Goal: Task Accomplishment & Management: Use online tool/utility

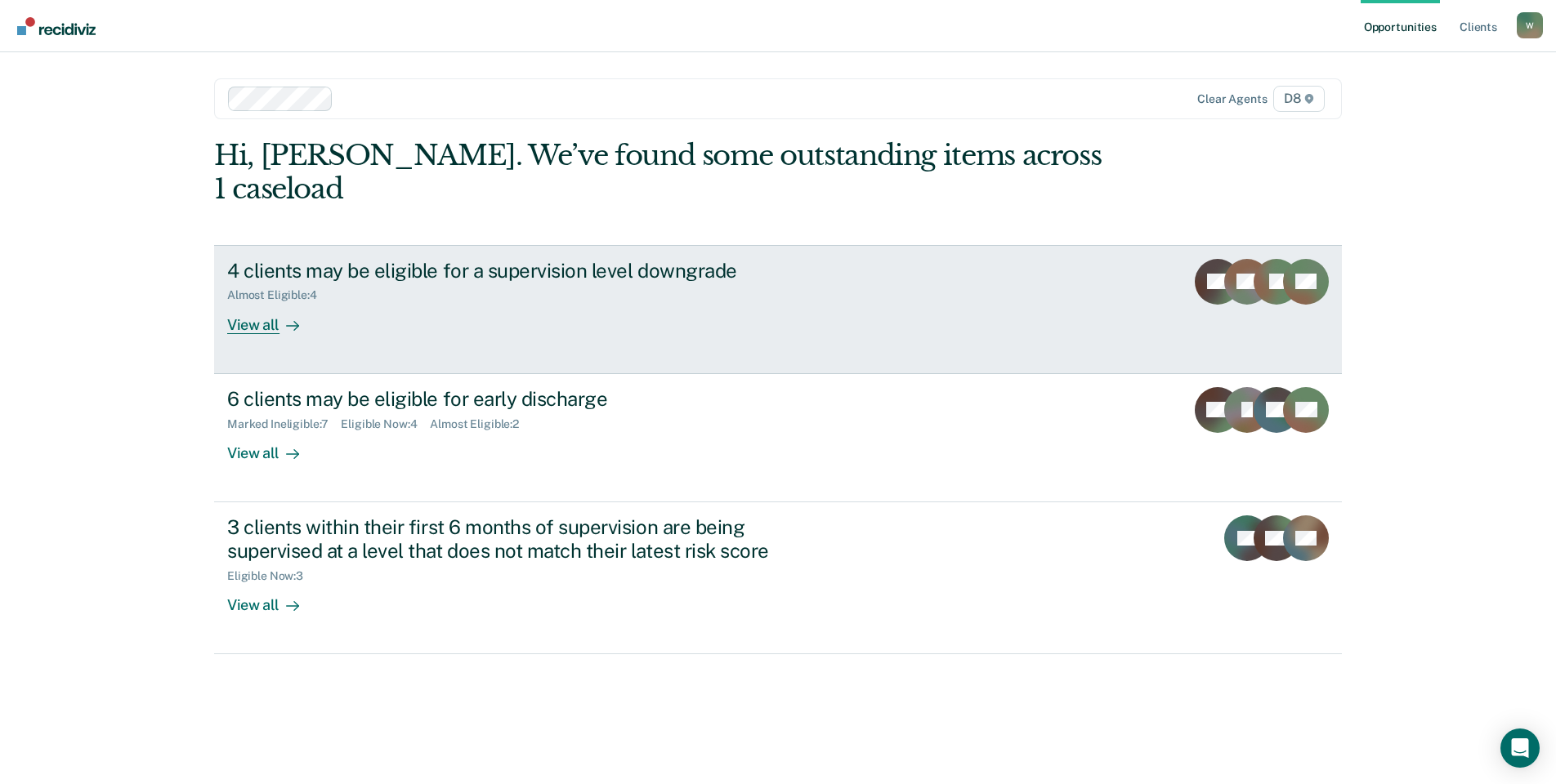
click at [446, 272] on div "4 clients may be eligible for a supervision level downgrade Almost Eligible : 4…" at bounding box center [533, 296] width 613 height 75
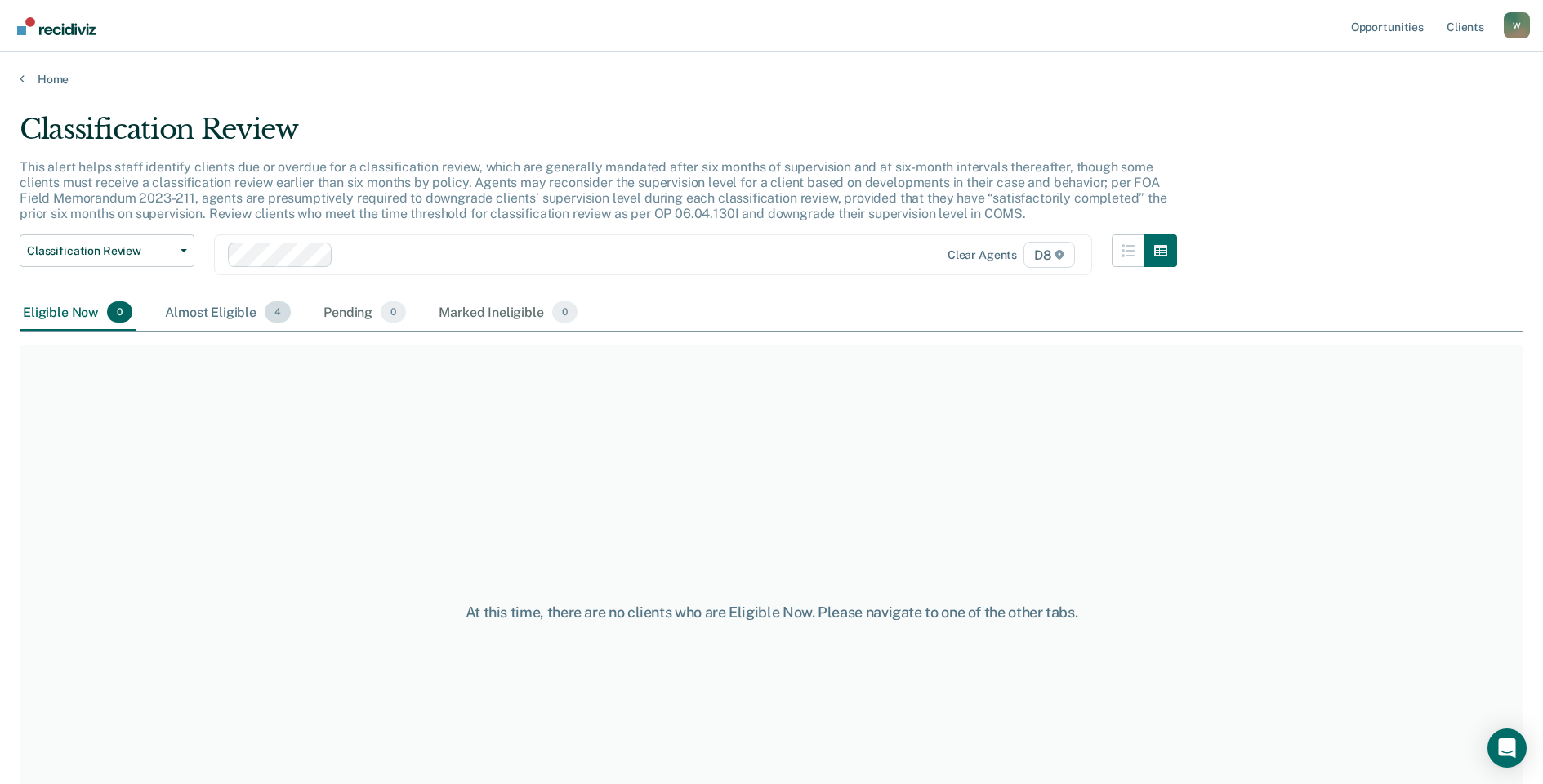
click at [211, 316] on div "Almost Eligible 4" at bounding box center [228, 313] width 132 height 36
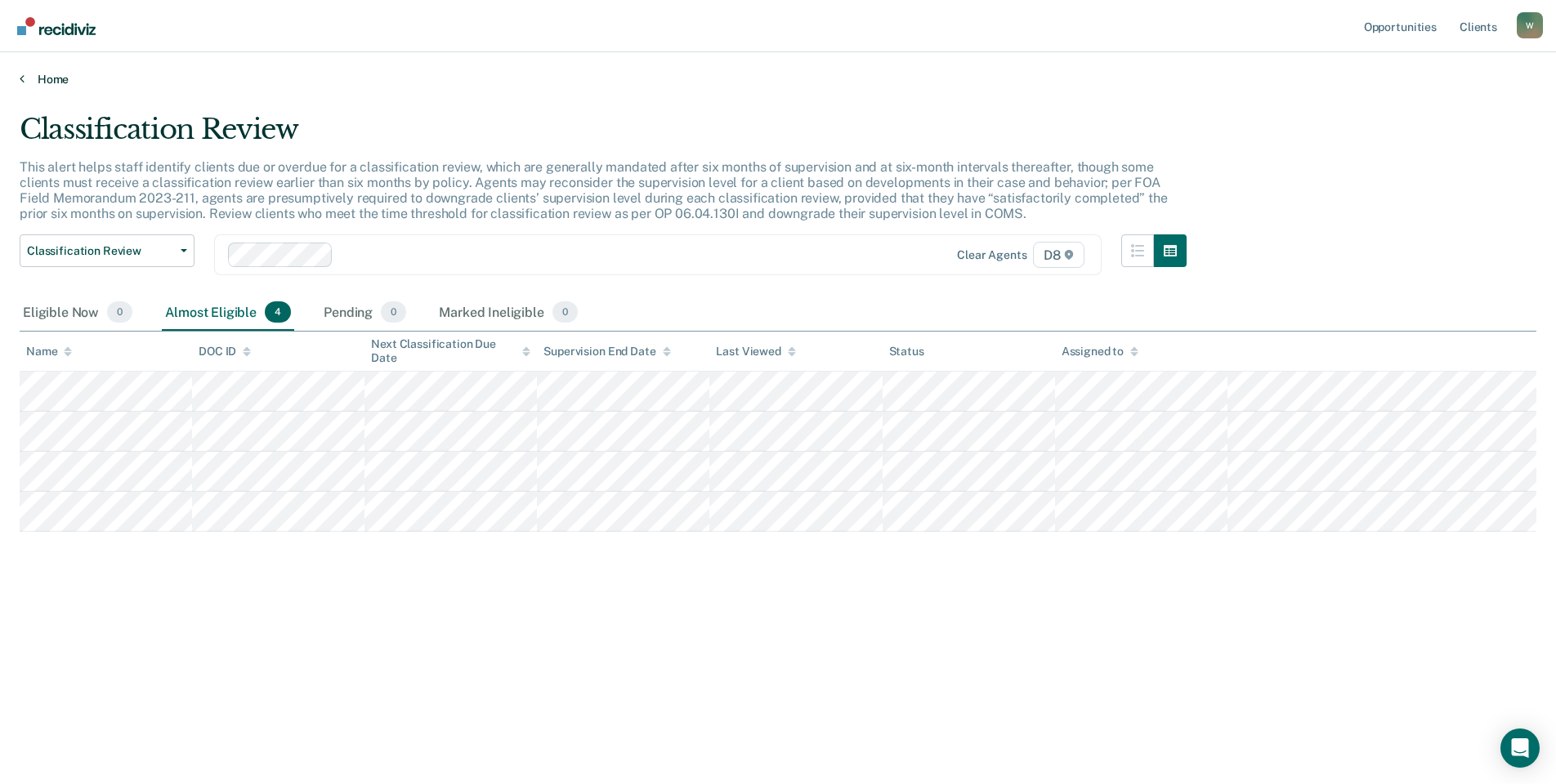
click at [31, 80] on link "Home" at bounding box center [778, 78] width 1516 height 14
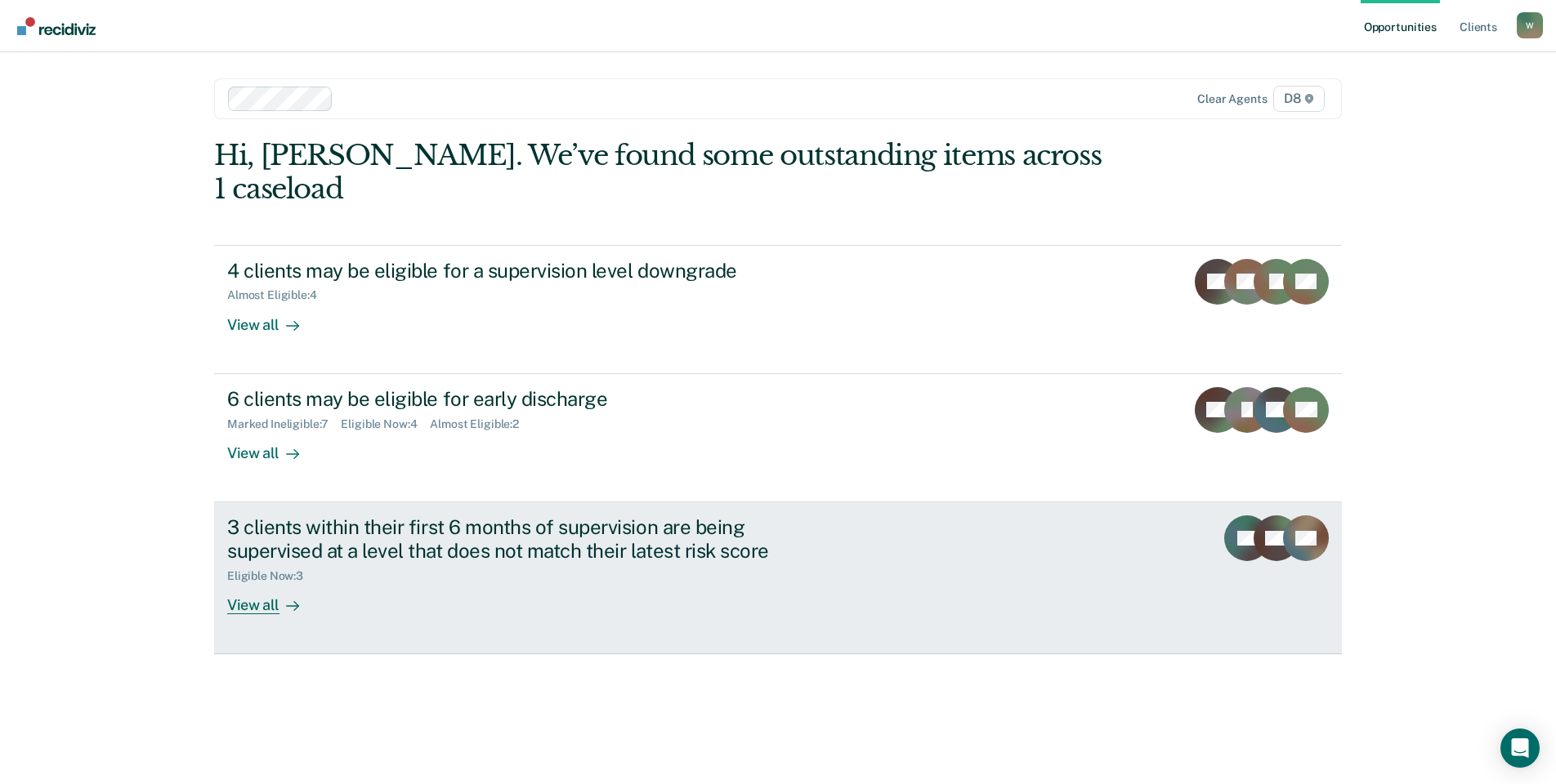
click at [351, 563] on div "Eligible Now : 3" at bounding box center [514, 573] width 573 height 20
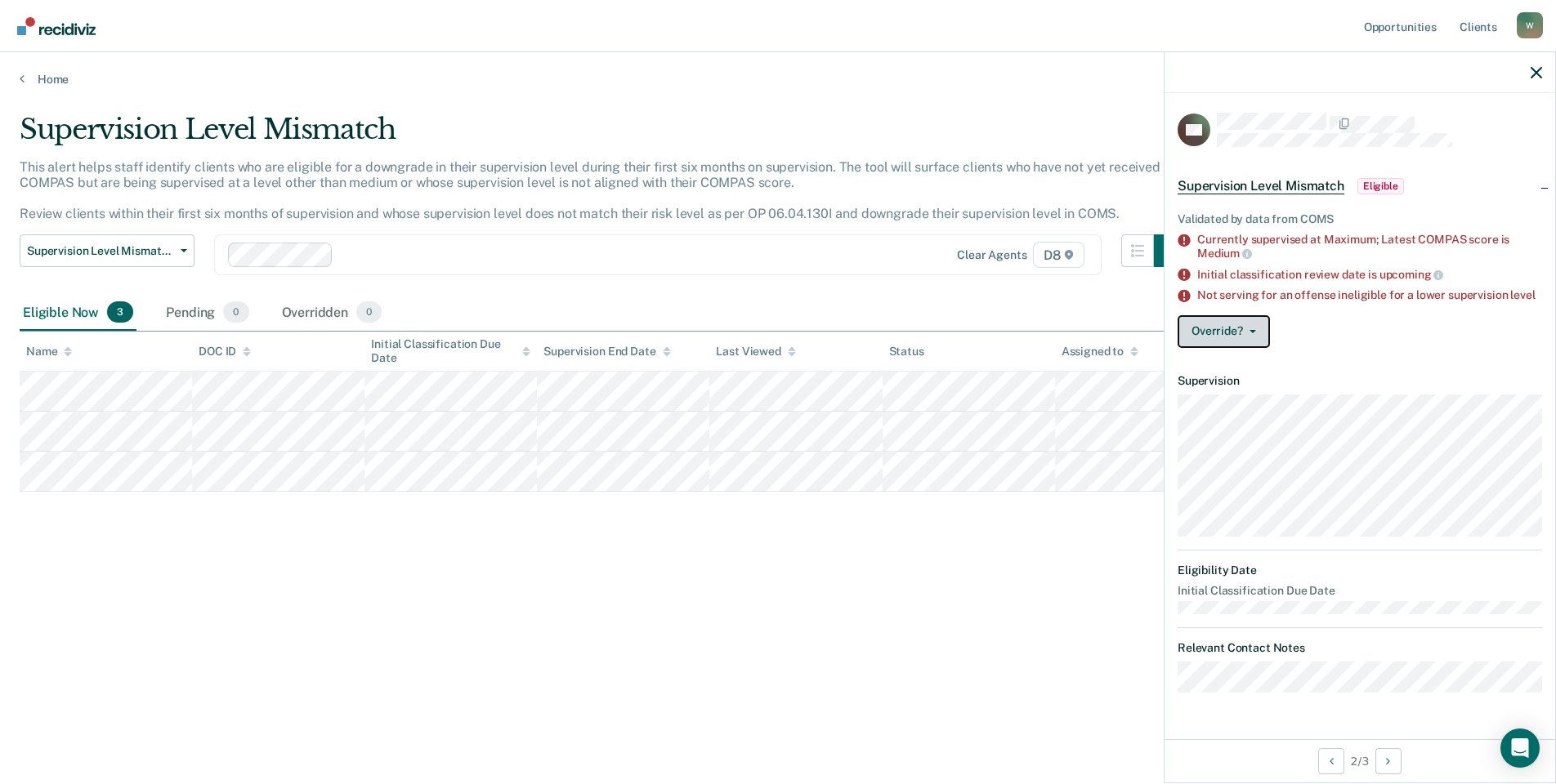
click at [1230, 332] on button "Override?" at bounding box center [1223, 331] width 92 height 33
click at [1233, 413] on article "CH Supervision Level Mismatch Eligible Validated by data from COMS Currently su…" at bounding box center [1359, 403] width 364 height 580
click at [1236, 336] on button "Override?" at bounding box center [1223, 331] width 92 height 33
click at [1232, 395] on button "[PERSON_NAME]" at bounding box center [1256, 396] width 158 height 26
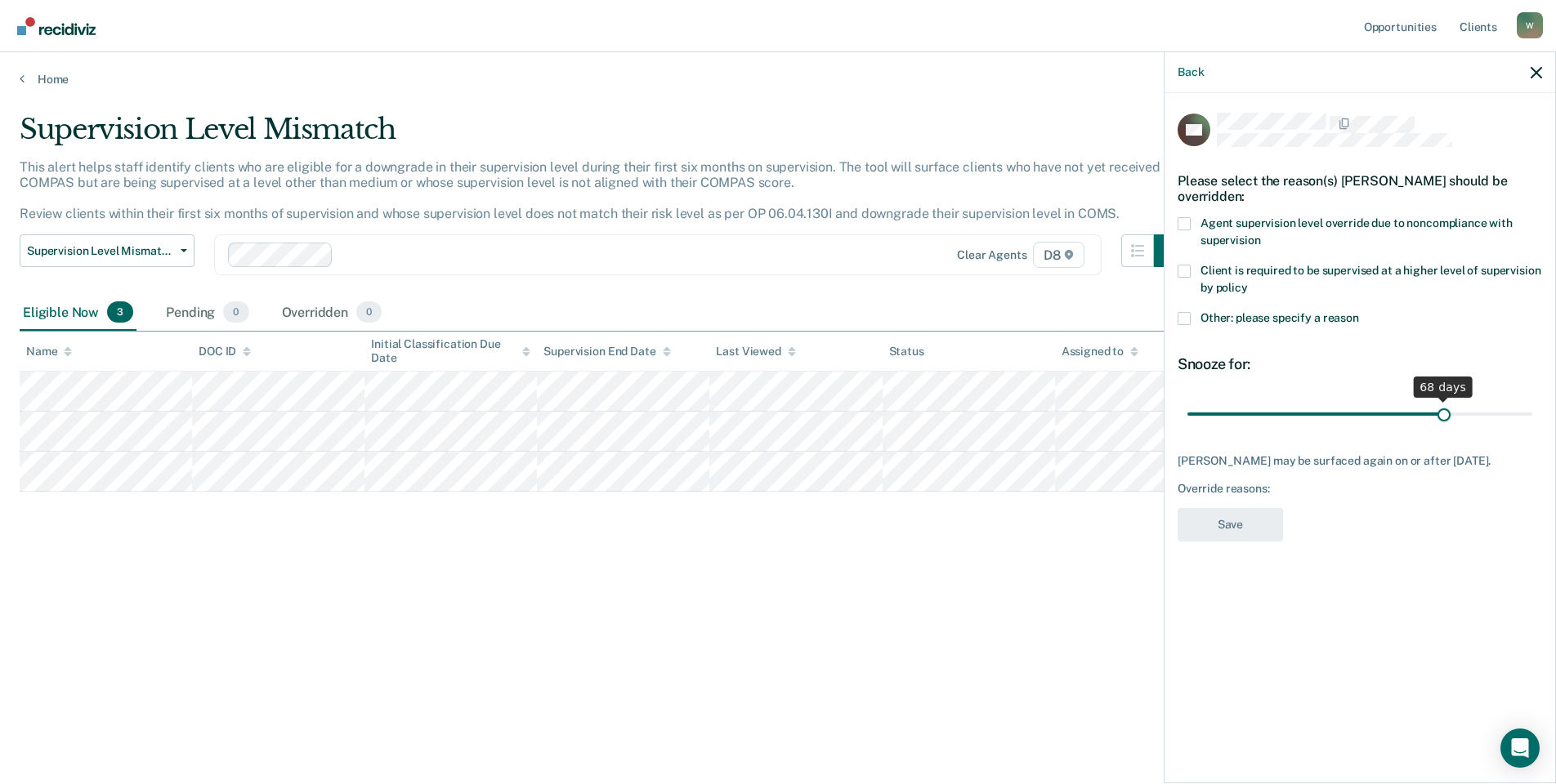
drag, startPoint x: 1301, startPoint y: 406, endPoint x: 1442, endPoint y: 410, distance: 141.1
type input "68"
click at [1442, 410] on input "range" at bounding box center [1359, 414] width 345 height 29
click at [1190, 312] on span at bounding box center [1184, 319] width 13 height 13
click at [1359, 312] on input "Other: please specify a reason" at bounding box center [1359, 312] width 0 height 0
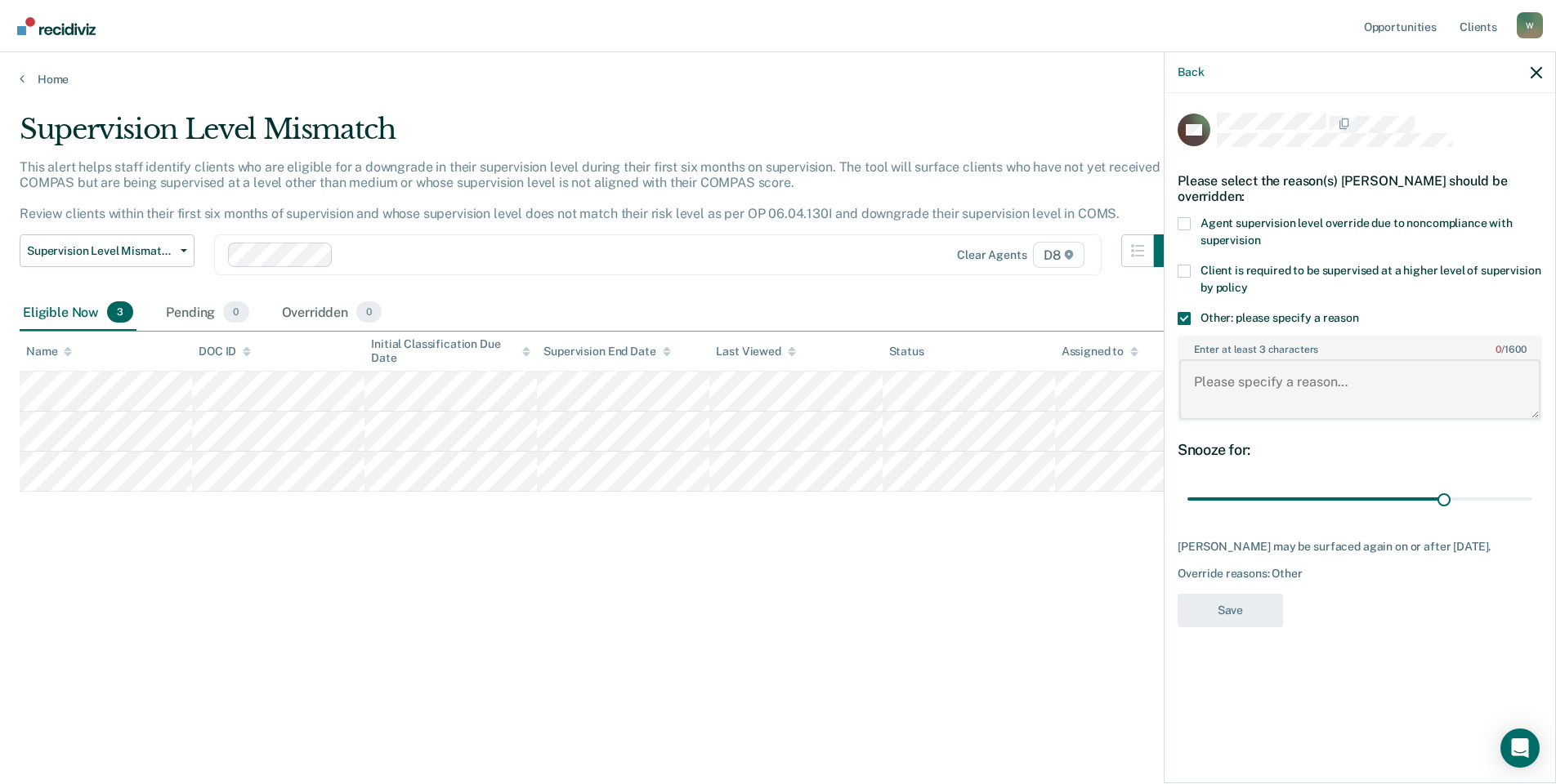
click at [1223, 387] on textarea "Enter at least 3 characters 0 / 1600" at bounding box center [1359, 389] width 361 height 61
type textarea "Due to mental health diagnosis and assaultive behavior"
click at [1241, 627] on button "Save" at bounding box center [1230, 610] width 105 height 34
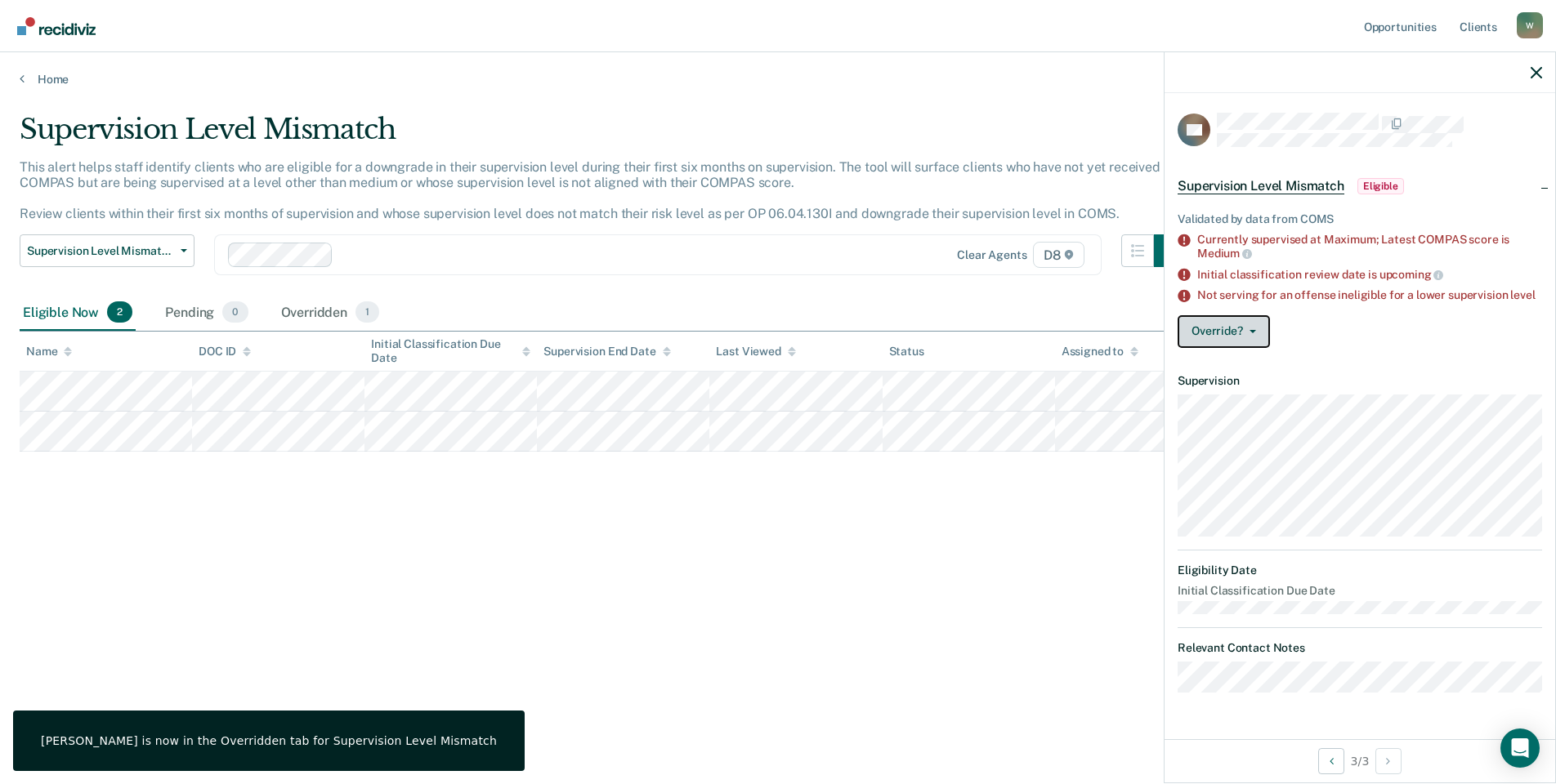
click at [1200, 331] on button "Override?" at bounding box center [1223, 331] width 92 height 33
click at [1211, 388] on button "[PERSON_NAME]" at bounding box center [1256, 396] width 158 height 26
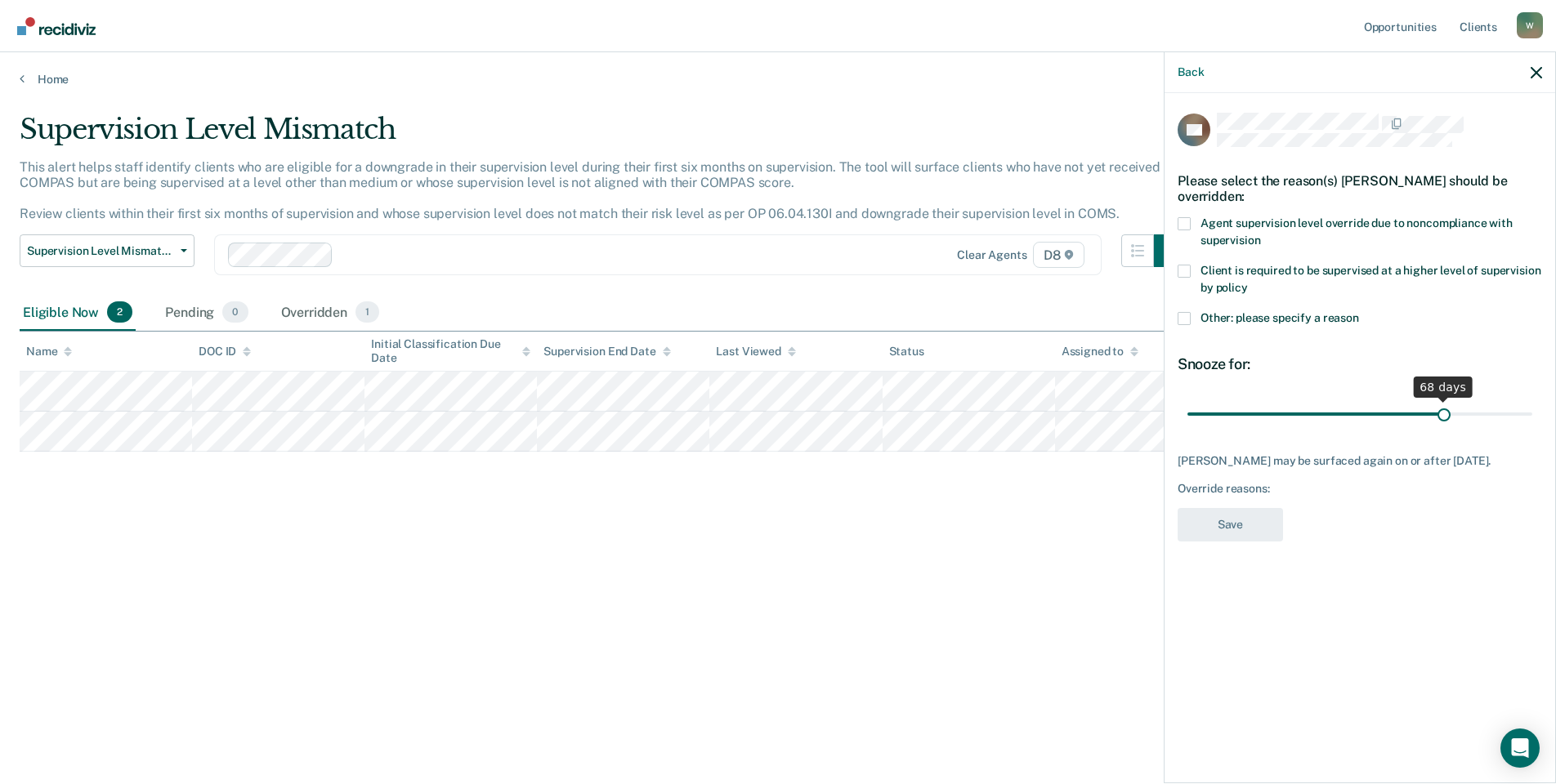
drag, startPoint x: 1300, startPoint y: 414, endPoint x: 1445, endPoint y: 405, distance: 145.3
type input "68"
click at [1445, 405] on input "range" at bounding box center [1359, 414] width 345 height 29
click at [1194, 223] on label "Agent supervision level override due to noncompliance with supervision" at bounding box center [1359, 234] width 364 height 35
click at [1260, 234] on input "Agent supervision level override due to noncompliance with supervision" at bounding box center [1260, 234] width 0 height 0
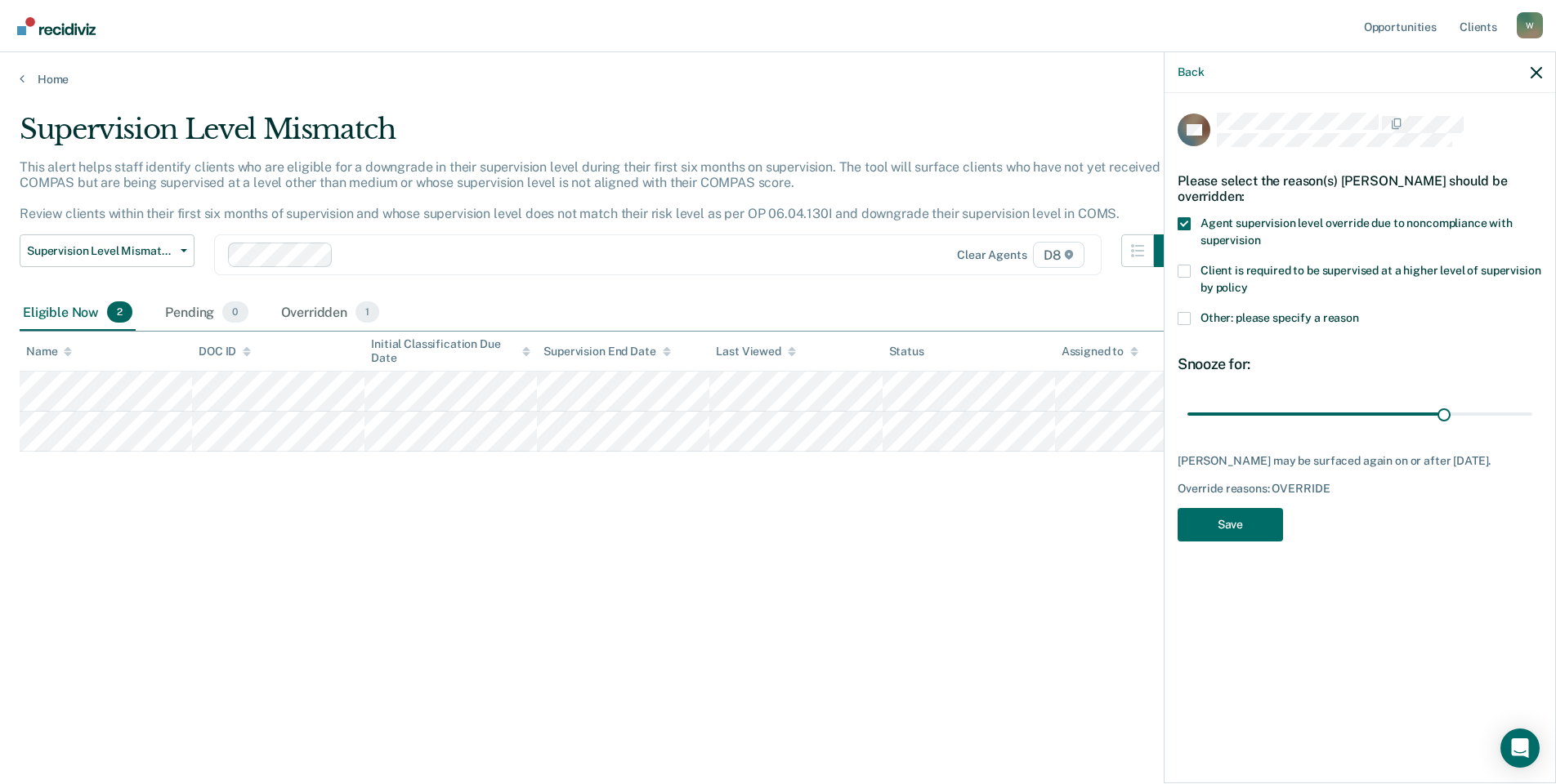
click at [1194, 223] on label "Agent supervision level override due to noncompliance with supervision" at bounding box center [1359, 234] width 364 height 35
click at [1260, 234] on input "Agent supervision level override due to noncompliance with supervision" at bounding box center [1260, 234] width 0 height 0
click at [1187, 318] on span at bounding box center [1184, 319] width 13 height 13
click at [1359, 312] on input "Other: please specify a reason" at bounding box center [1359, 312] width 0 height 0
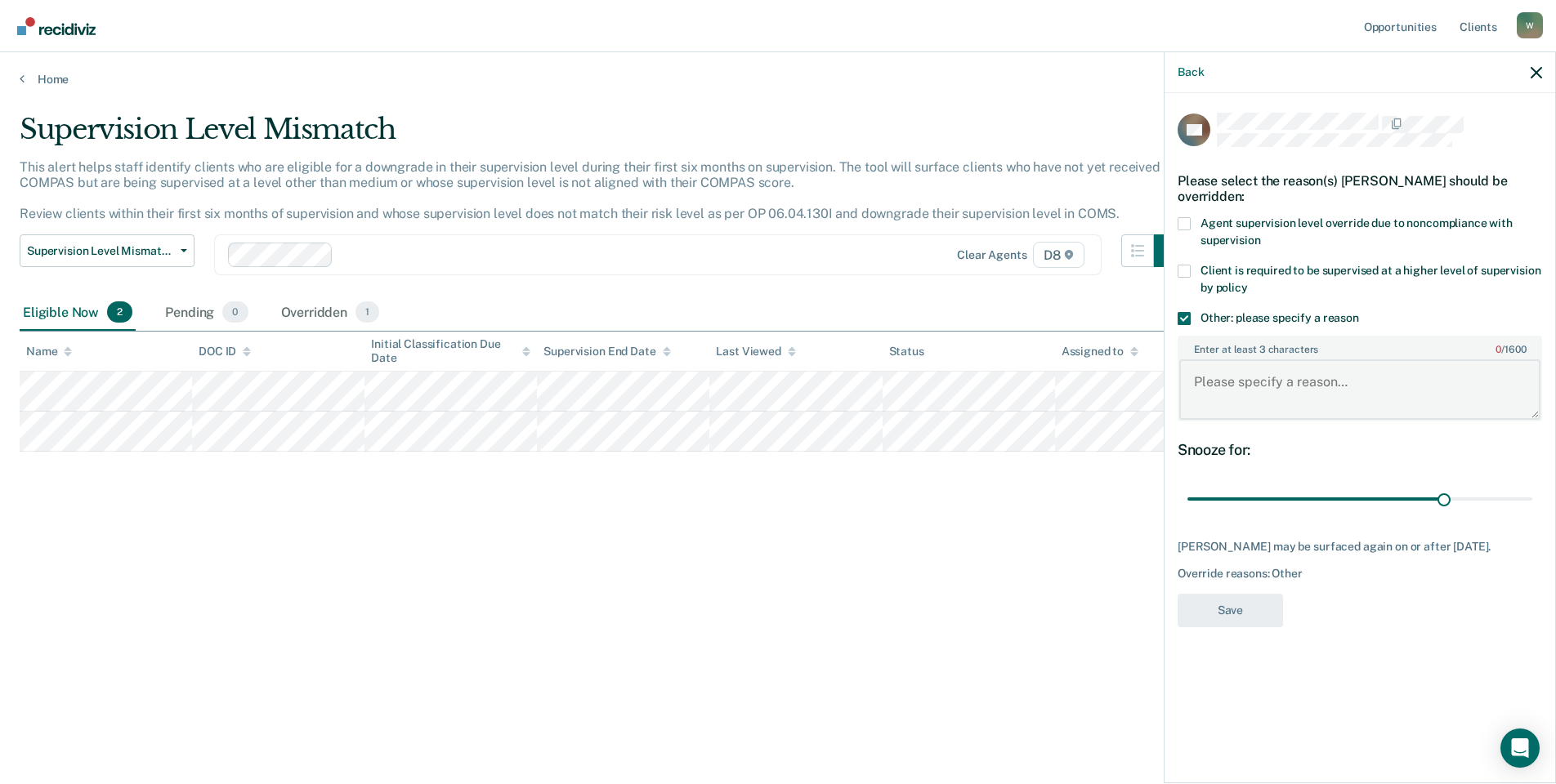
click at [1243, 400] on textarea "Enter at least 3 characters 0 / 1600" at bounding box center [1359, 389] width 361 height 61
type textarea "Nature of instant offense and mental health diagnosis."
click at [1243, 612] on button "Save" at bounding box center [1230, 610] width 105 height 34
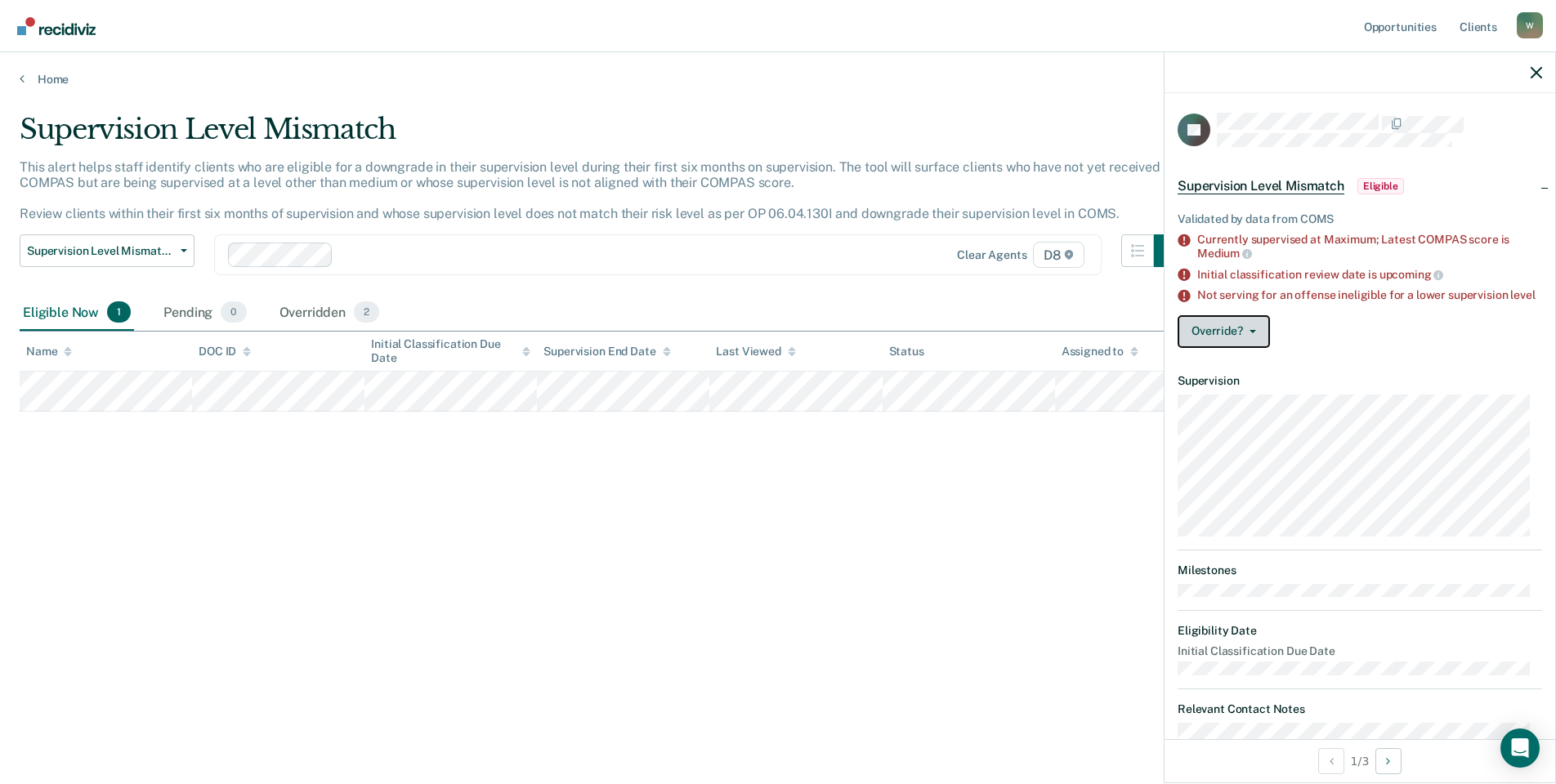
click at [1250, 341] on button "Override?" at bounding box center [1223, 331] width 92 height 33
click at [1243, 402] on button "[PERSON_NAME]" at bounding box center [1256, 396] width 158 height 26
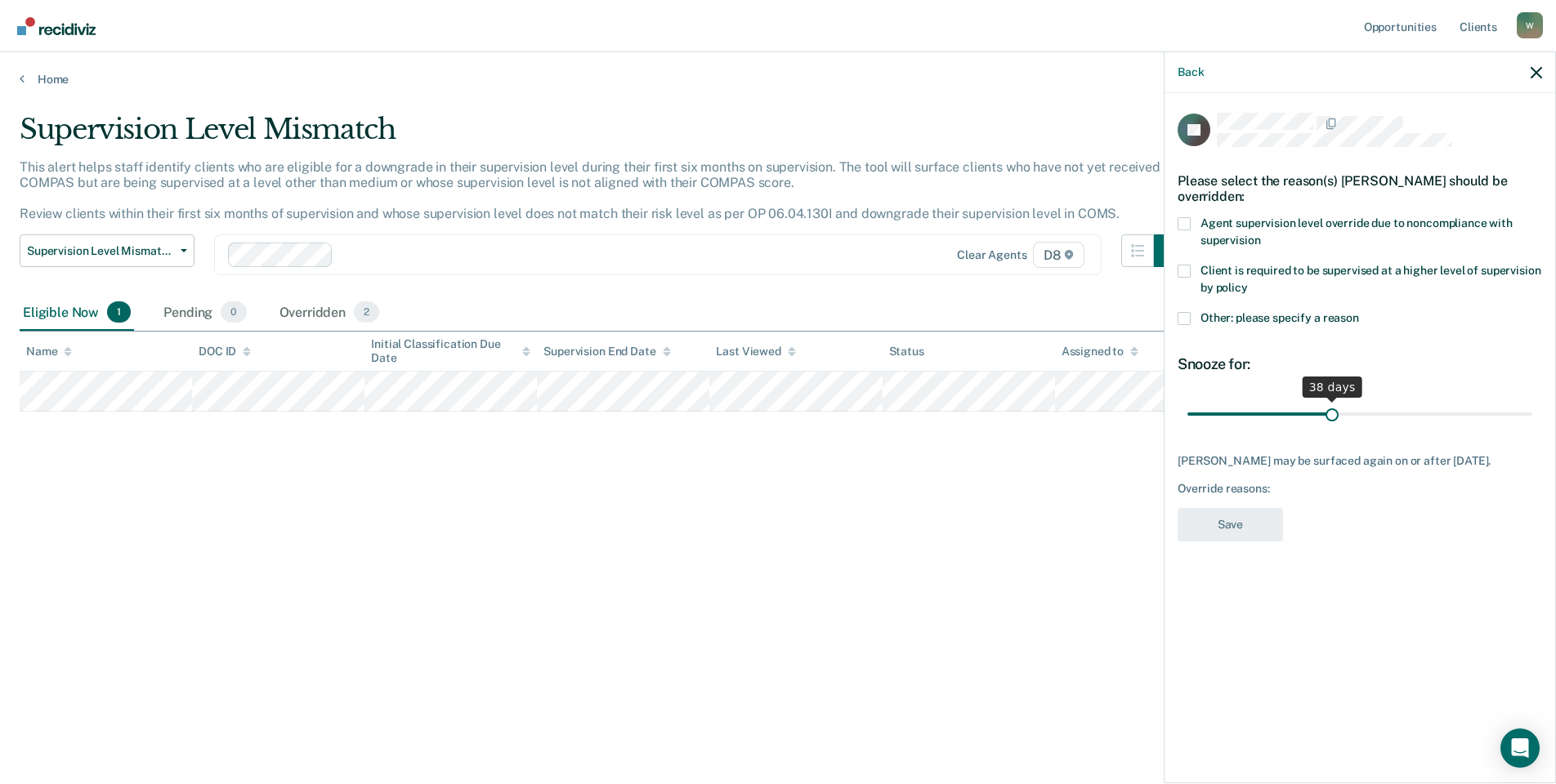
drag, startPoint x: 1302, startPoint y: 410, endPoint x: 1332, endPoint y: 408, distance: 30.1
type input "38"
click at [1332, 408] on input "range" at bounding box center [1359, 414] width 345 height 29
click at [1184, 228] on span at bounding box center [1184, 224] width 13 height 13
click at [1260, 234] on input "Agent supervision level override due to noncompliance with supervision" at bounding box center [1260, 234] width 0 height 0
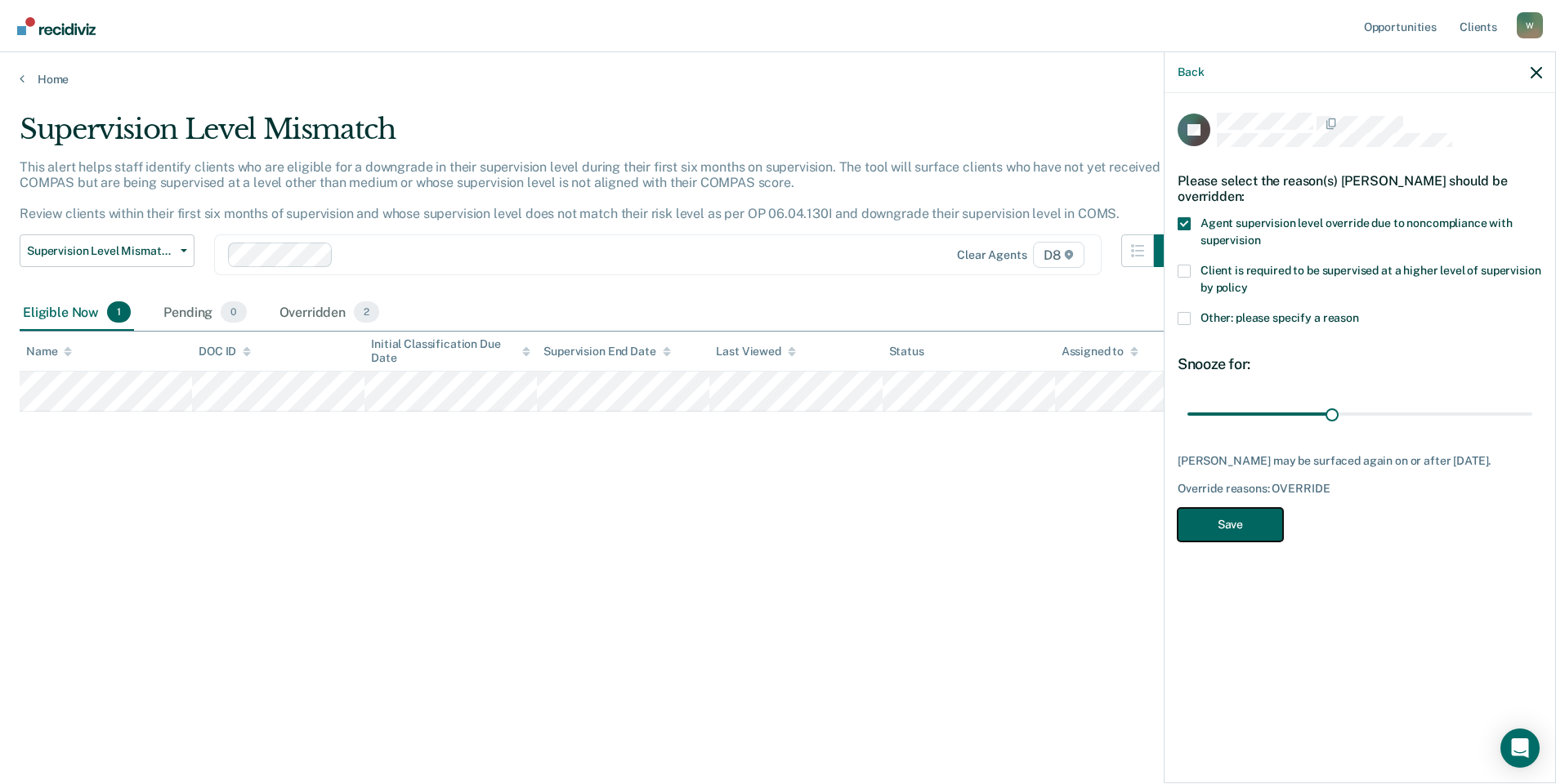
click at [1238, 518] on button "Save" at bounding box center [1230, 525] width 105 height 34
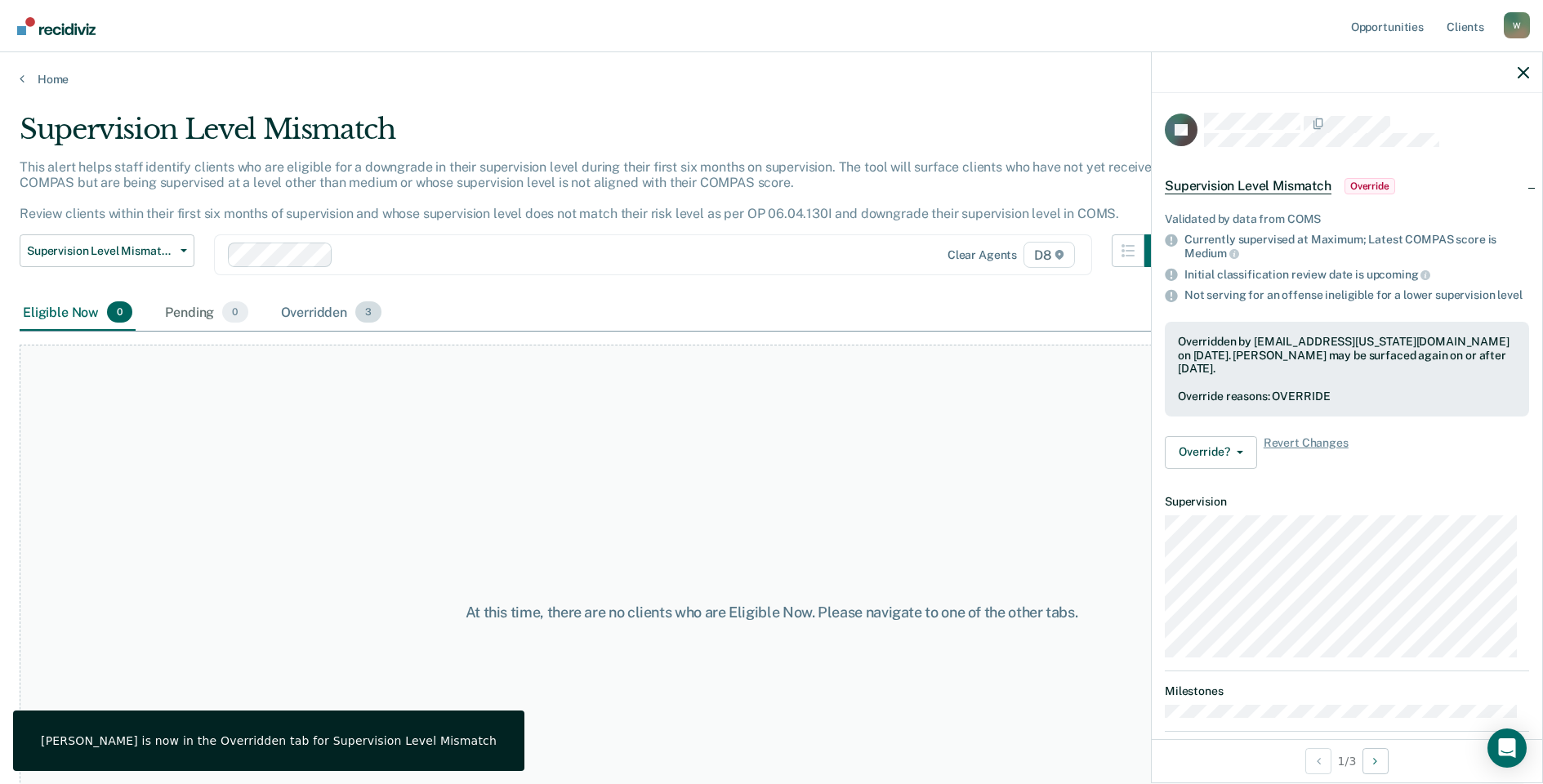
click at [311, 312] on div "Overridden 3" at bounding box center [331, 313] width 108 height 36
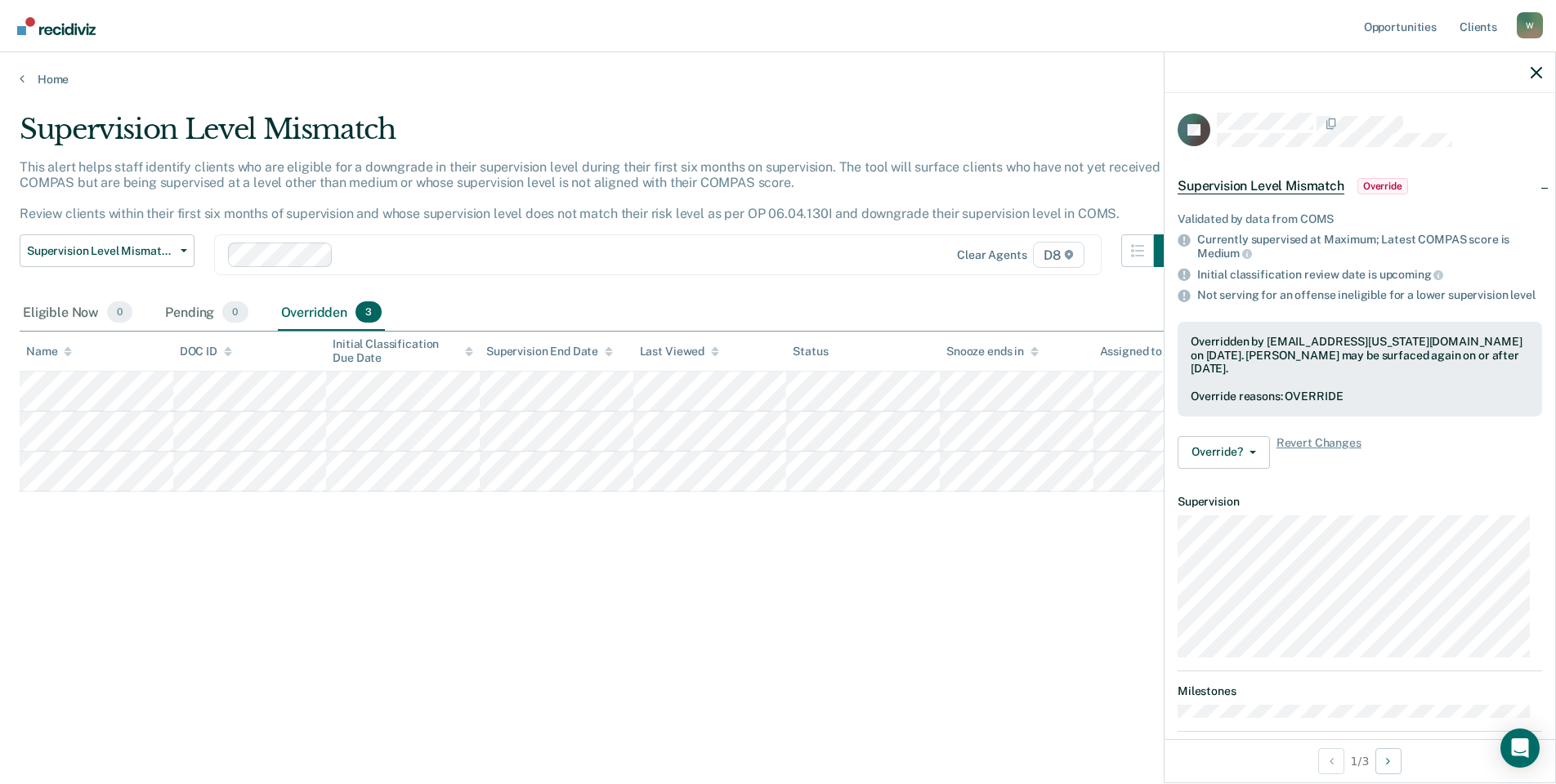
click at [43, 69] on div "Home" at bounding box center [778, 69] width 1556 height 35
click at [40, 77] on link "Home" at bounding box center [778, 78] width 1516 height 14
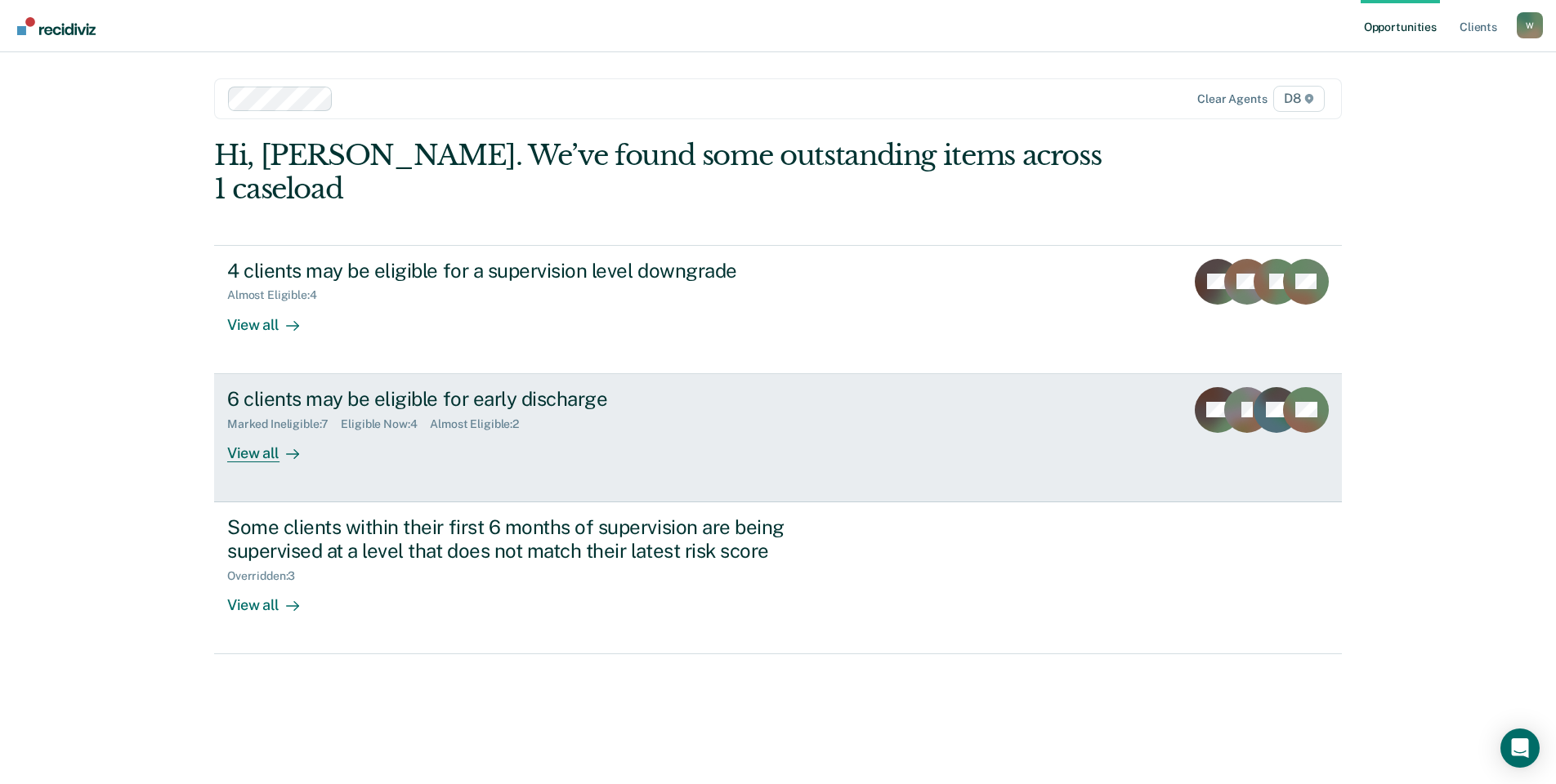
click at [337, 402] on div "6 clients may be eligible for early discharge Marked Ineligible : 7 Eligible No…" at bounding box center [533, 424] width 613 height 75
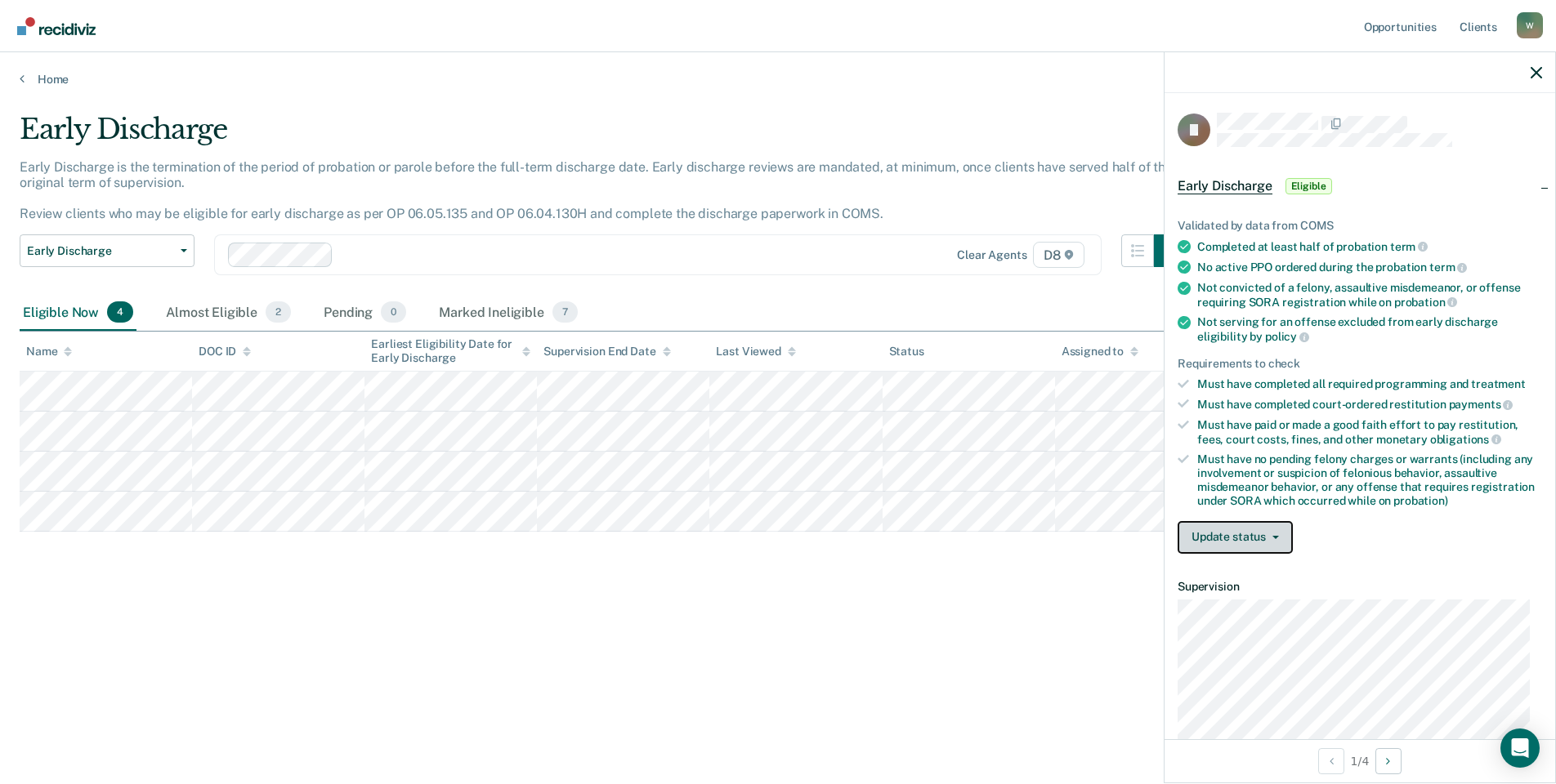
click at [1219, 534] on button "Update status" at bounding box center [1235, 537] width 116 height 33
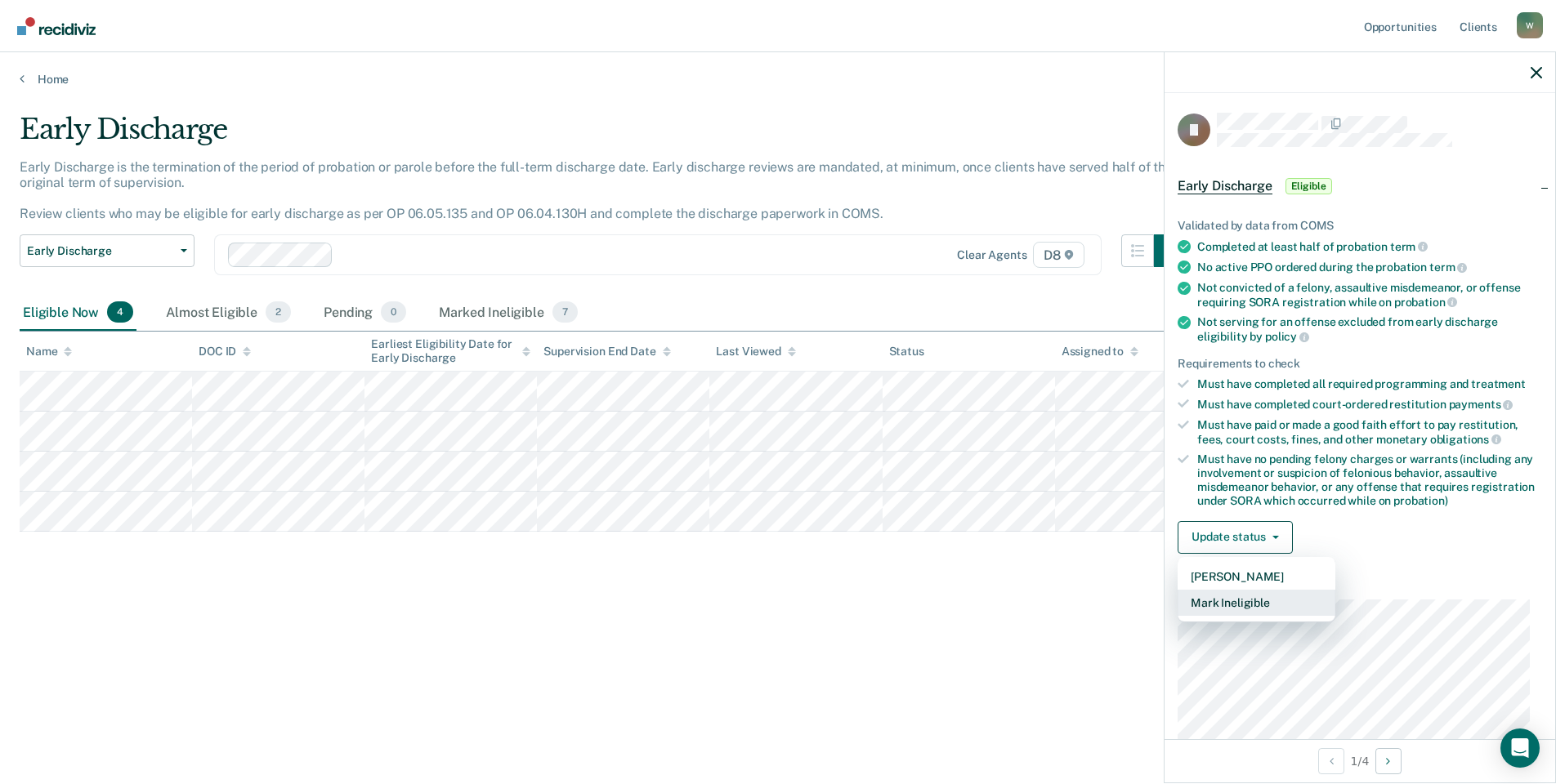
click at [1226, 593] on button "Mark Ineligible" at bounding box center [1256, 603] width 158 height 26
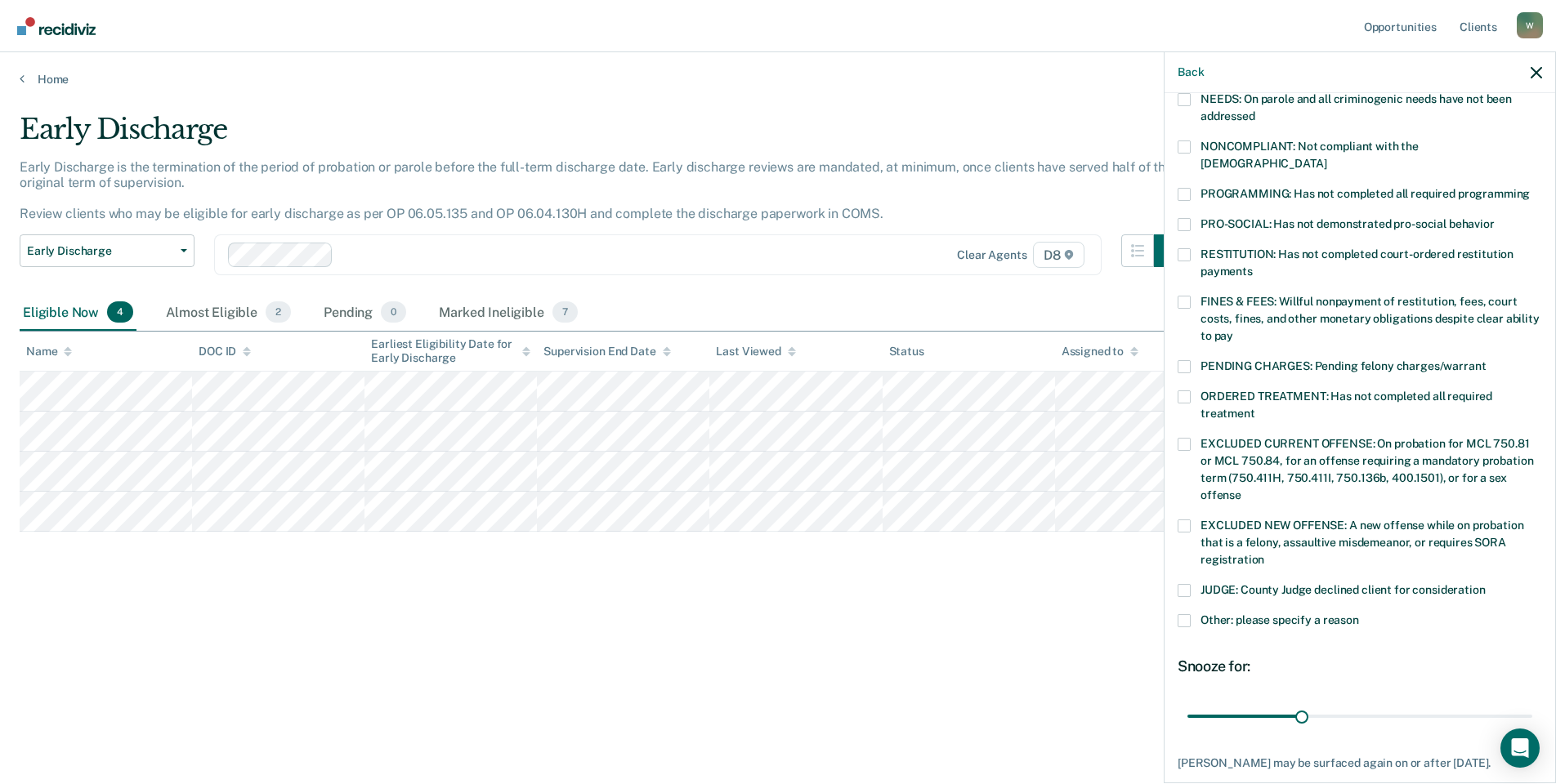
scroll to position [245, 0]
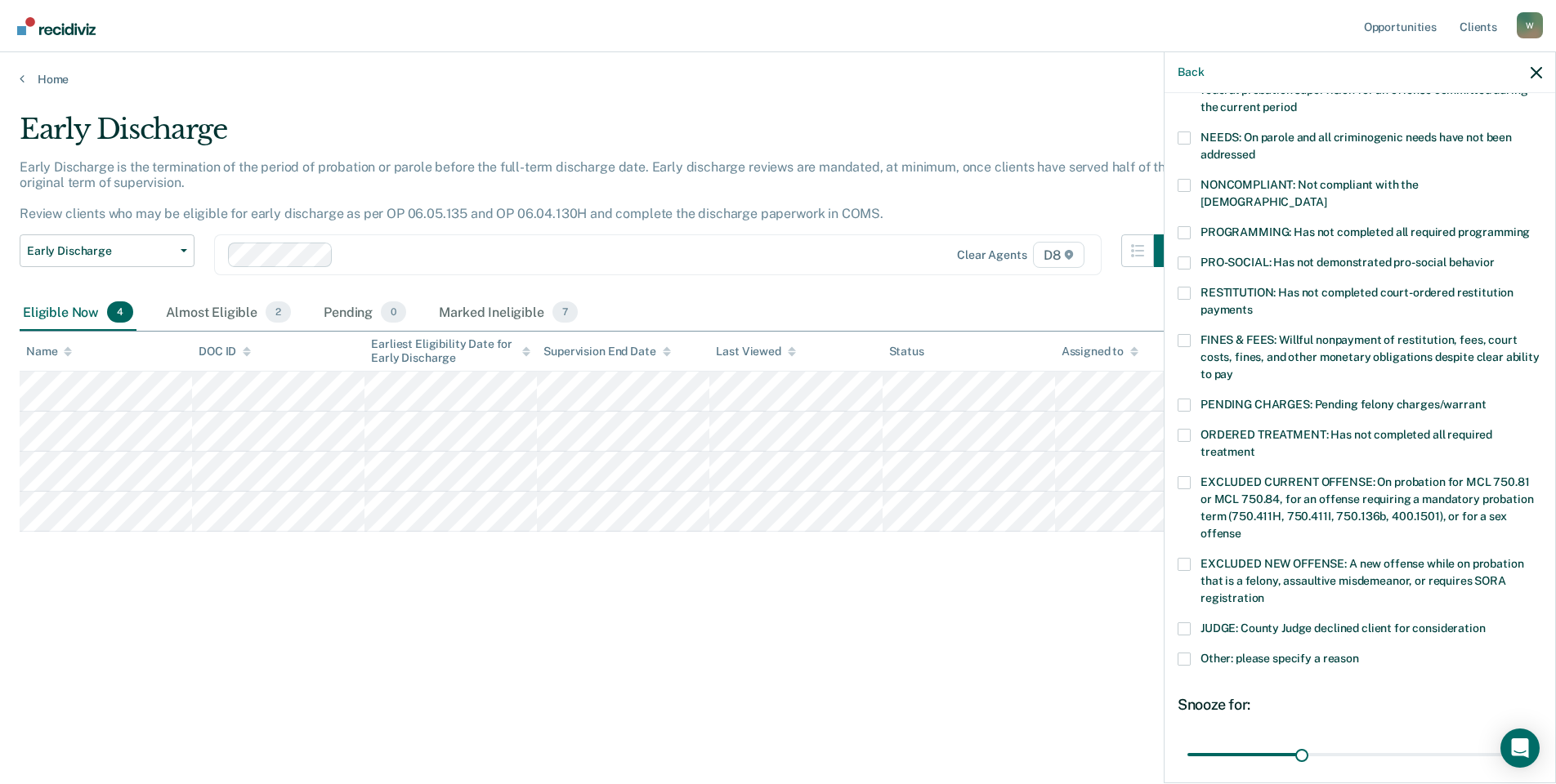
click at [1189, 203] on div "NONCOMPLIANT: Not compliant with the [DEMOGRAPHIC_DATA]" at bounding box center [1359, 202] width 364 height 47
click at [1189, 226] on span at bounding box center [1184, 233] width 13 height 13
click at [1530, 226] on input "PROGRAMMING: Has not completed all required programming" at bounding box center [1530, 226] width 0 height 0
click at [1181, 652] on span at bounding box center [1184, 659] width 13 height 13
click at [1359, 652] on input "Other: please specify a reason" at bounding box center [1359, 652] width 0 height 0
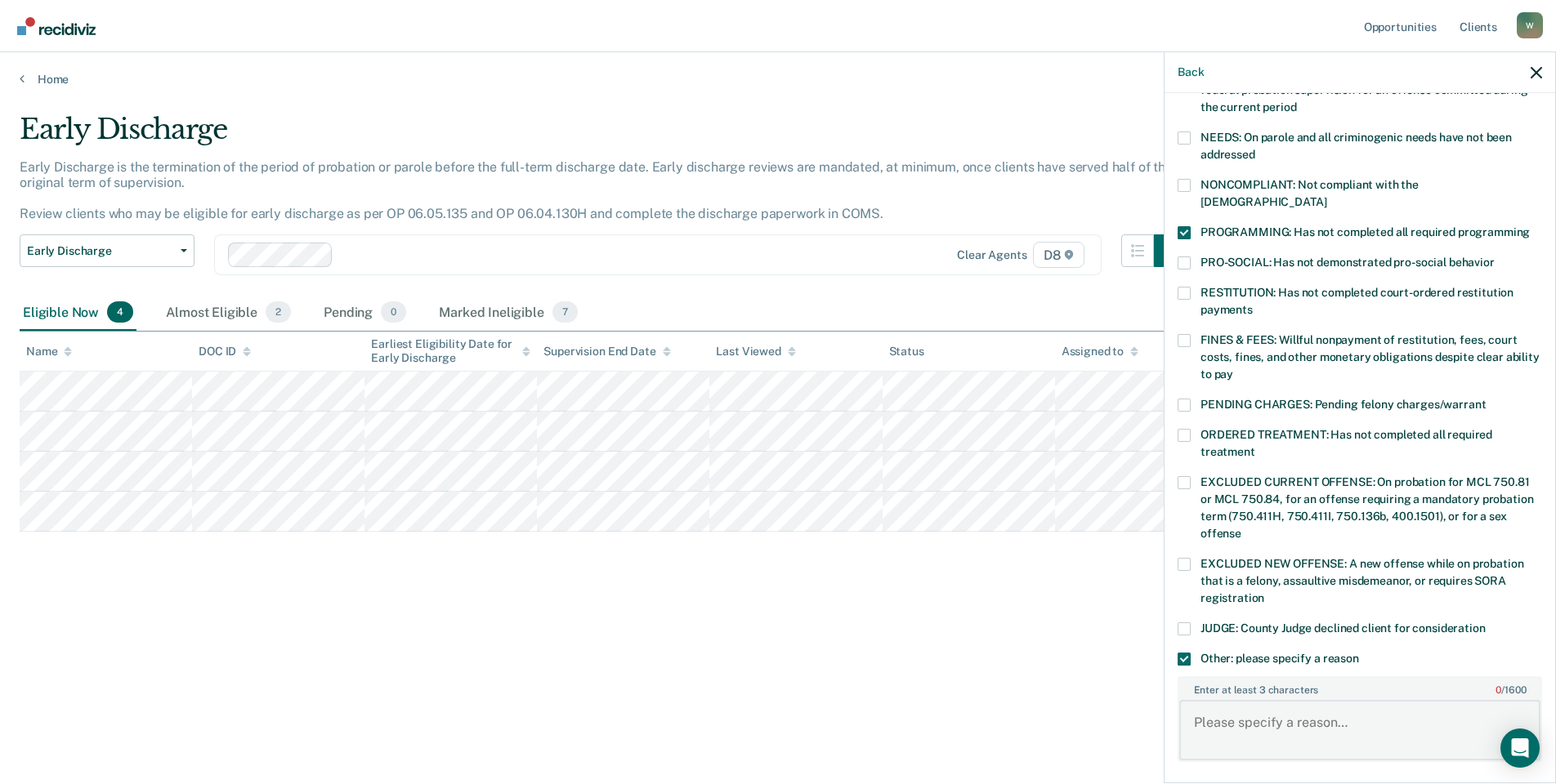
click at [1208, 700] on textarea "Enter at least 3 characters 0 / 1600" at bounding box center [1359, 730] width 361 height 61
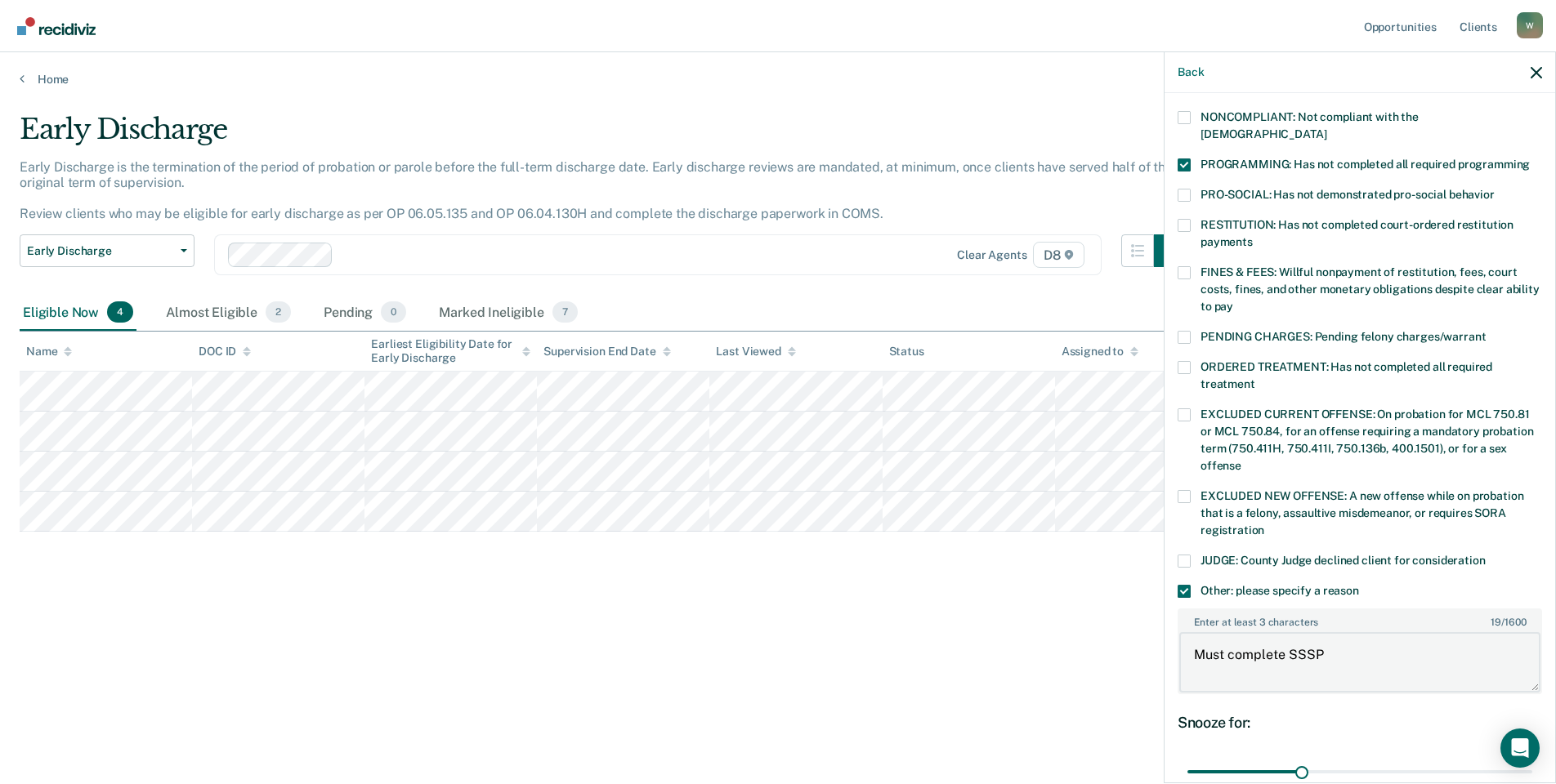
scroll to position [458, 0]
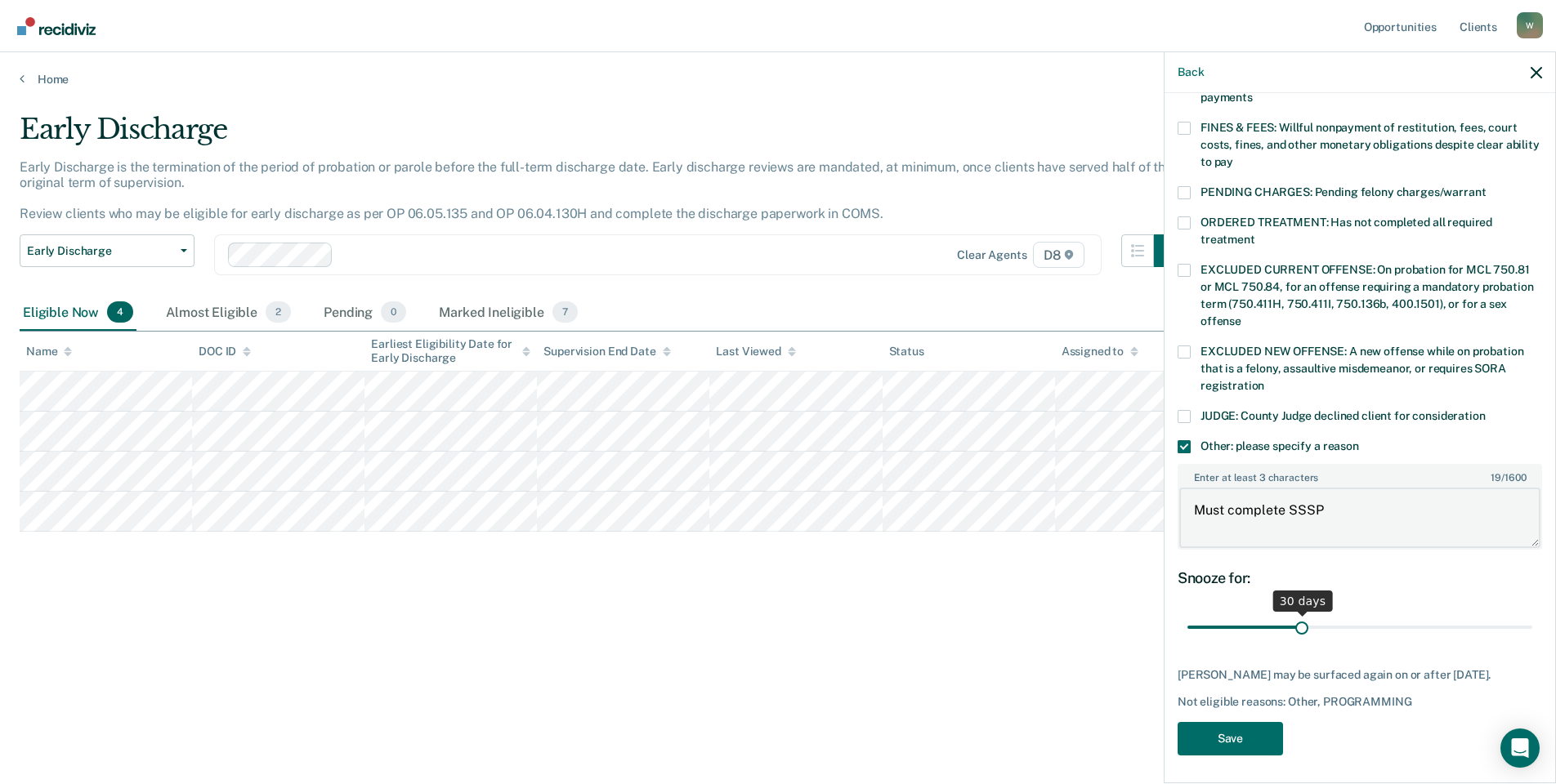
type textarea "Must complete SSSP"
drag, startPoint x: 1300, startPoint y: 604, endPoint x: 1433, endPoint y: 601, distance: 133.0
type input "68"
click at [1433, 614] on input "range" at bounding box center [1359, 628] width 345 height 29
click at [1265, 723] on button "Save" at bounding box center [1230, 738] width 105 height 34
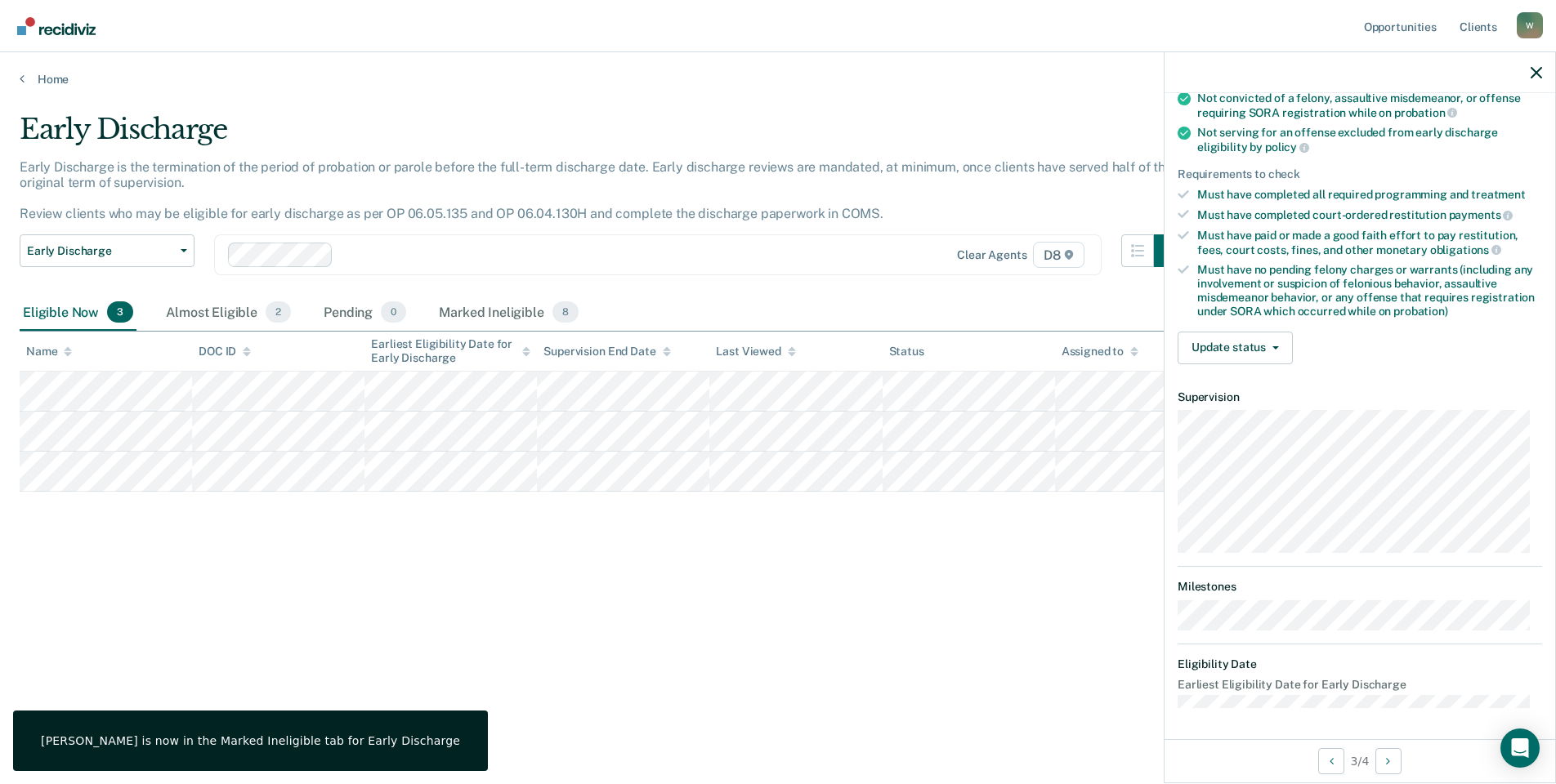
scroll to position [207, 0]
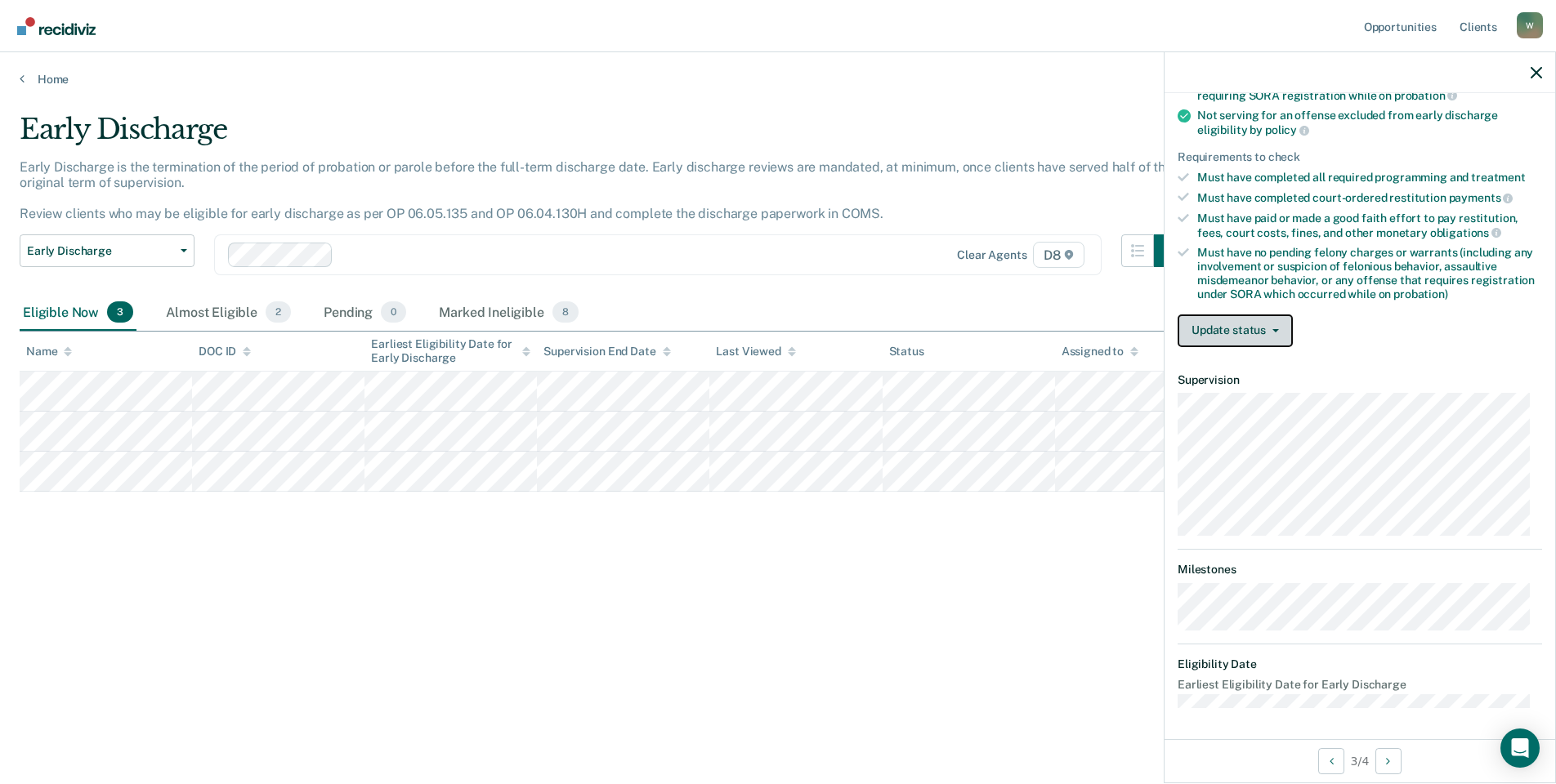
click at [1209, 330] on button "Update status" at bounding box center [1235, 330] width 116 height 33
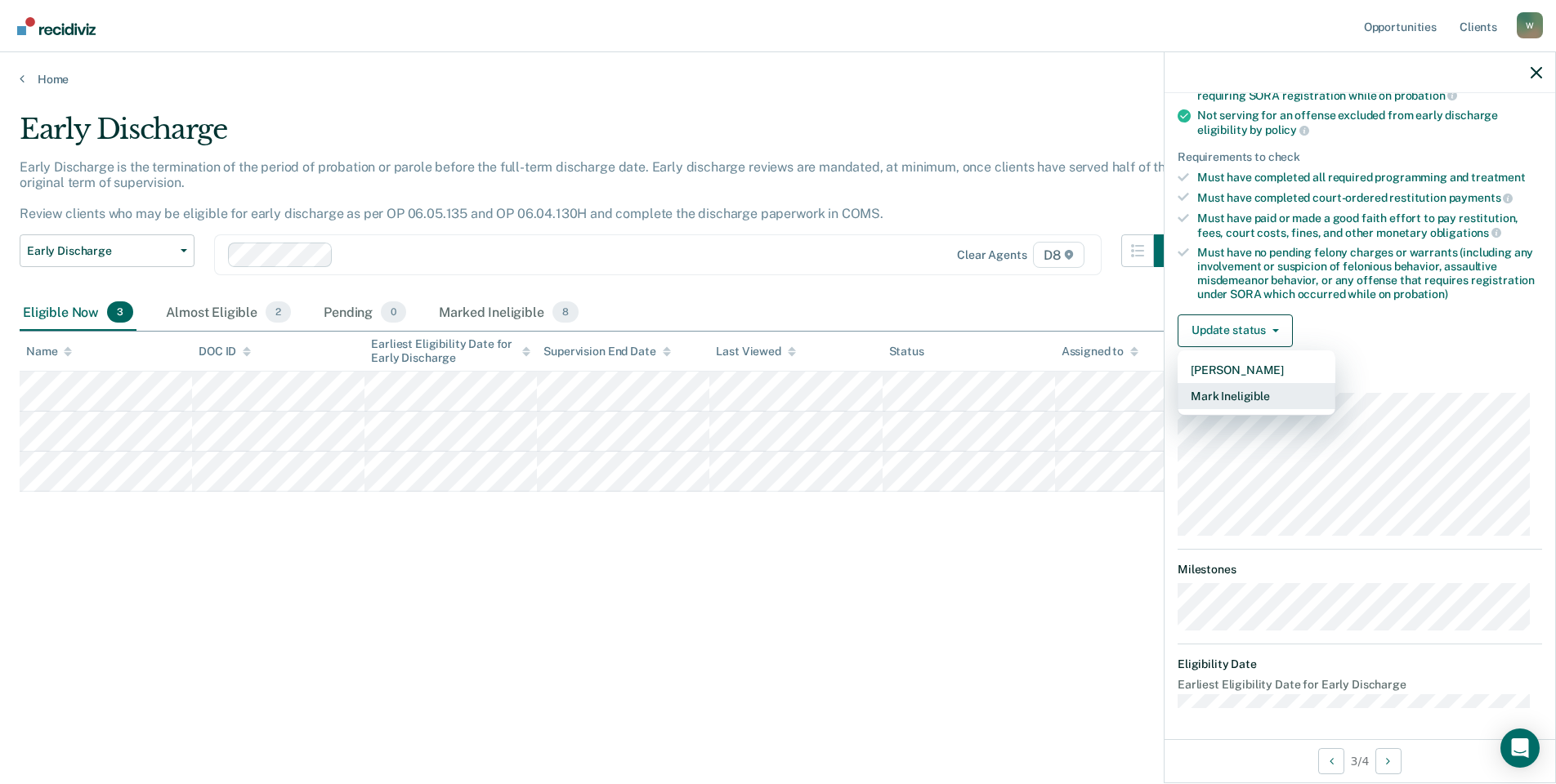
click at [1226, 389] on button "Mark Ineligible" at bounding box center [1256, 395] width 158 height 26
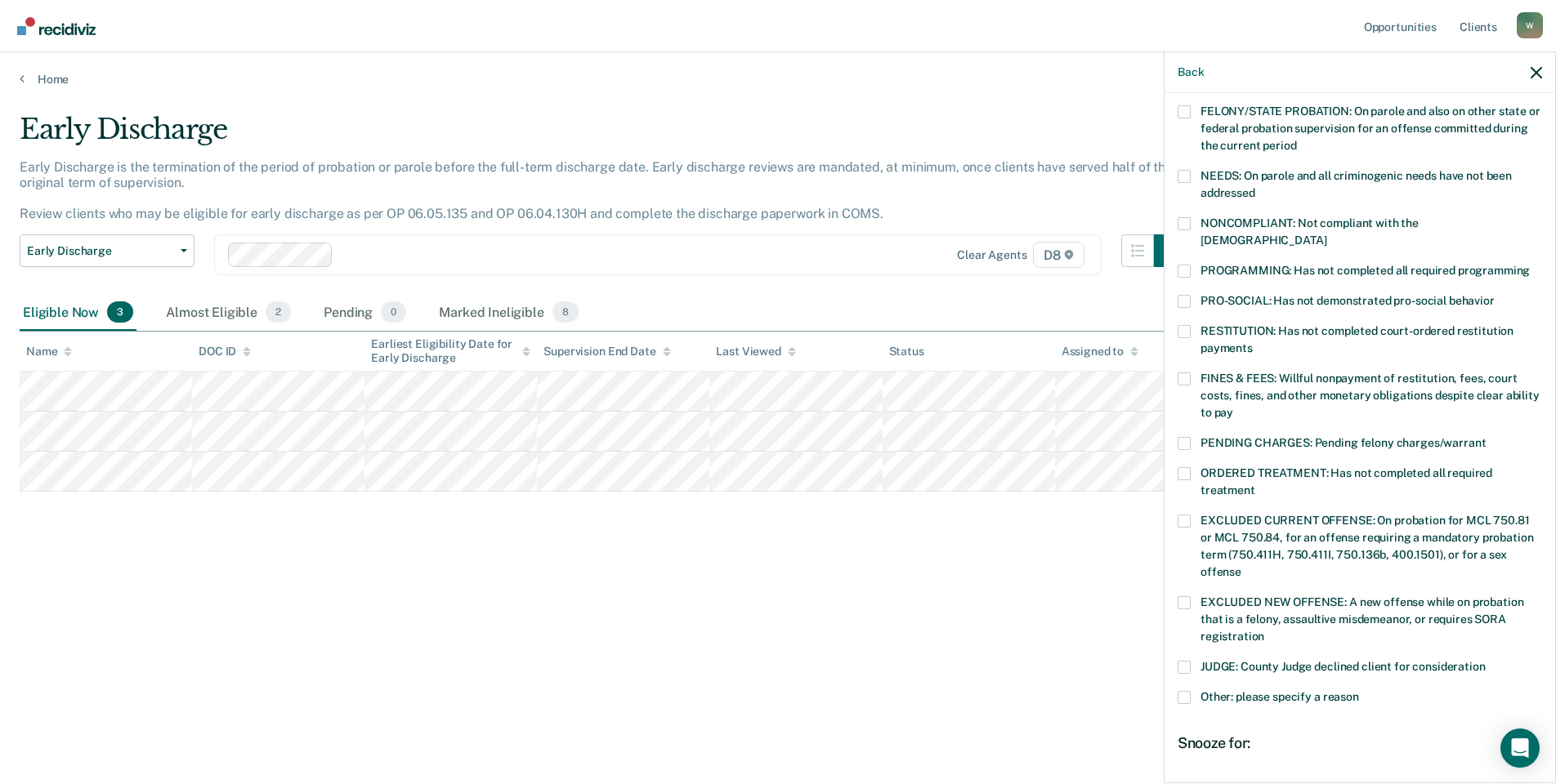
click at [1184, 227] on span at bounding box center [1184, 224] width 13 height 13
click at [1326, 234] on input "NONCOMPLIANT: Not compliant with the [DEMOGRAPHIC_DATA]" at bounding box center [1326, 234] width 0 height 0
click at [1186, 691] on span at bounding box center [1184, 698] width 13 height 13
click at [1359, 691] on input "Other: please specify a reason" at bounding box center [1359, 691] width 0 height 0
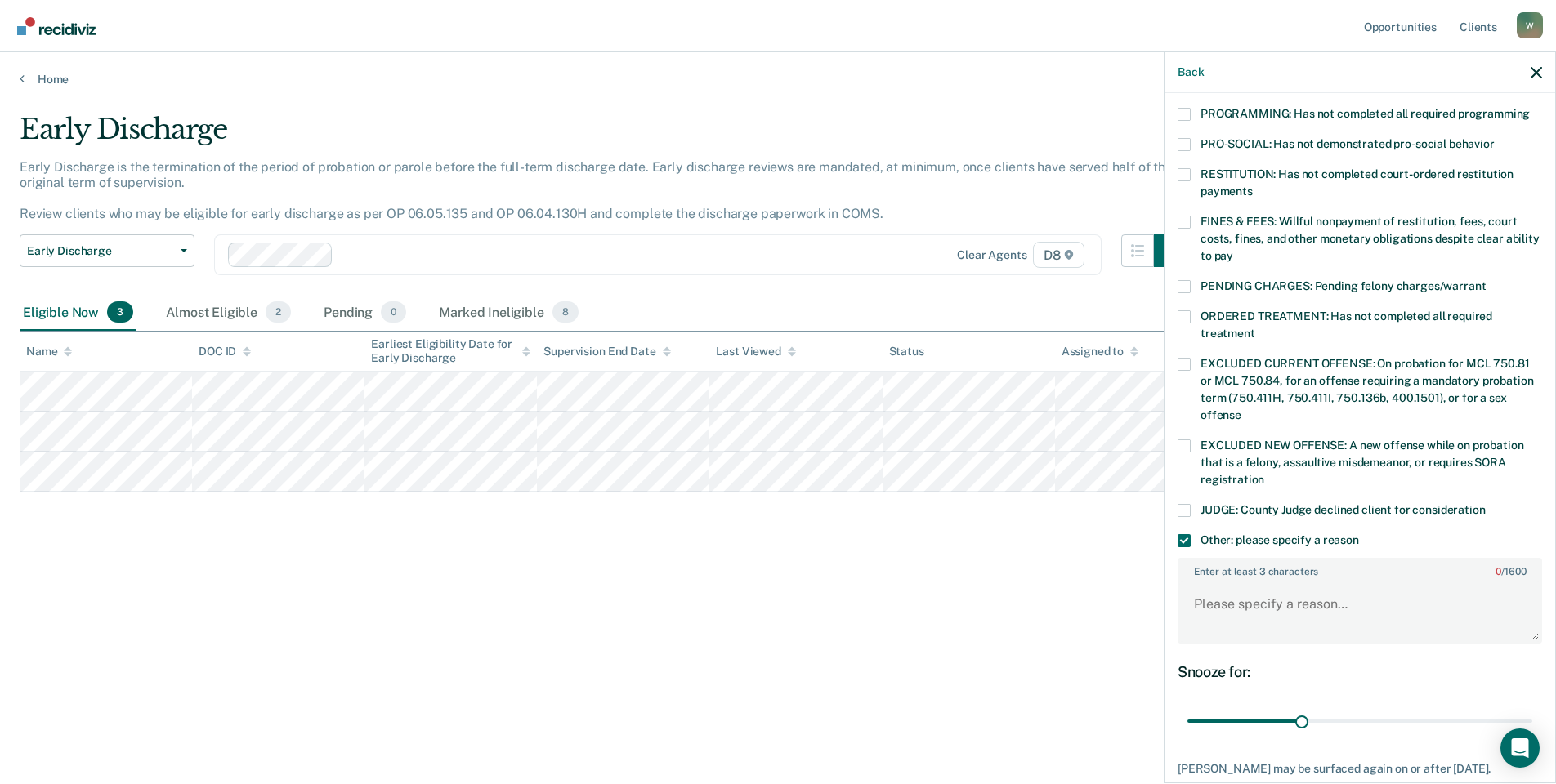
scroll to position [370, 0]
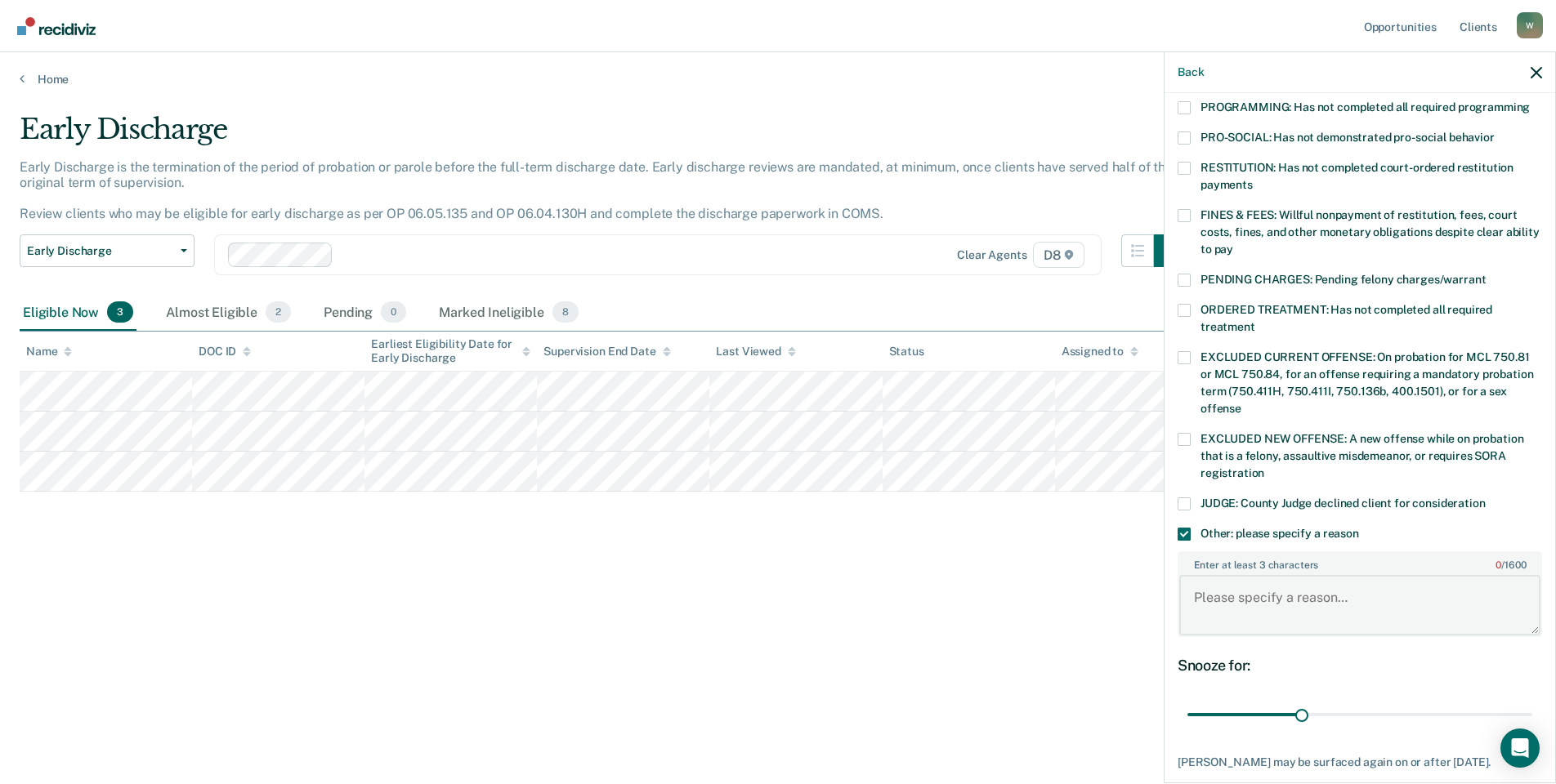
click at [1236, 577] on textarea "Enter at least 3 characters 0 / 1600" at bounding box center [1359, 605] width 361 height 61
type textarea "Probation violation within last 3 months. Not eligible."
drag, startPoint x: 1296, startPoint y: 693, endPoint x: 1365, endPoint y: 688, distance: 69.2
type input "49"
click at [1365, 701] on input "range" at bounding box center [1359, 715] width 345 height 29
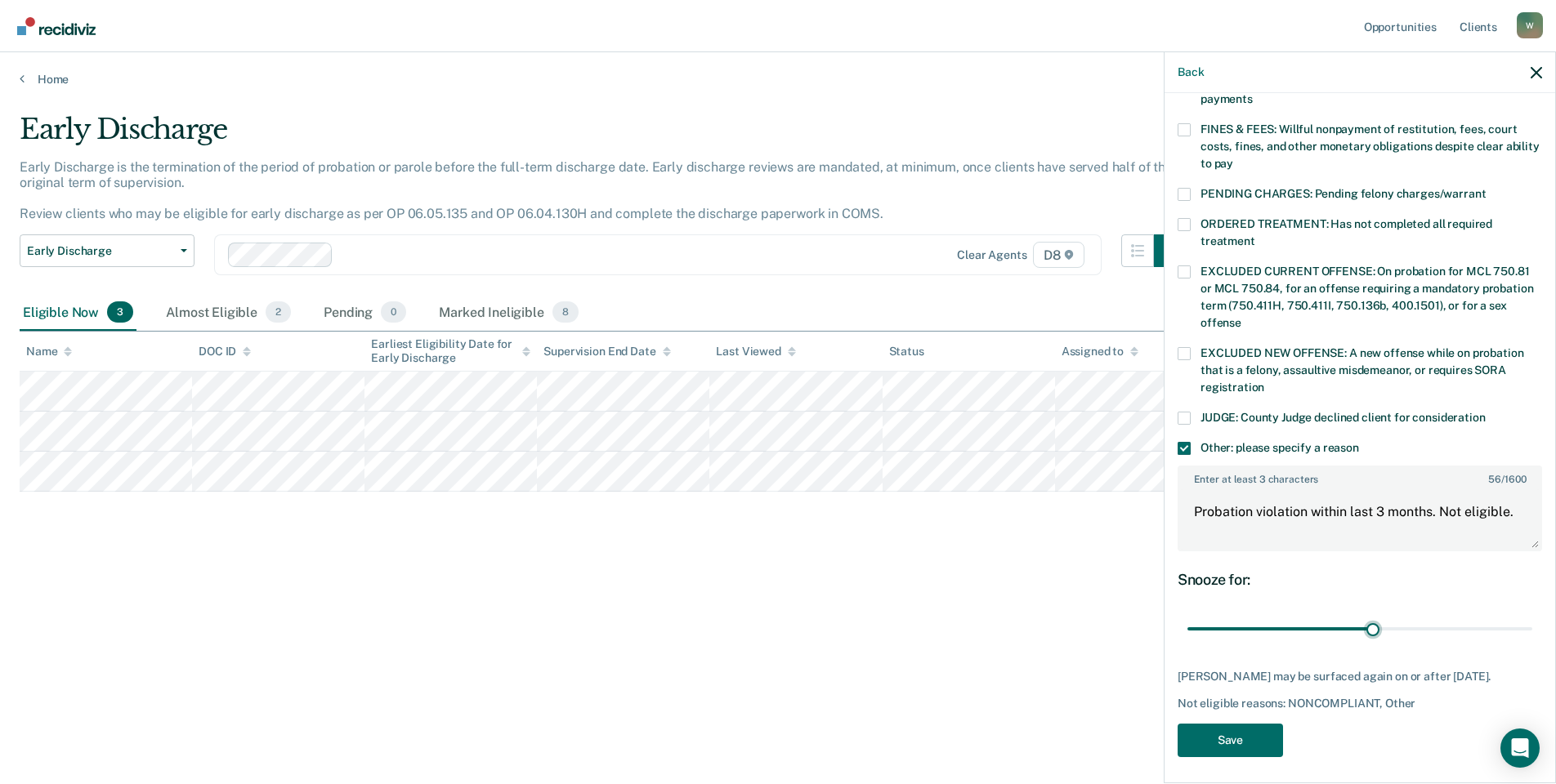
scroll to position [458, 0]
click at [1217, 722] on button "Save" at bounding box center [1230, 738] width 105 height 34
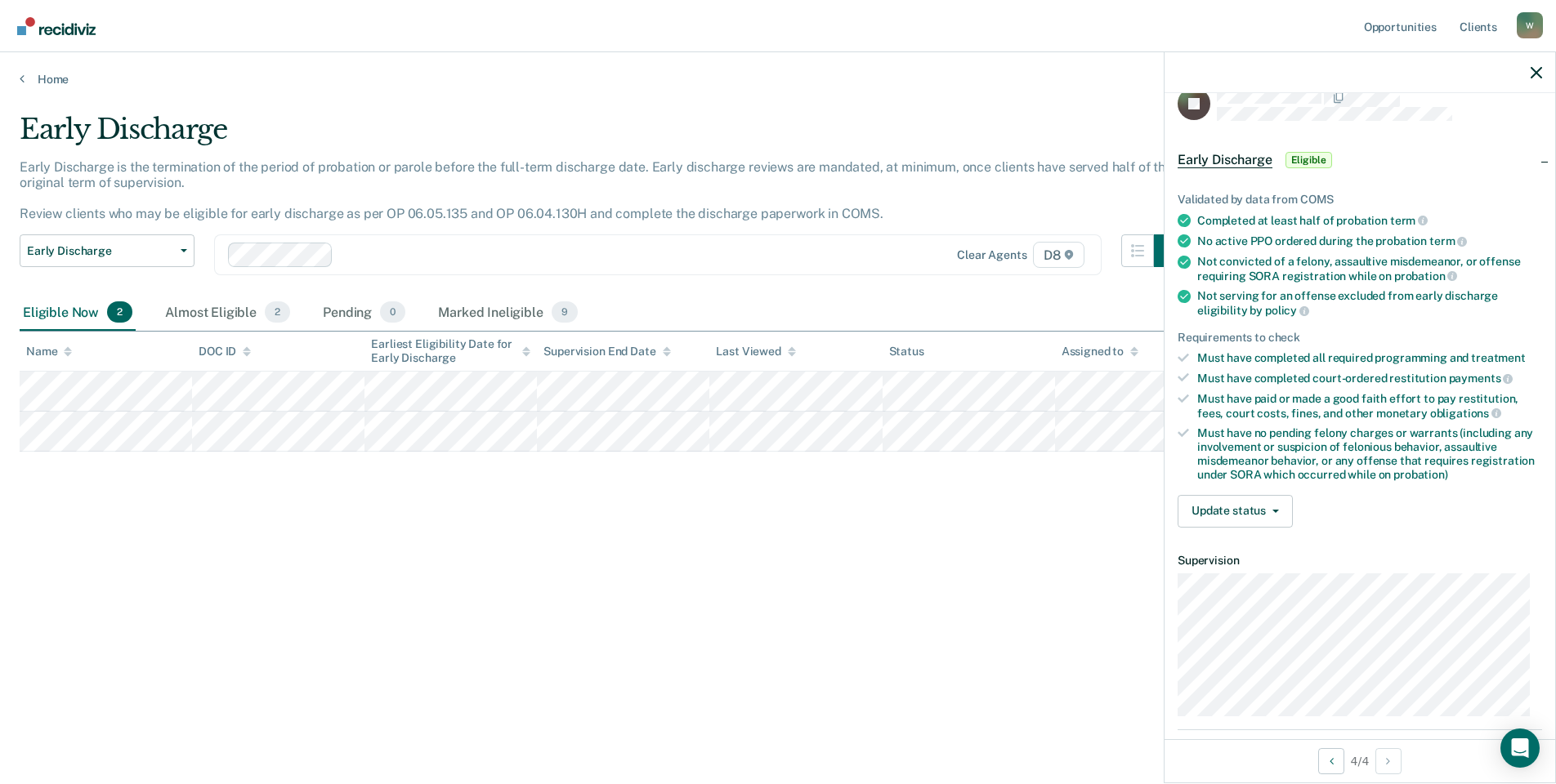
scroll to position [0, 0]
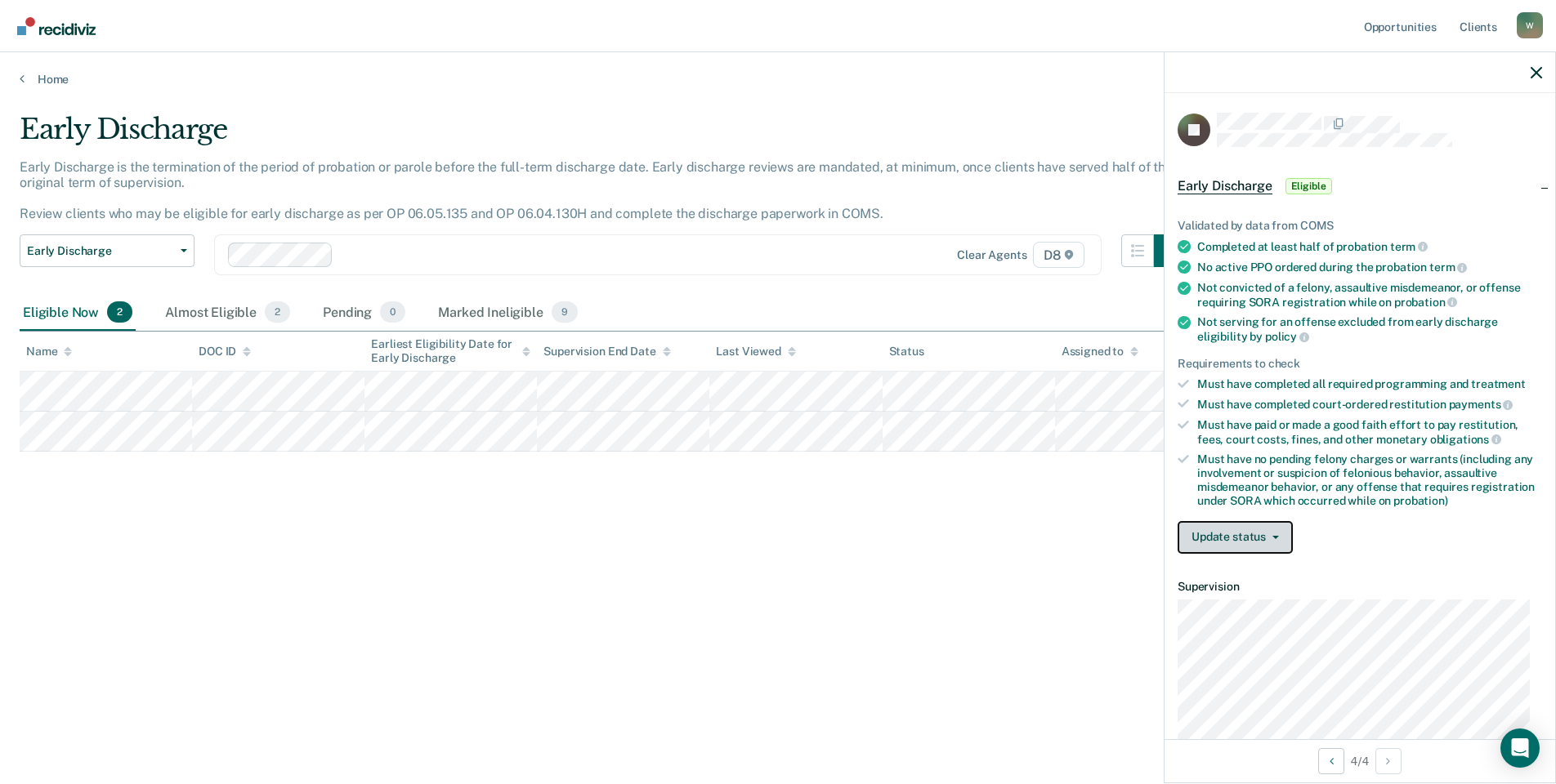
click at [1198, 533] on button "Update status" at bounding box center [1235, 537] width 116 height 33
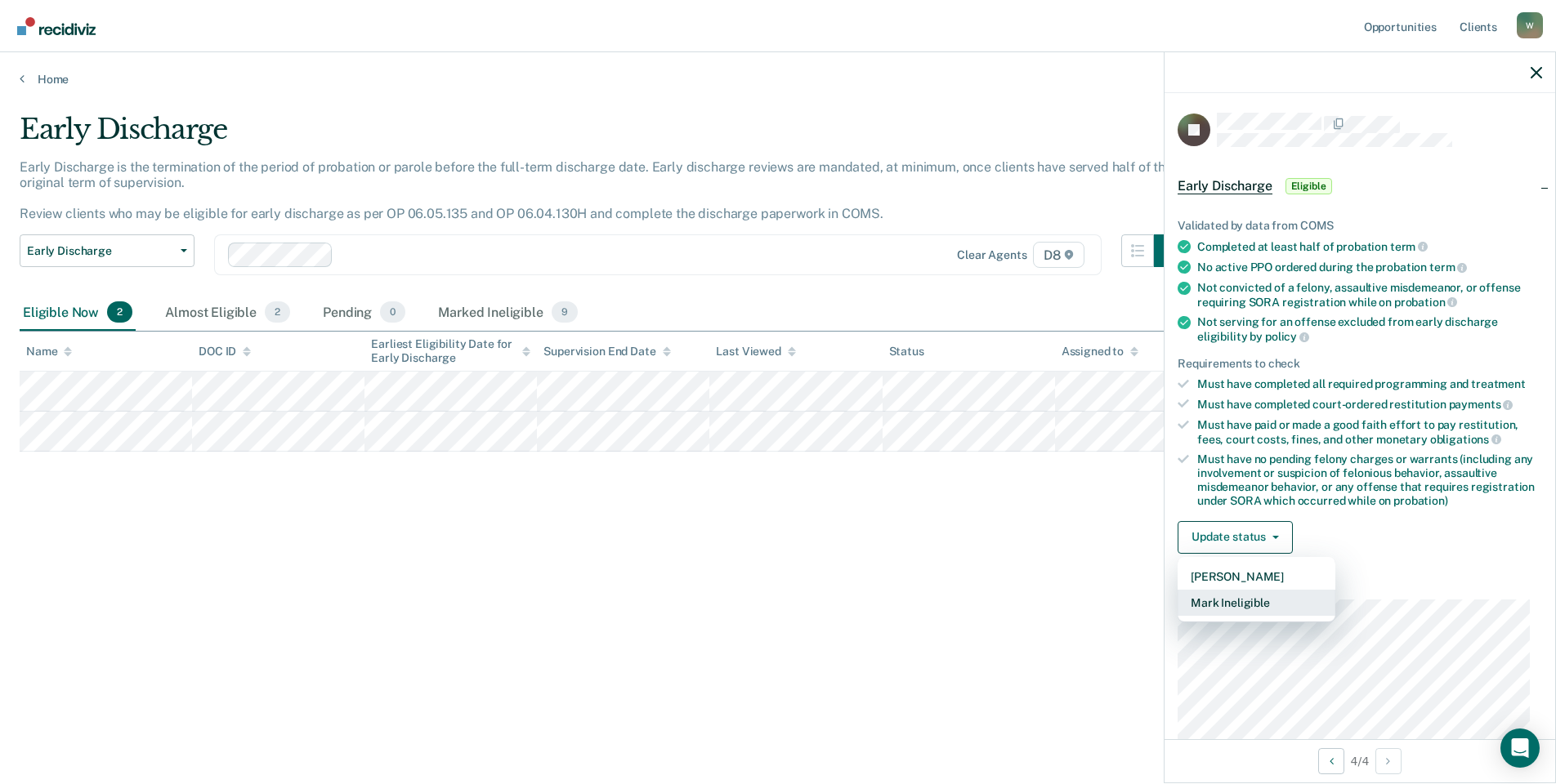
click at [1242, 596] on button "Mark Ineligible" at bounding box center [1256, 603] width 158 height 26
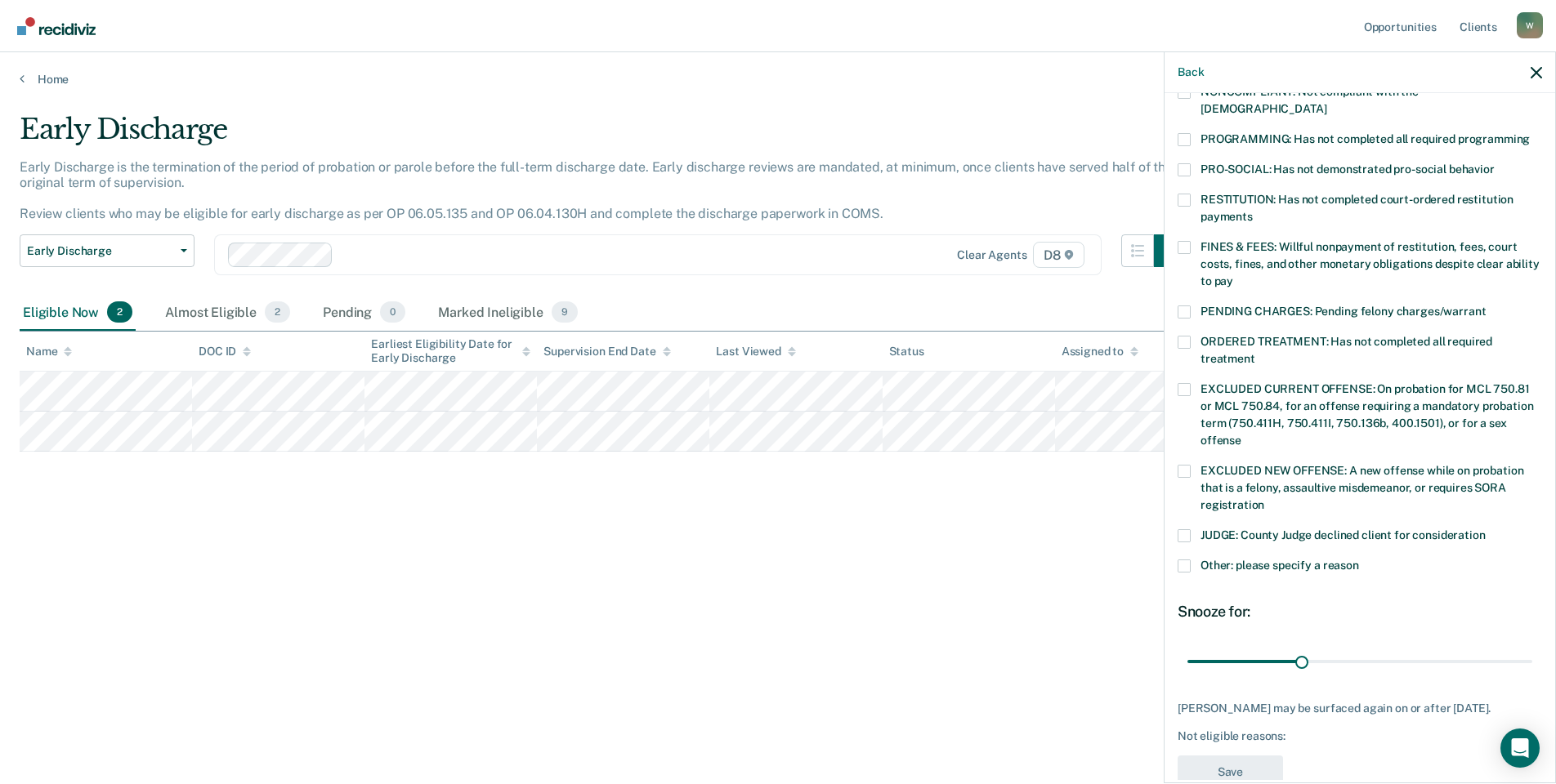
scroll to position [357, 0]
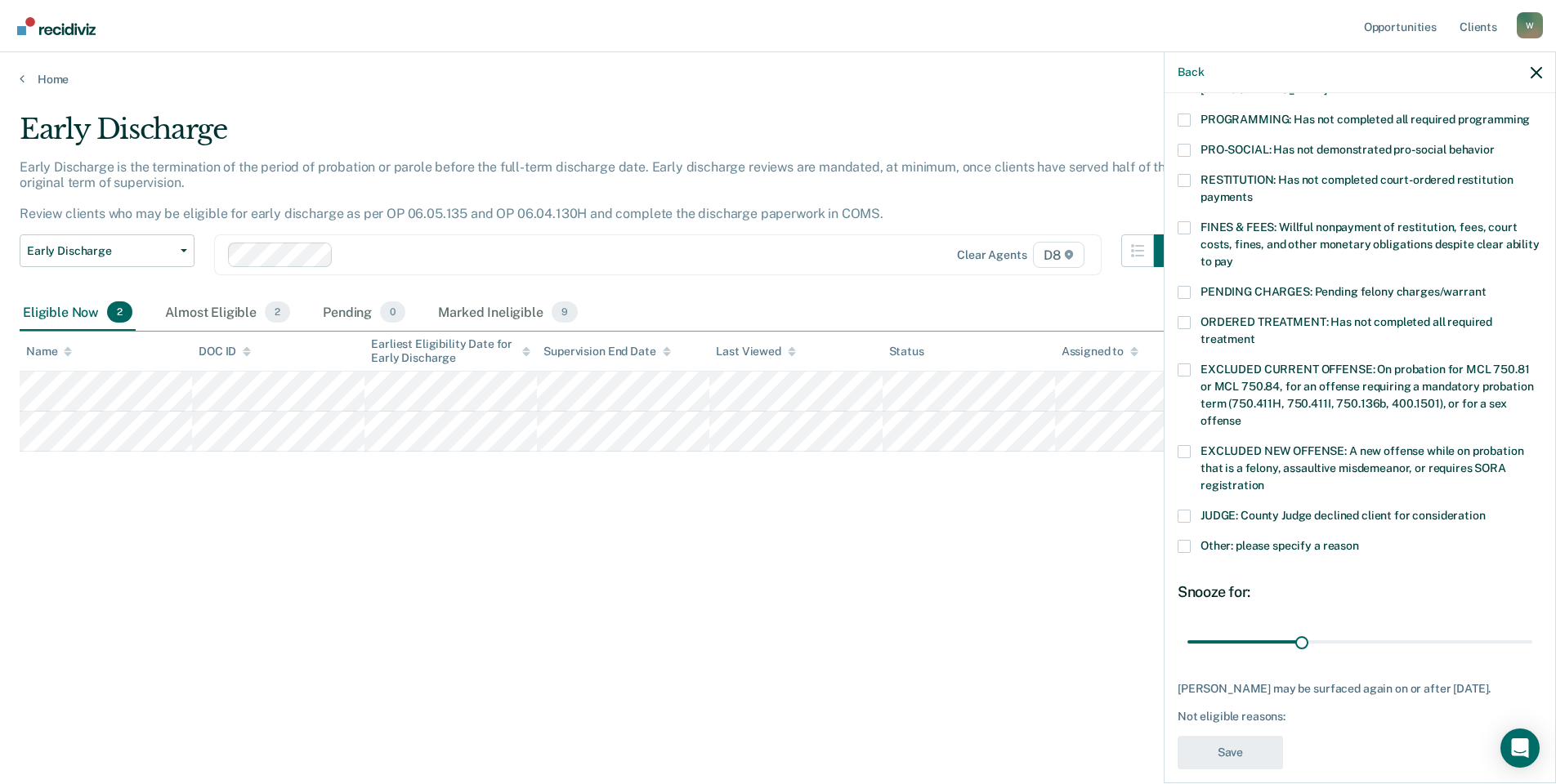
click at [1194, 540] on label "Other: please specify a reason" at bounding box center [1359, 548] width 364 height 17
click at [1359, 540] on input "Other: please specify a reason" at bounding box center [1359, 540] width 0 height 0
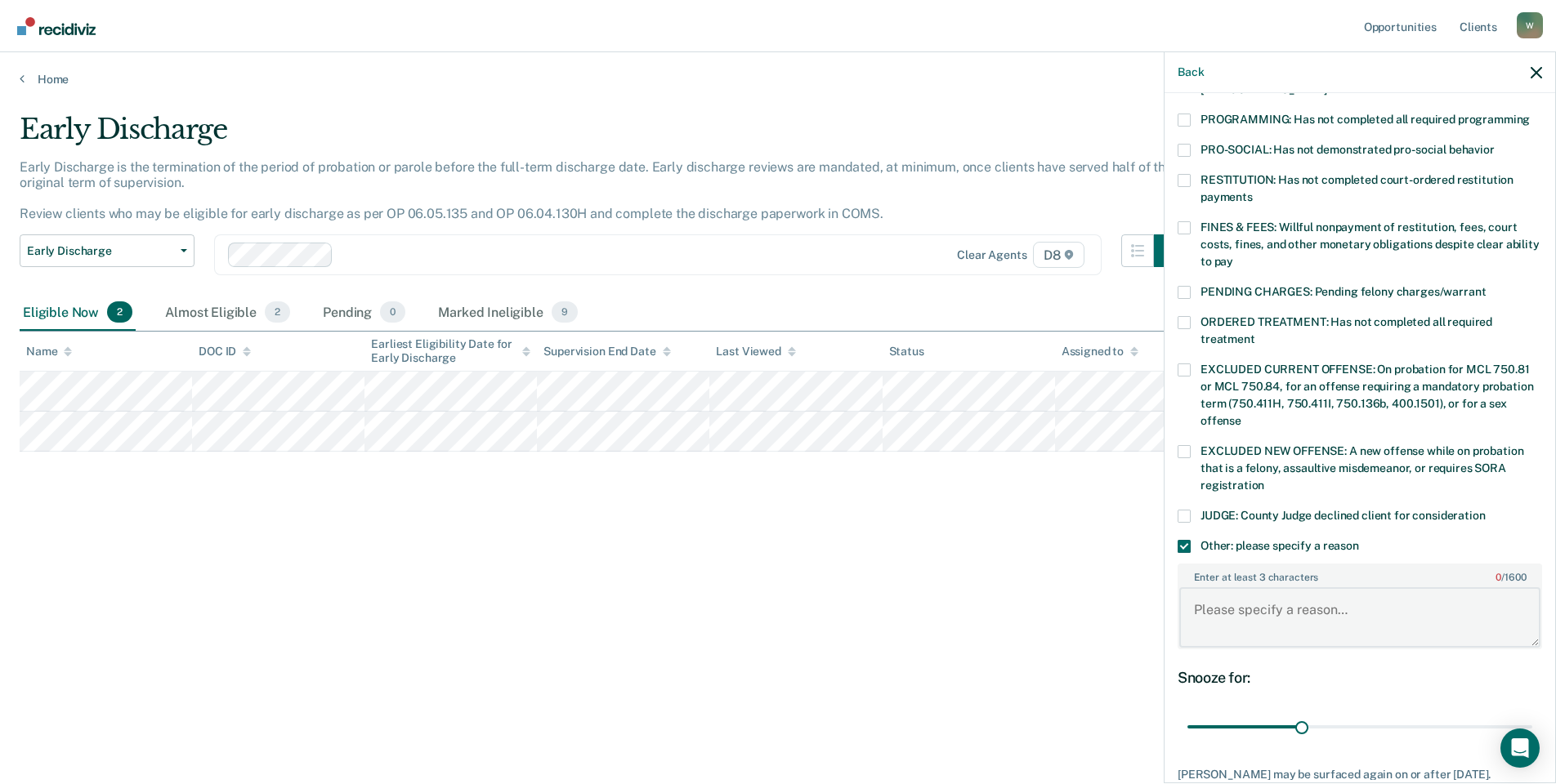
click at [1195, 612] on textarea "Enter at least 3 characters 0 / 1600" at bounding box center [1359, 618] width 361 height 61
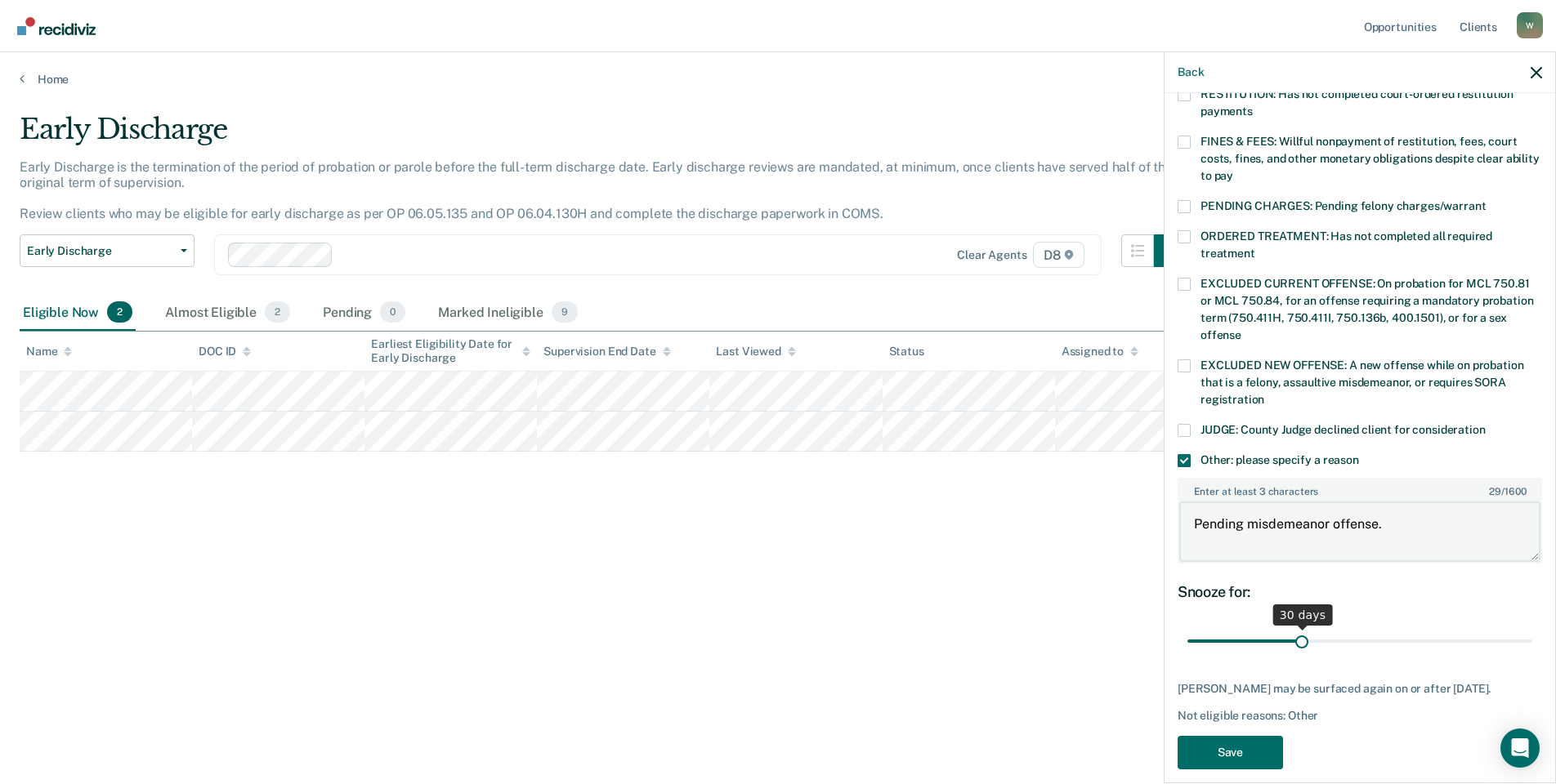
type textarea "Pending misdemeanor offense."
drag, startPoint x: 1299, startPoint y: 620, endPoint x: 1327, endPoint y: 617, distance: 28.2
type input "38"
click at [1327, 627] on input "range" at bounding box center [1359, 642] width 345 height 29
click at [1252, 736] on button "Save" at bounding box center [1230, 753] width 105 height 34
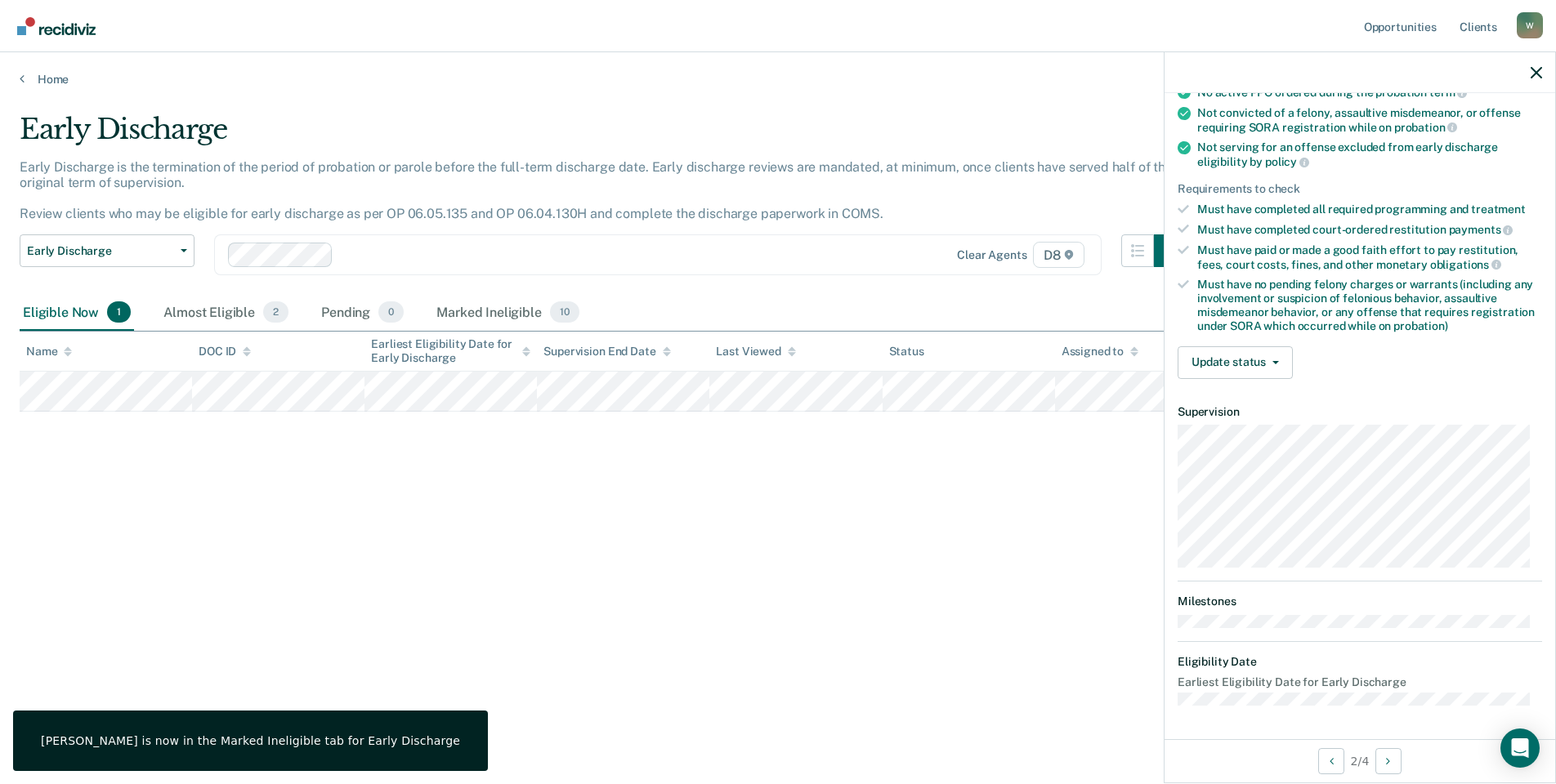
scroll to position [190, 0]
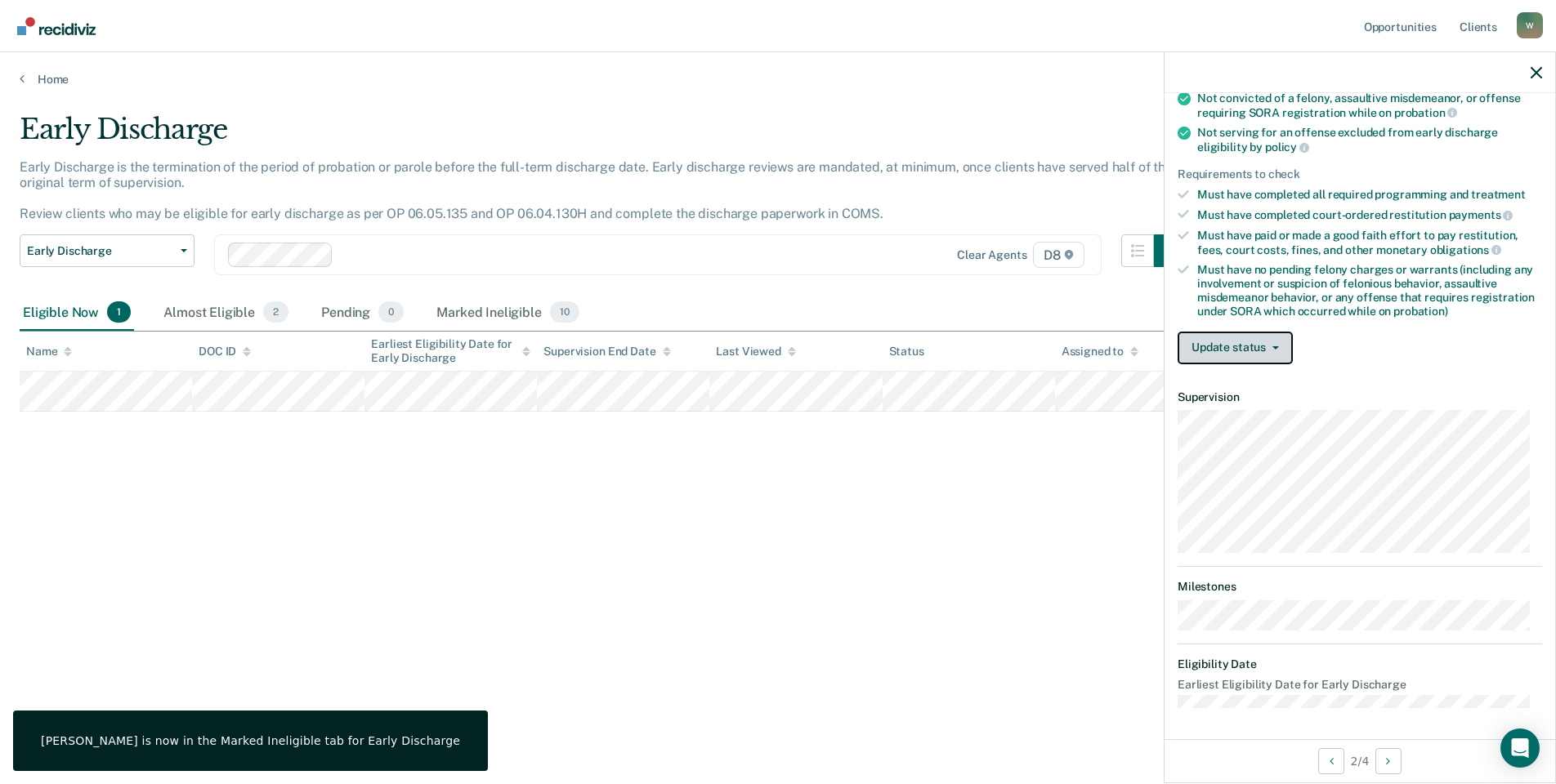
click at [1244, 340] on button "Update status" at bounding box center [1235, 347] width 116 height 33
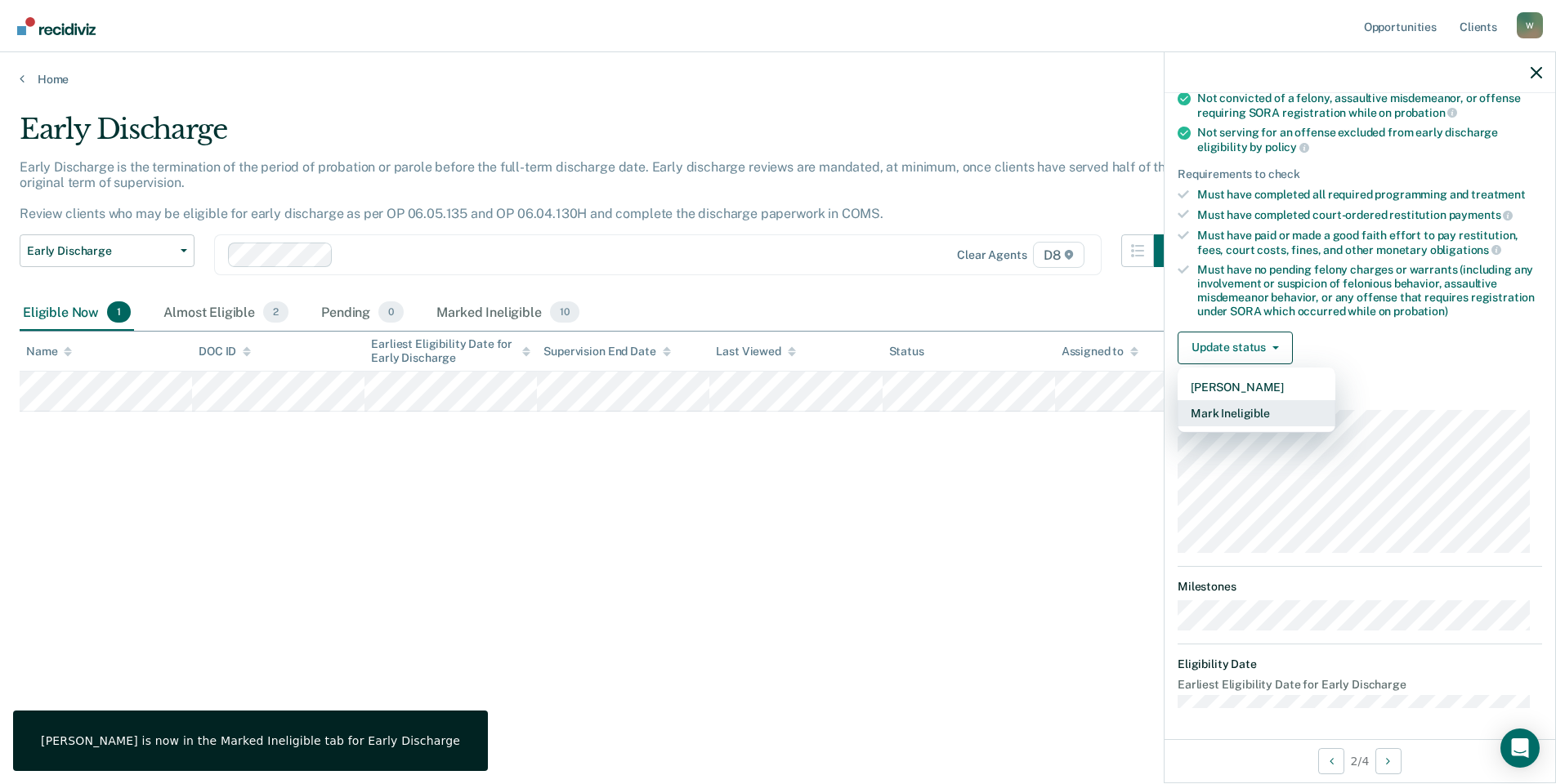
click at [1248, 412] on button "Mark Ineligible" at bounding box center [1256, 413] width 158 height 26
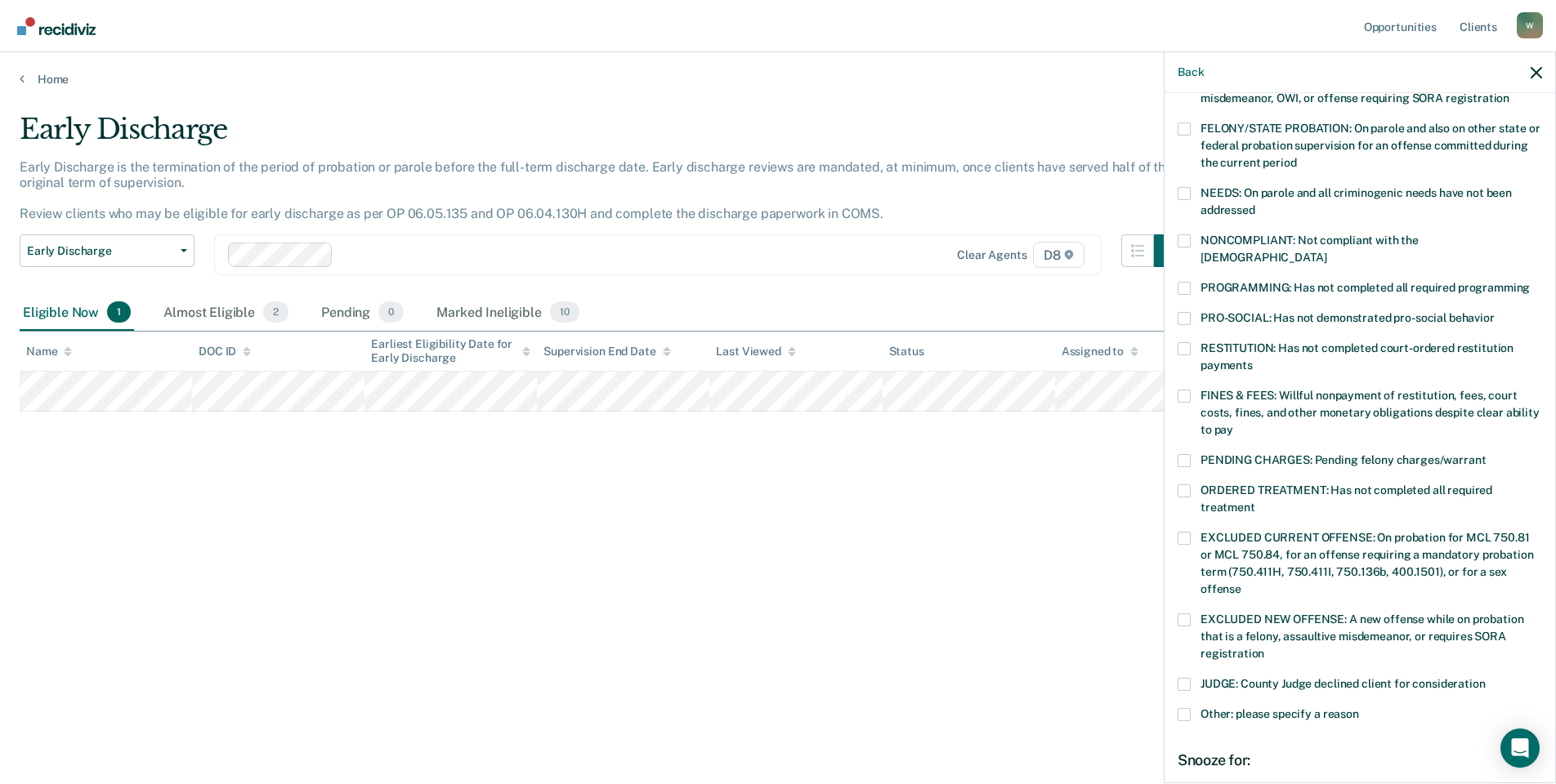
scroll to position [357, 0]
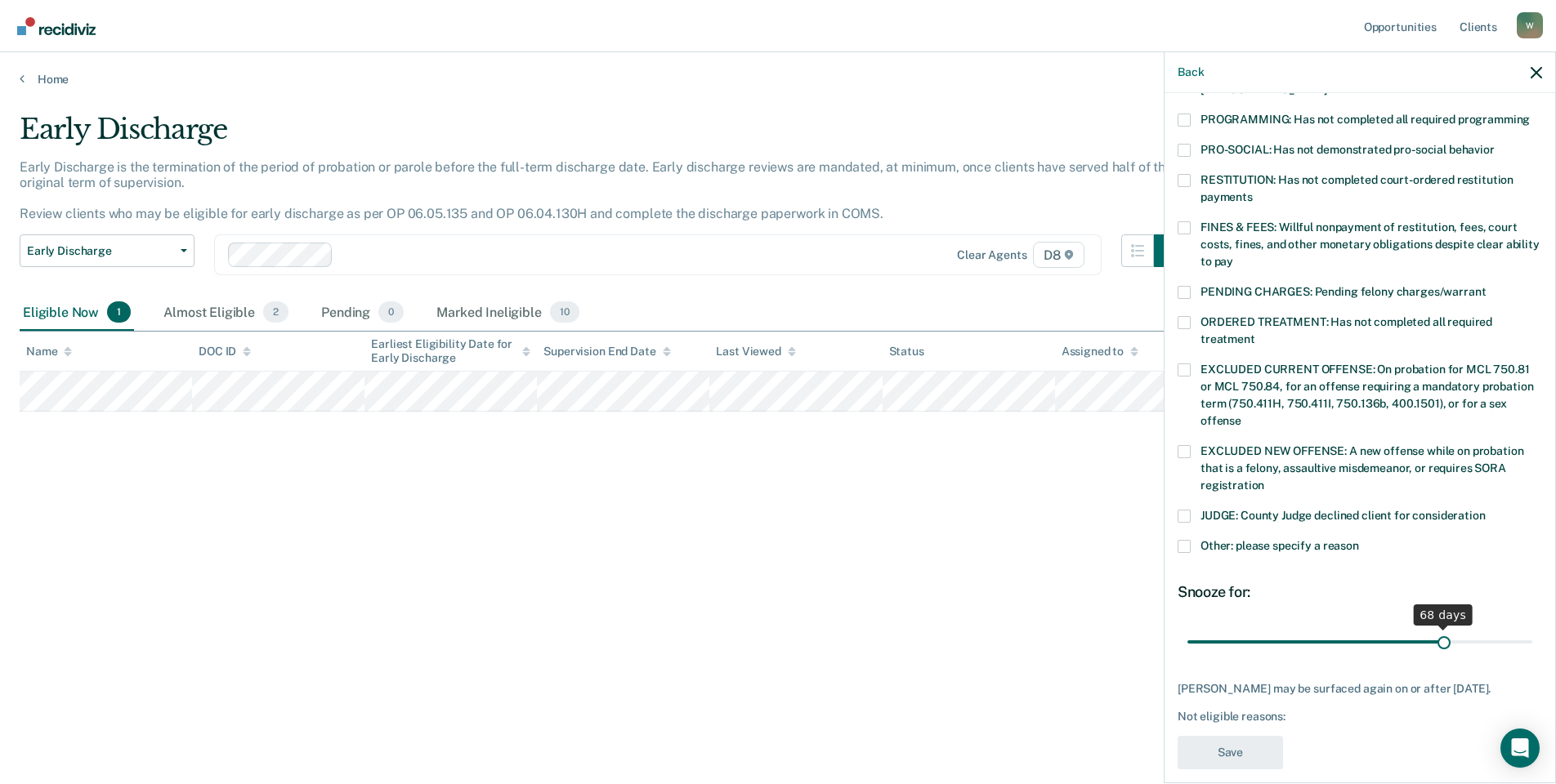
drag, startPoint x: 1295, startPoint y: 620, endPoint x: 1435, endPoint y: 605, distance: 140.8
type input "68"
click at [1435, 627] on input "range" at bounding box center [1359, 642] width 345 height 29
click at [1187, 540] on span at bounding box center [1184, 546] width 13 height 13
click at [1359, 540] on input "Other: please specify a reason" at bounding box center [1359, 540] width 0 height 0
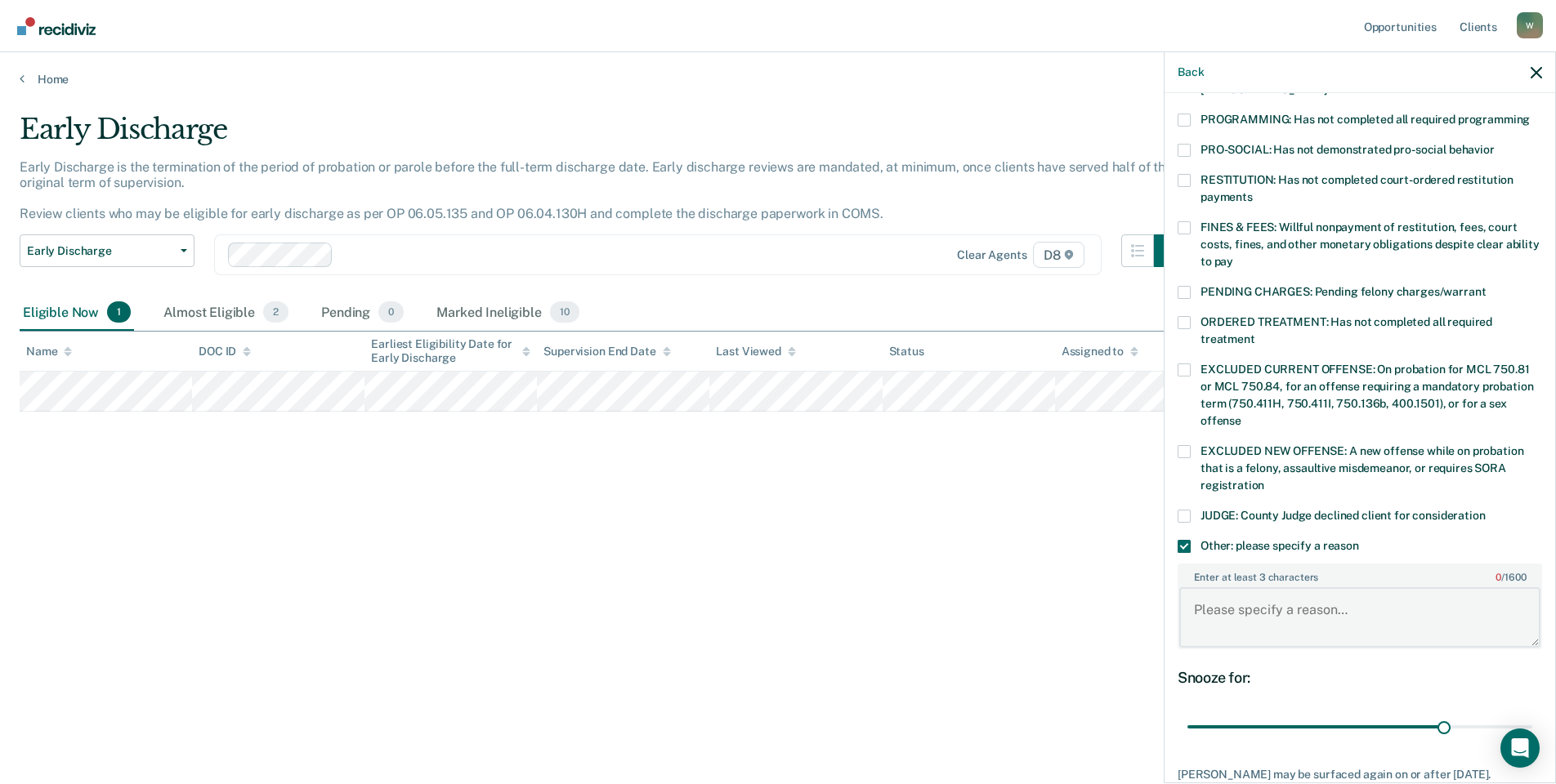
click at [1229, 599] on textarea "Enter at least 3 characters 0 / 1600" at bounding box center [1359, 618] width 361 height 61
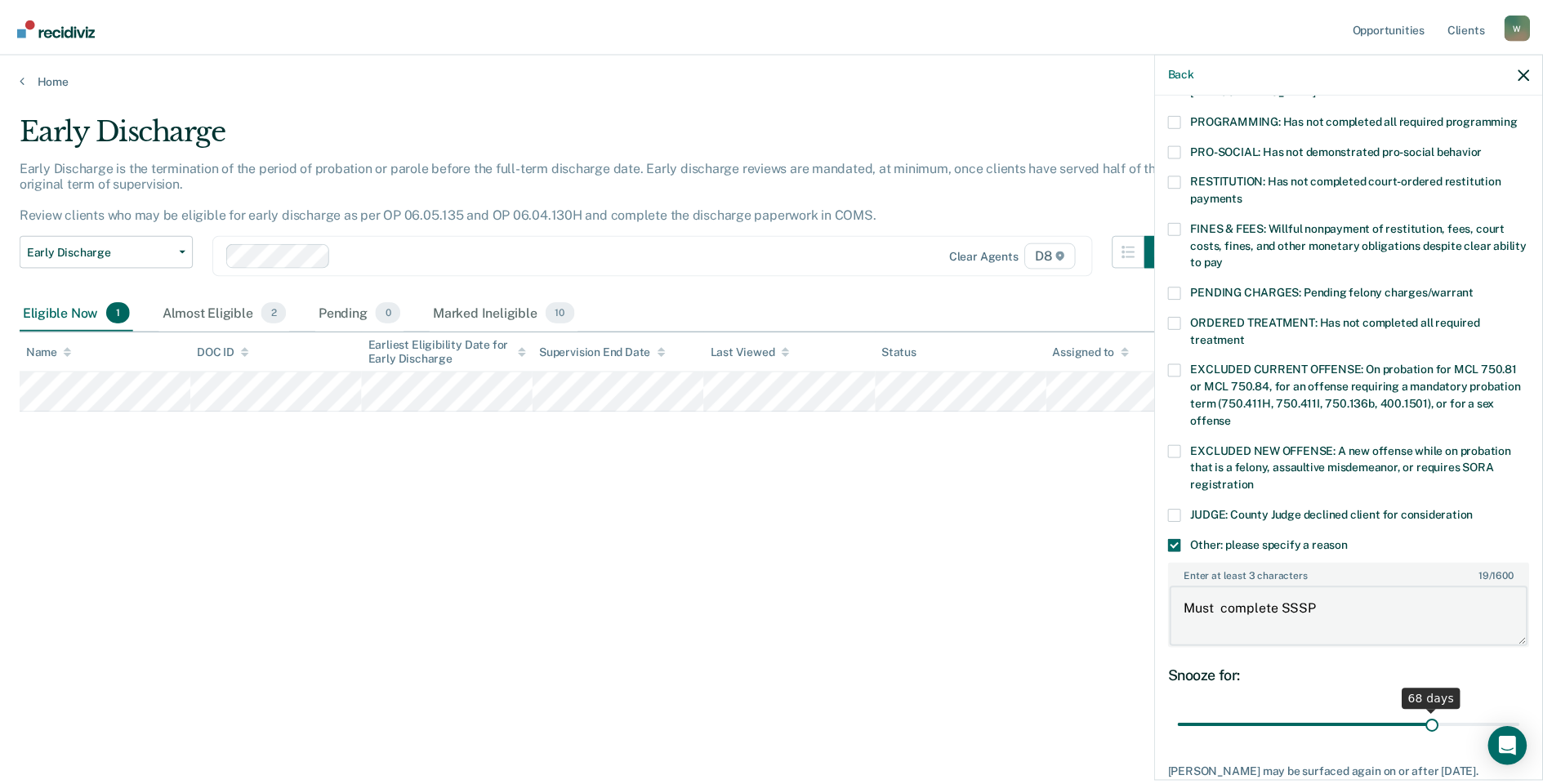
scroll to position [443, 0]
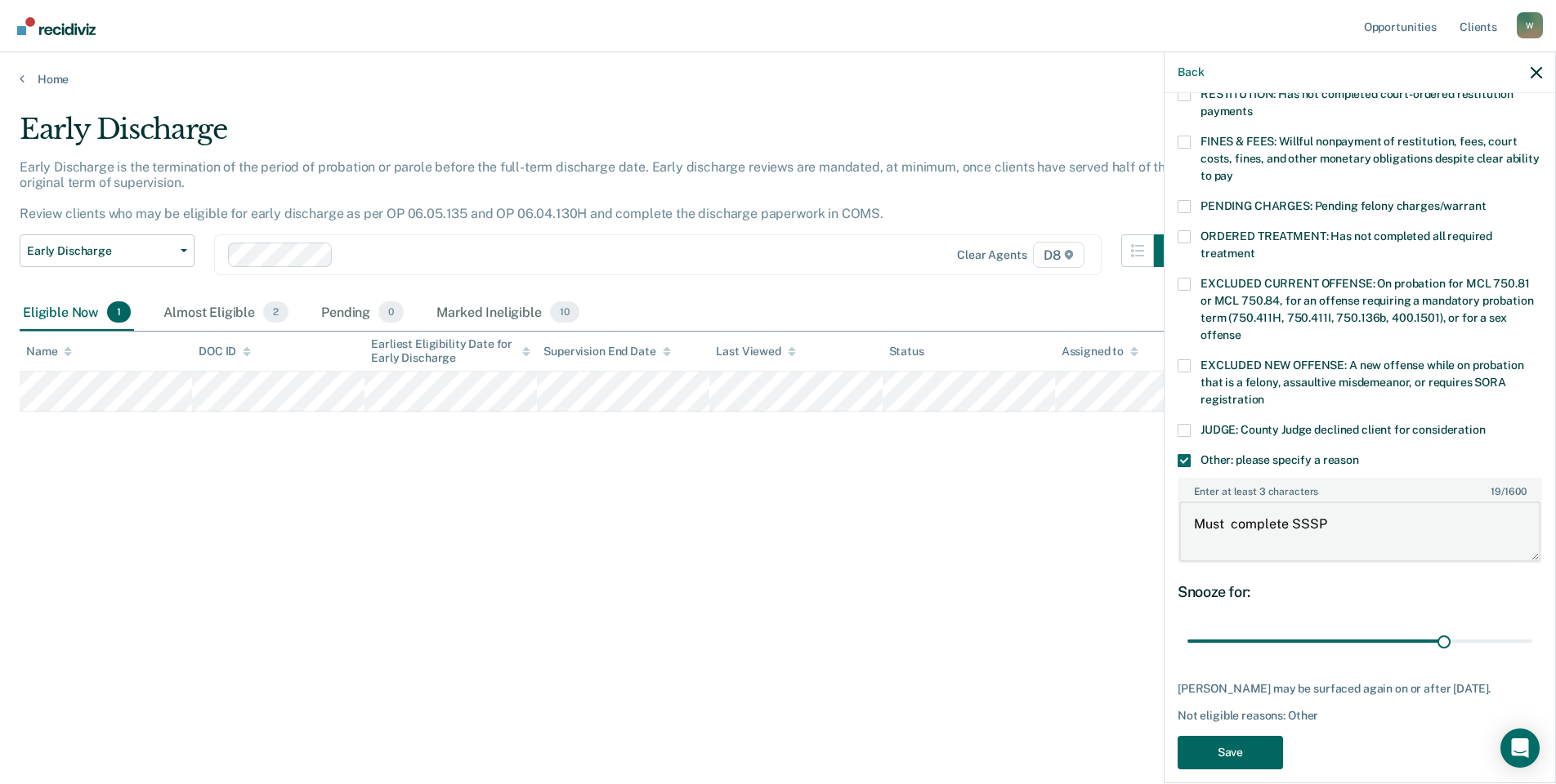
type textarea "Must complete SSSP"
click at [1215, 736] on button "Save" at bounding box center [1230, 753] width 105 height 34
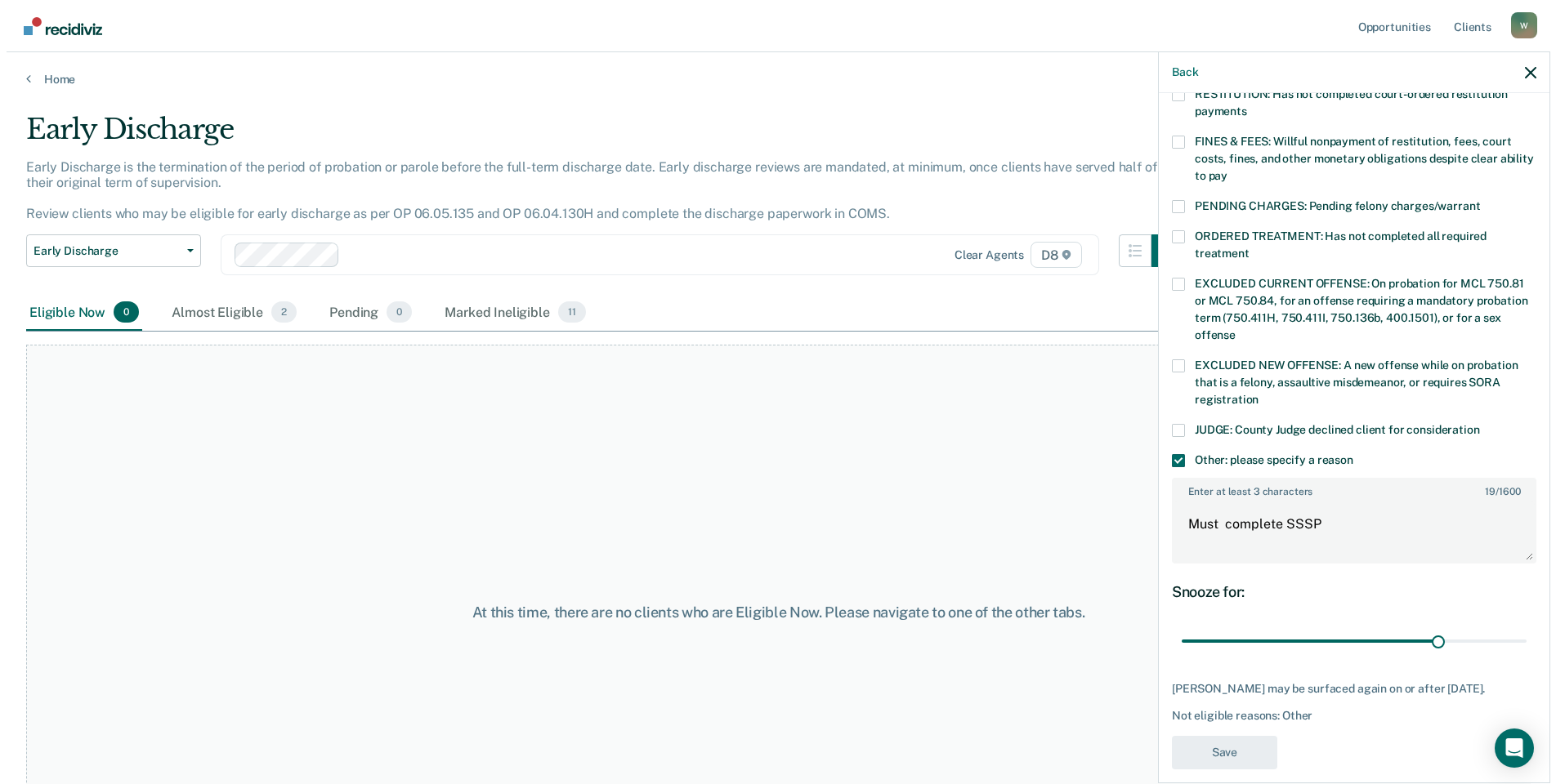
scroll to position [337, 0]
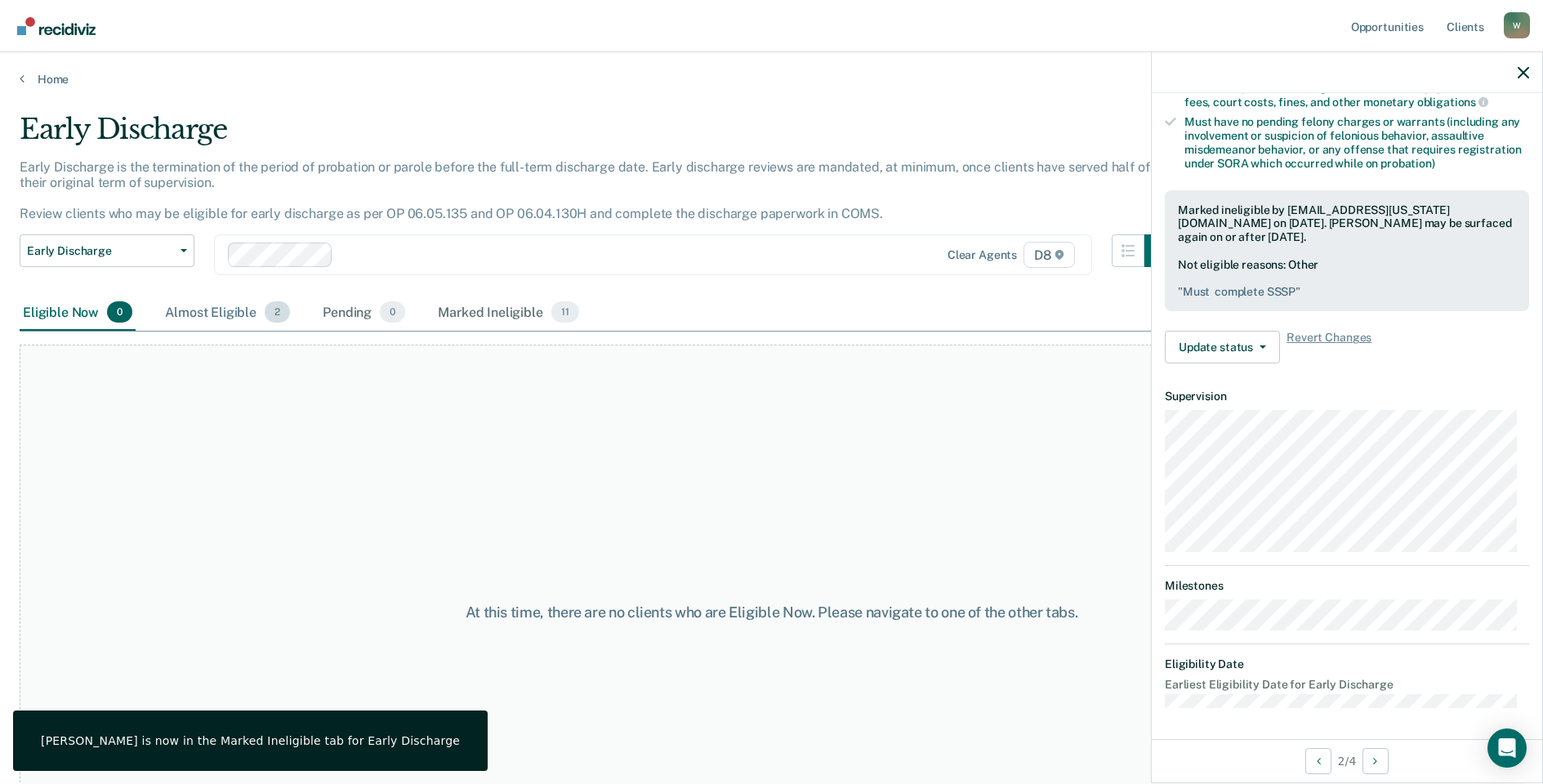
click at [225, 317] on div "Almost Eligible 2" at bounding box center [228, 313] width 132 height 36
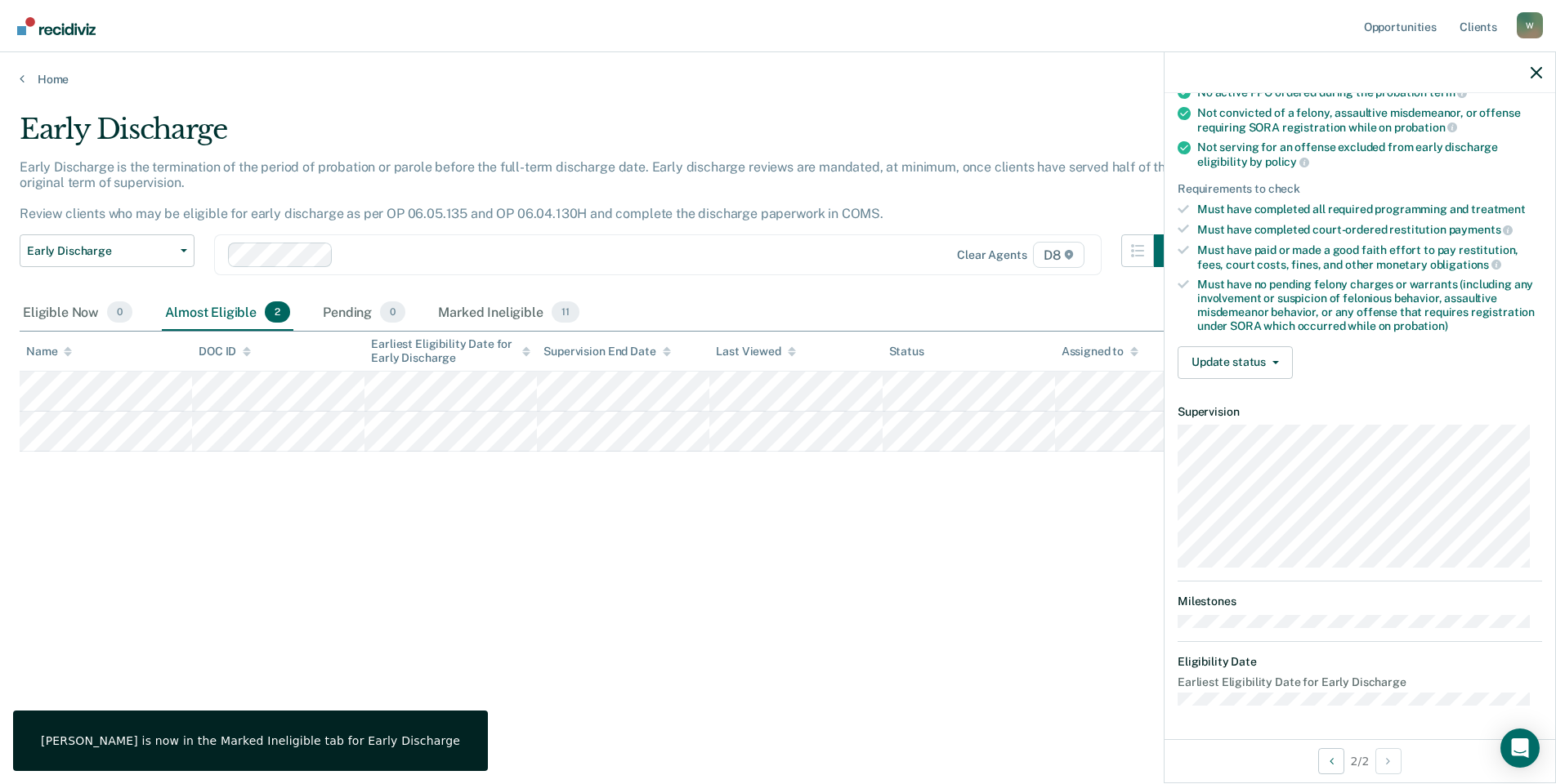
scroll to position [173, 0]
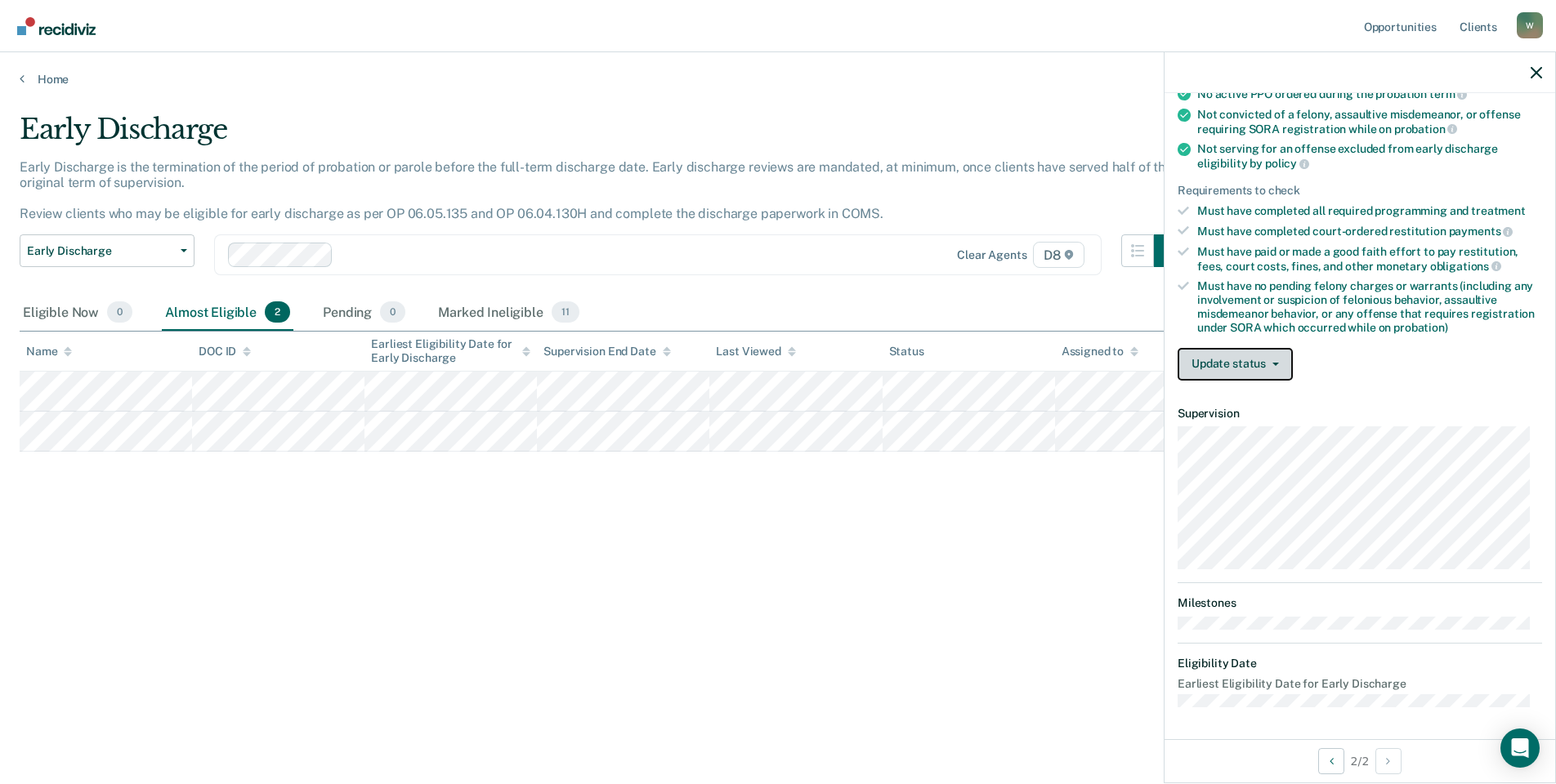
click at [1230, 369] on button "Update status" at bounding box center [1235, 364] width 116 height 33
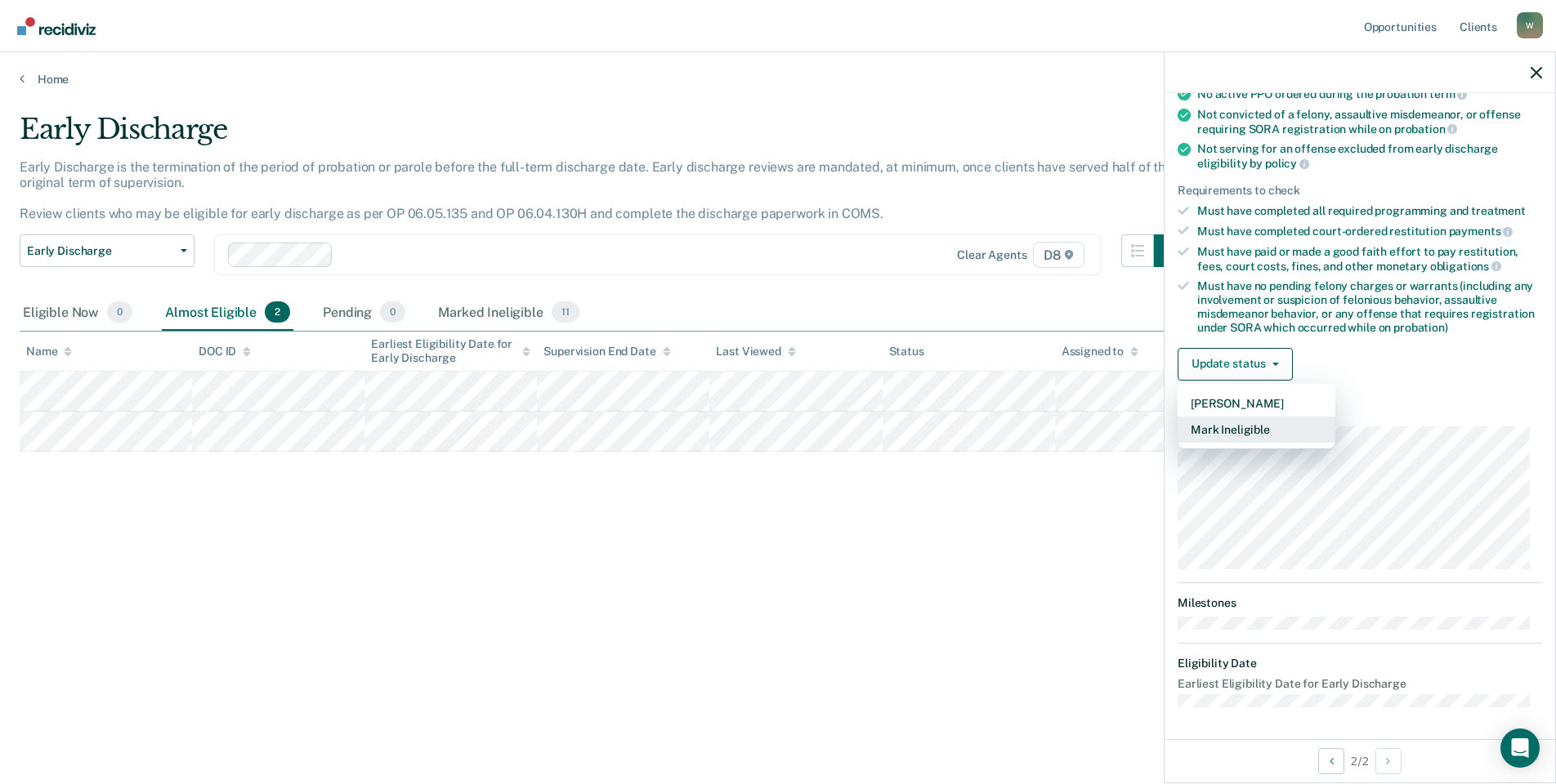
click at [1235, 422] on button "Mark Ineligible" at bounding box center [1256, 429] width 158 height 26
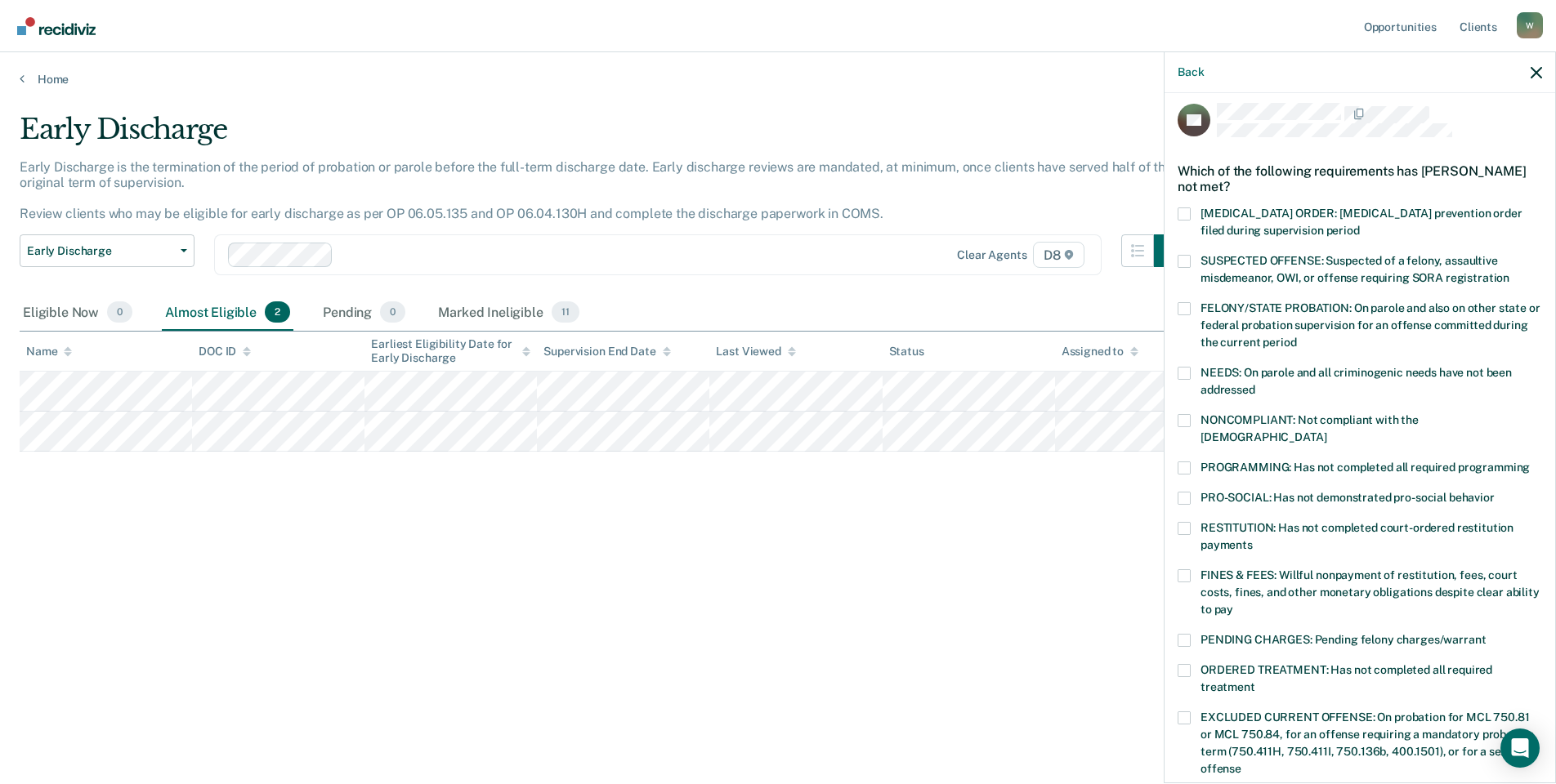
scroll to position [0, 0]
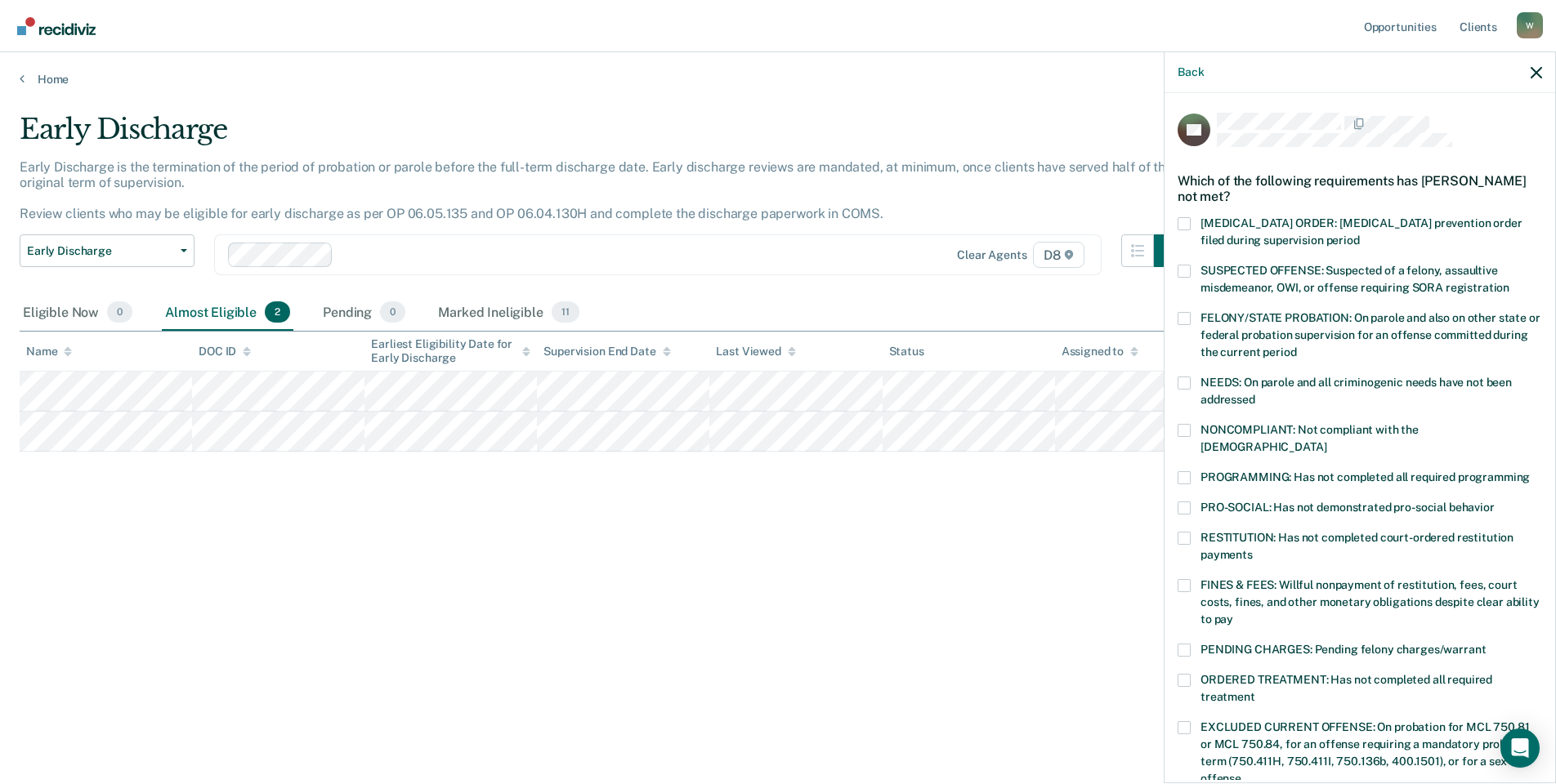
click at [1187, 322] on span at bounding box center [1184, 319] width 13 height 13
click at [1296, 346] on input "FELONY/STATE PROBATION: On parole and also on other state or federal probation …" at bounding box center [1296, 346] width 0 height 0
click at [1187, 322] on span at bounding box center [1184, 319] width 13 height 13
click at [1296, 346] on input "FELONY/STATE PROBATION: On parole and also on other state or federal probation …" at bounding box center [1296, 346] width 0 height 0
click at [1208, 279] on span "SUSPECTED OFFENSE: Suspected of a felony, assaultive misdemeanor, OWI, or offen…" at bounding box center [1354, 279] width 309 height 30
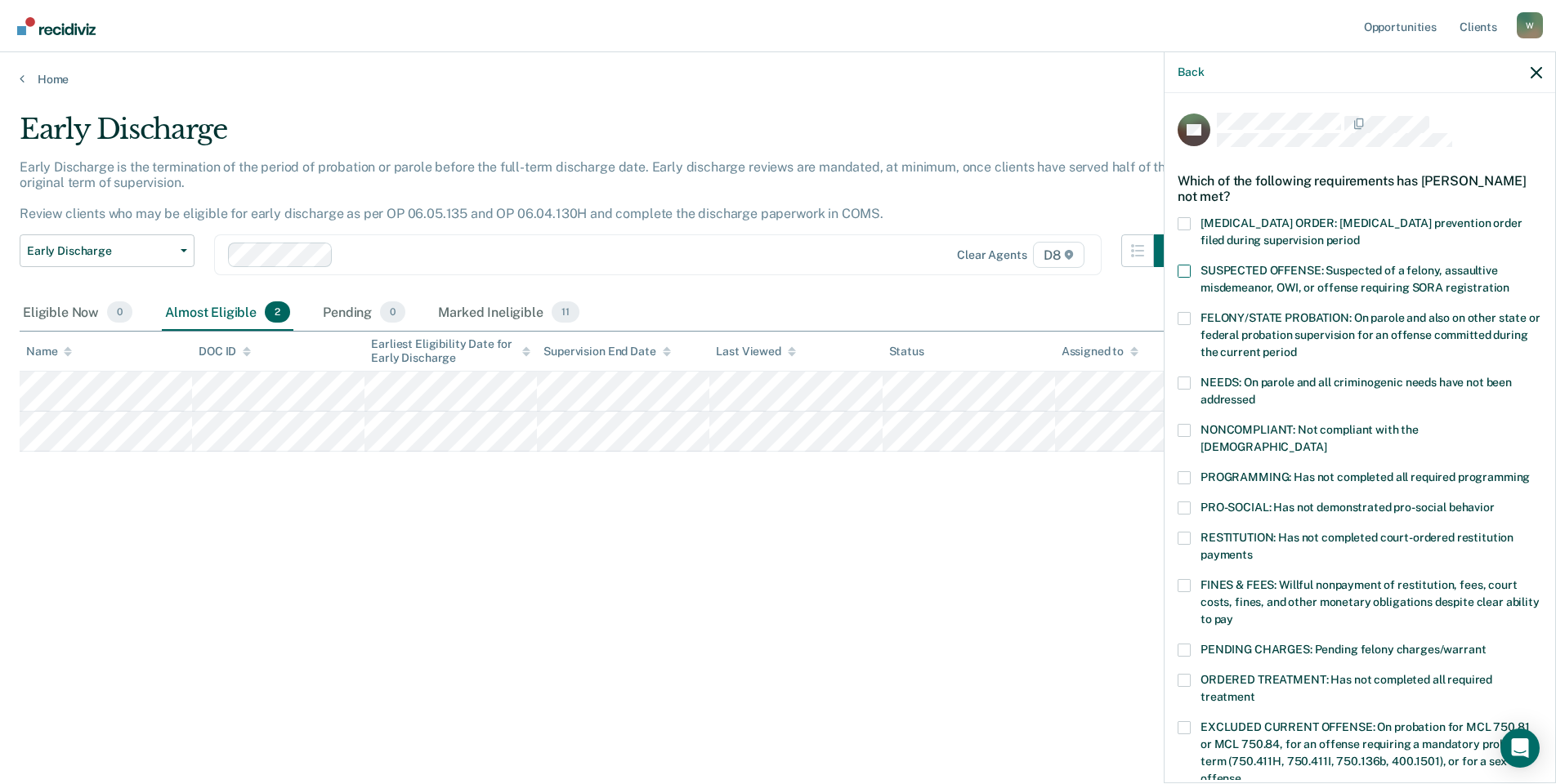
click at [1510, 282] on input "SUSPECTED OFFENSE: Suspected of a felony, assaultive misdemeanor, OWI, or offen…" at bounding box center [1510, 282] width 0 height 0
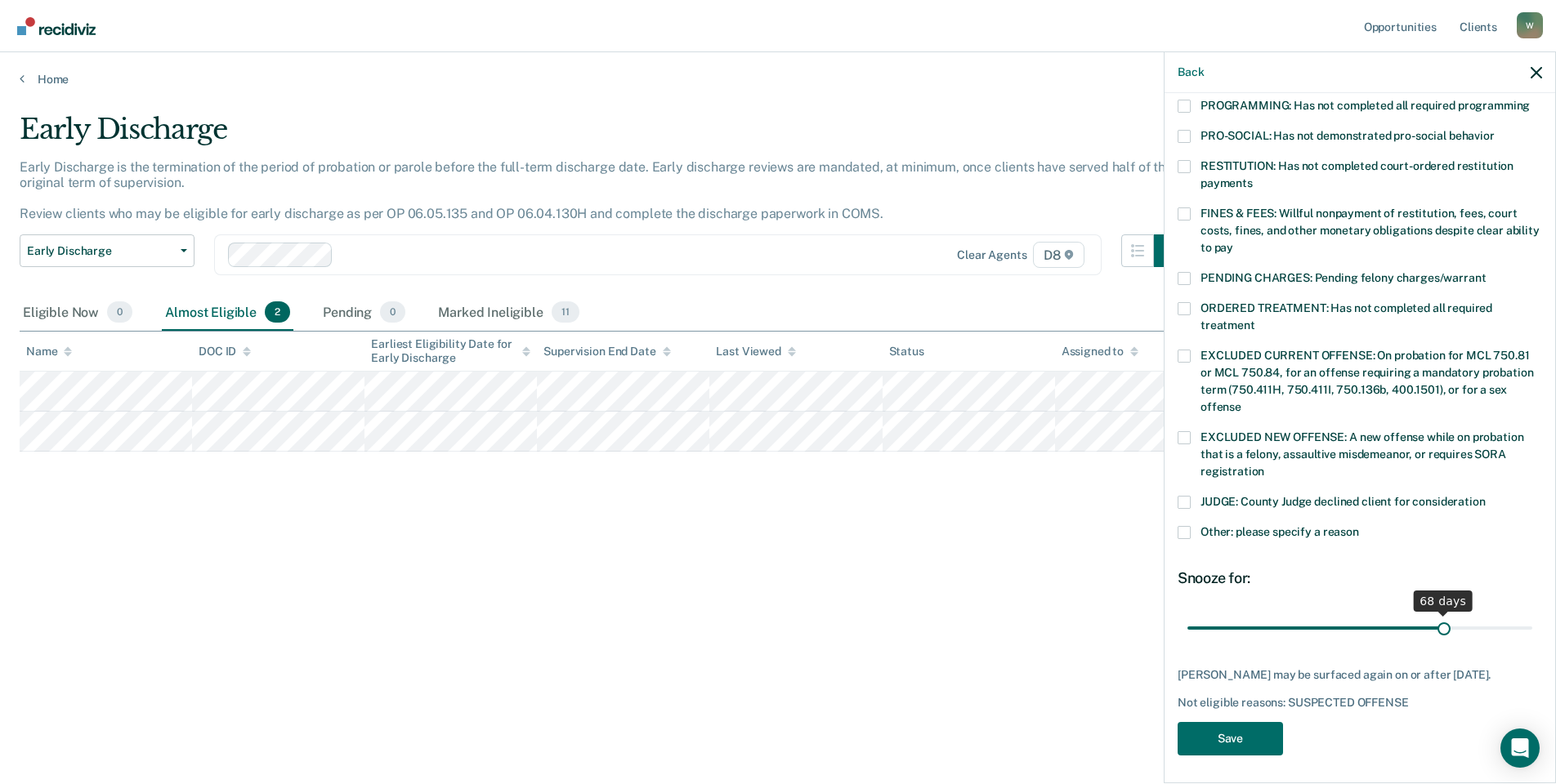
drag, startPoint x: 1299, startPoint y: 609, endPoint x: 1435, endPoint y: 601, distance: 136.2
type input "68"
click at [1435, 614] on input "range" at bounding box center [1359, 628] width 345 height 29
click at [1230, 722] on button "Save" at bounding box center [1230, 738] width 105 height 34
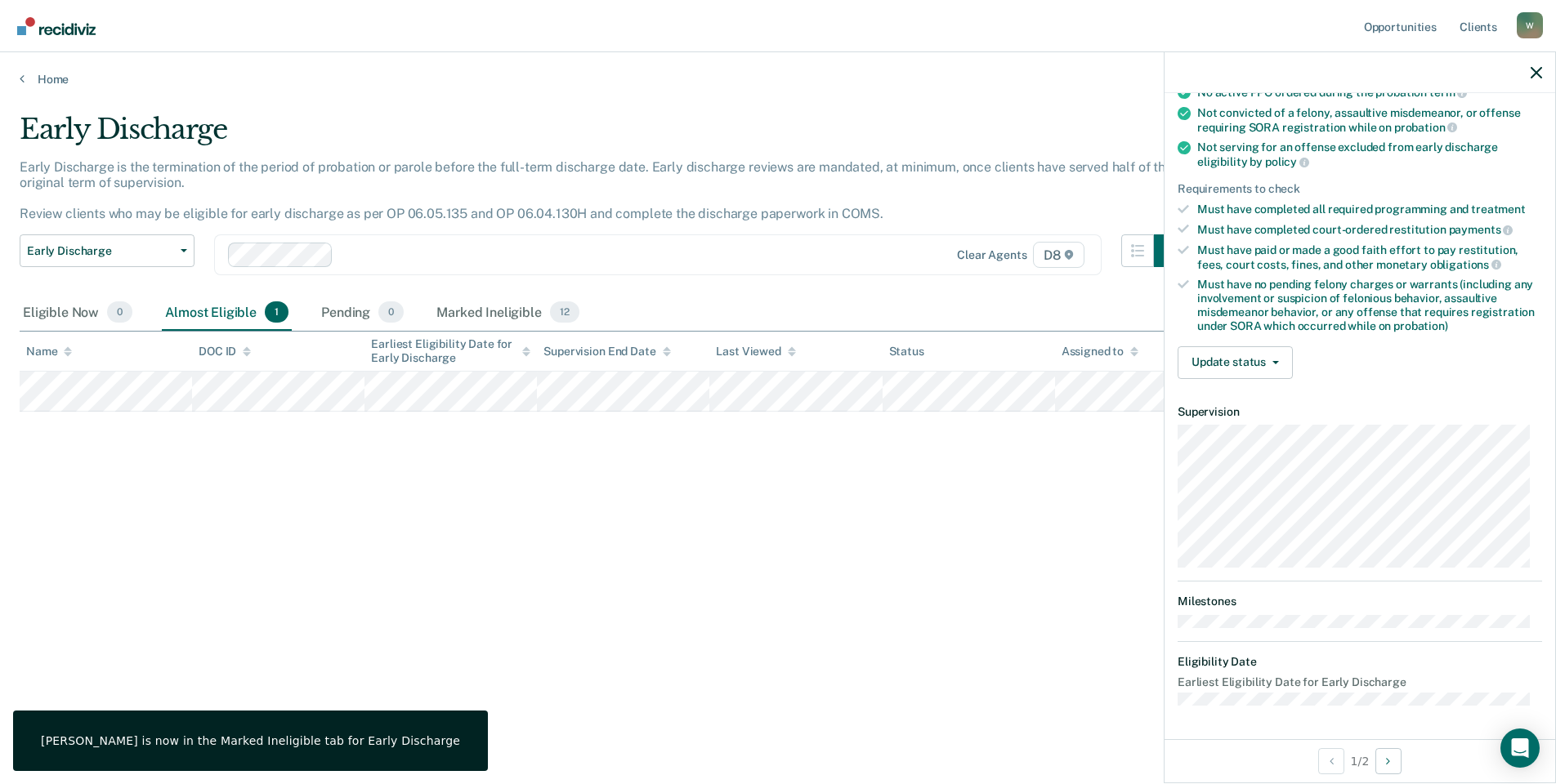
scroll to position [173, 0]
click at [1224, 340] on div "Validated by data from COMS Needs 2 more days on supervision No active PPO orde…" at bounding box center [1359, 207] width 390 height 374
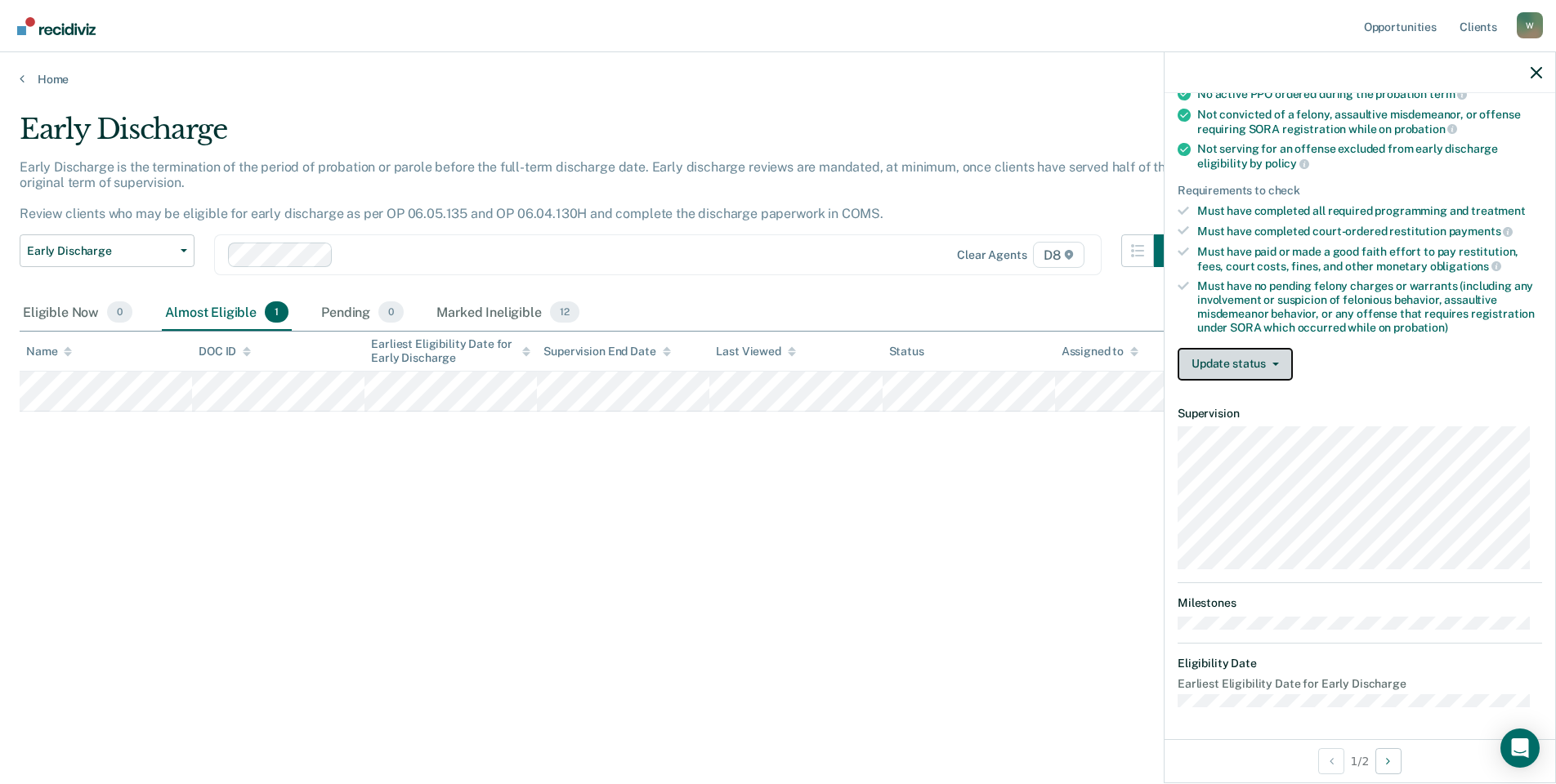
click at [1222, 348] on button "Update status" at bounding box center [1235, 364] width 116 height 33
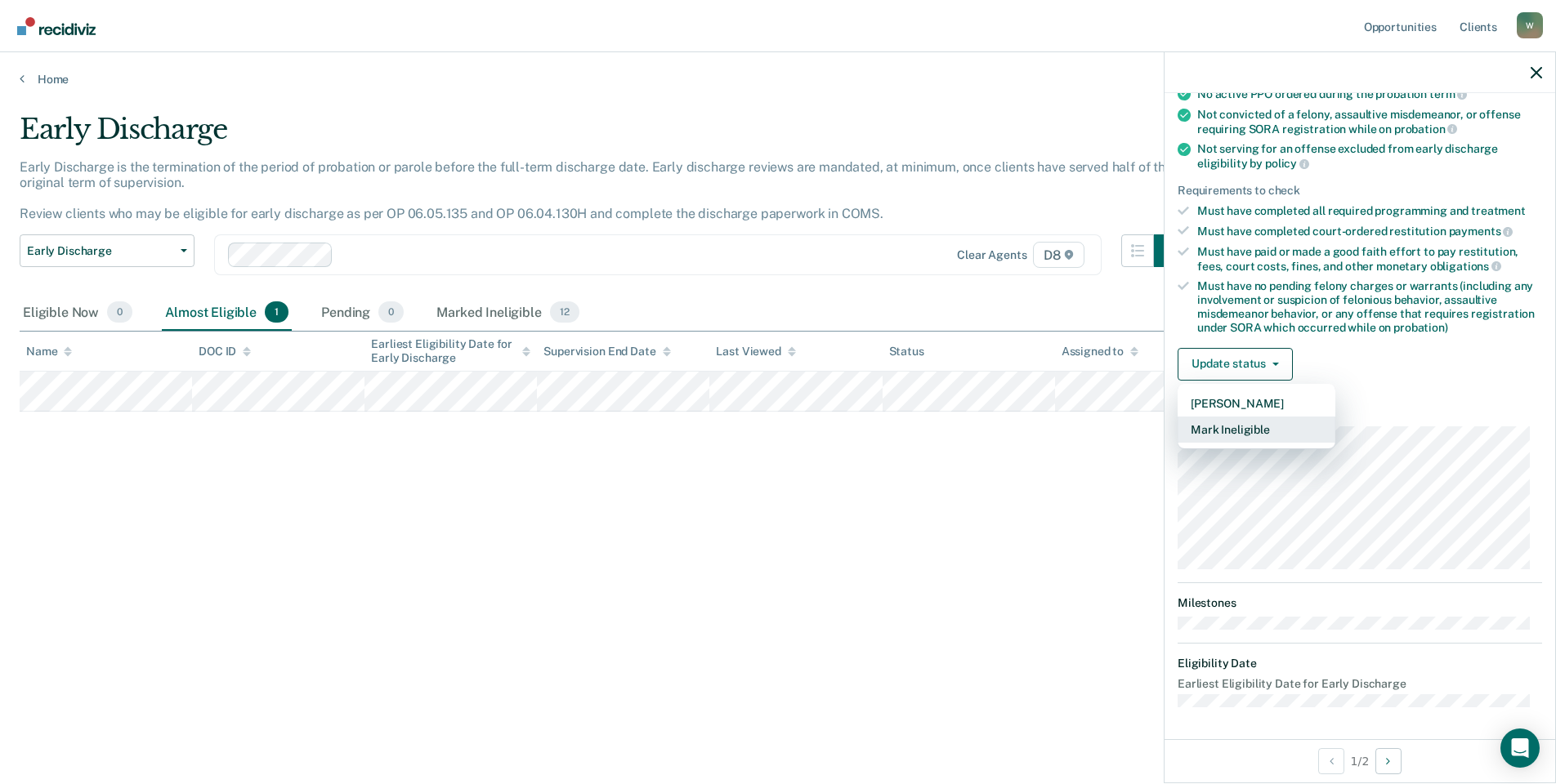
click at [1223, 426] on button "Mark Ineligible" at bounding box center [1256, 429] width 158 height 26
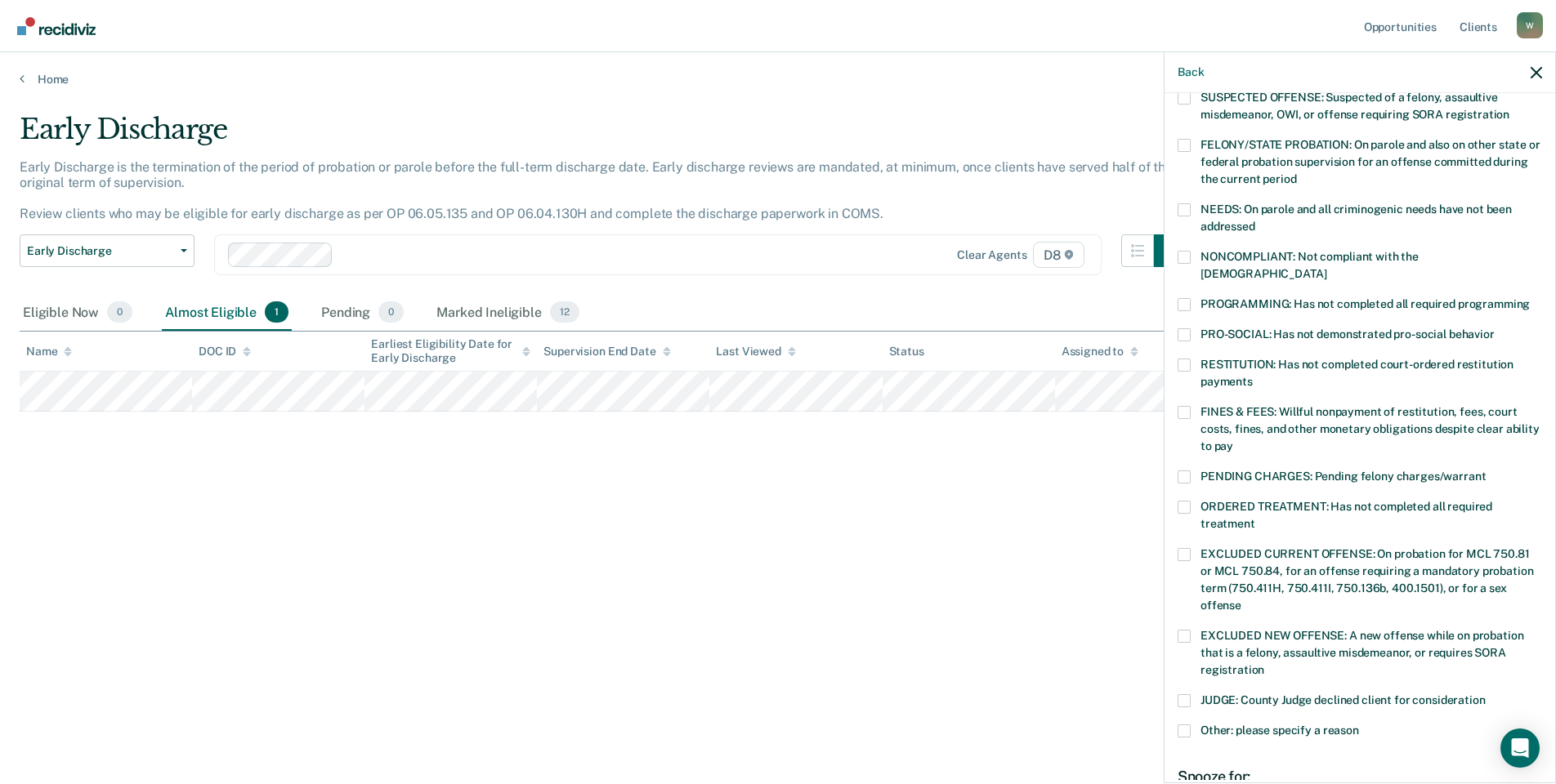
click at [1187, 406] on span at bounding box center [1184, 413] width 13 height 13
click at [1233, 440] on input "FINES & FEES: Willful nonpayment of restitution, fees, court costs, fines, and …" at bounding box center [1233, 440] width 0 height 0
click at [1185, 358] on span at bounding box center [1184, 365] width 13 height 13
click at [1252, 376] on input "RESTITUTION: Has not completed court-ordered restitution payments" at bounding box center [1252, 376] width 0 height 0
click at [1188, 380] on div "RESTITUTION: Has not completed court-ordered restitution payments" at bounding box center [1359, 382] width 364 height 47
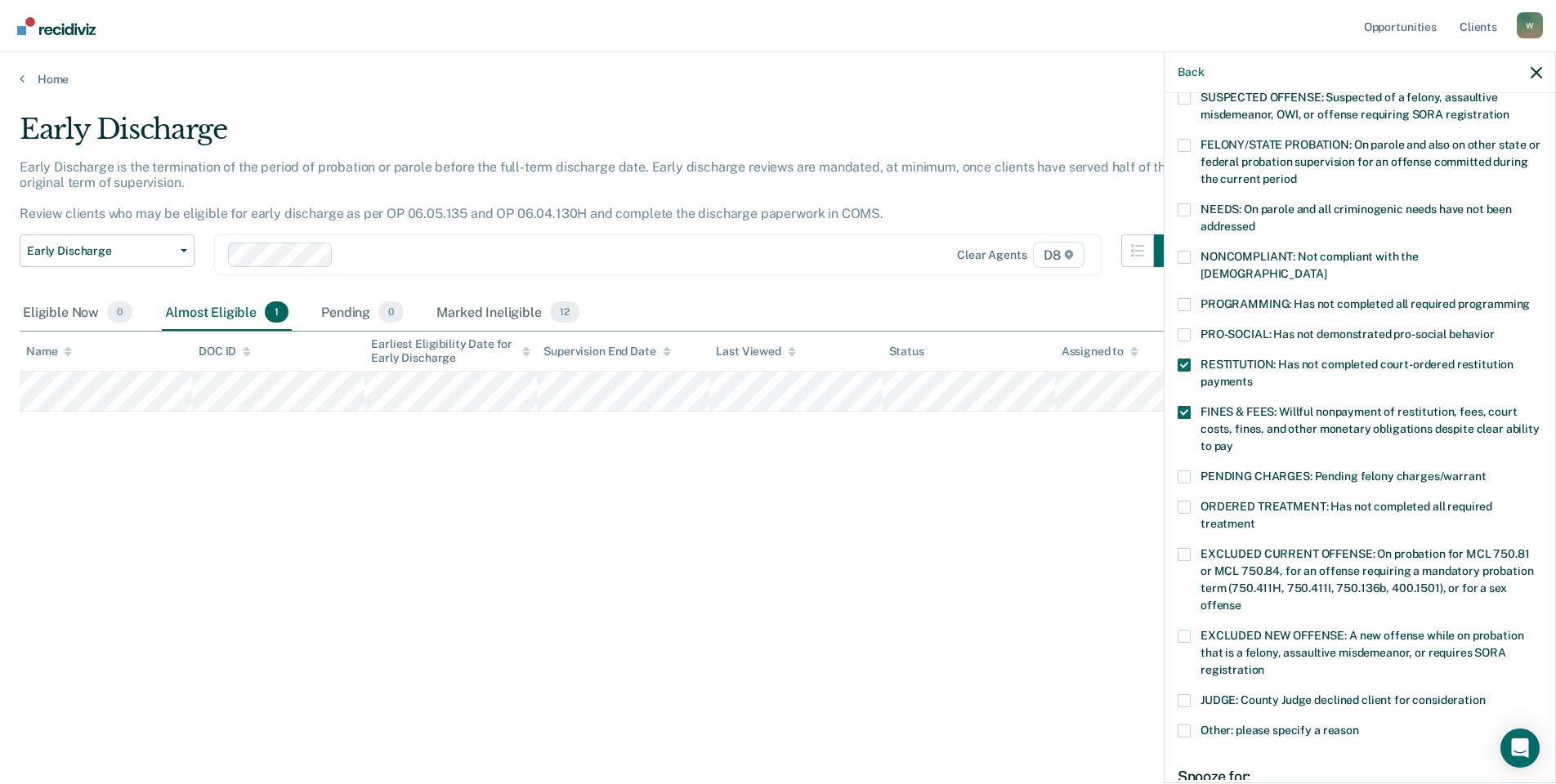
click at [1189, 406] on label "FINES & FEES: Willful nonpayment of restitution, fees, court costs, fines, and …" at bounding box center [1359, 432] width 364 height 51
click at [1233, 440] on input "FINES & FEES: Willful nonpayment of restitution, fees, court costs, fines, and …" at bounding box center [1233, 440] width 0 height 0
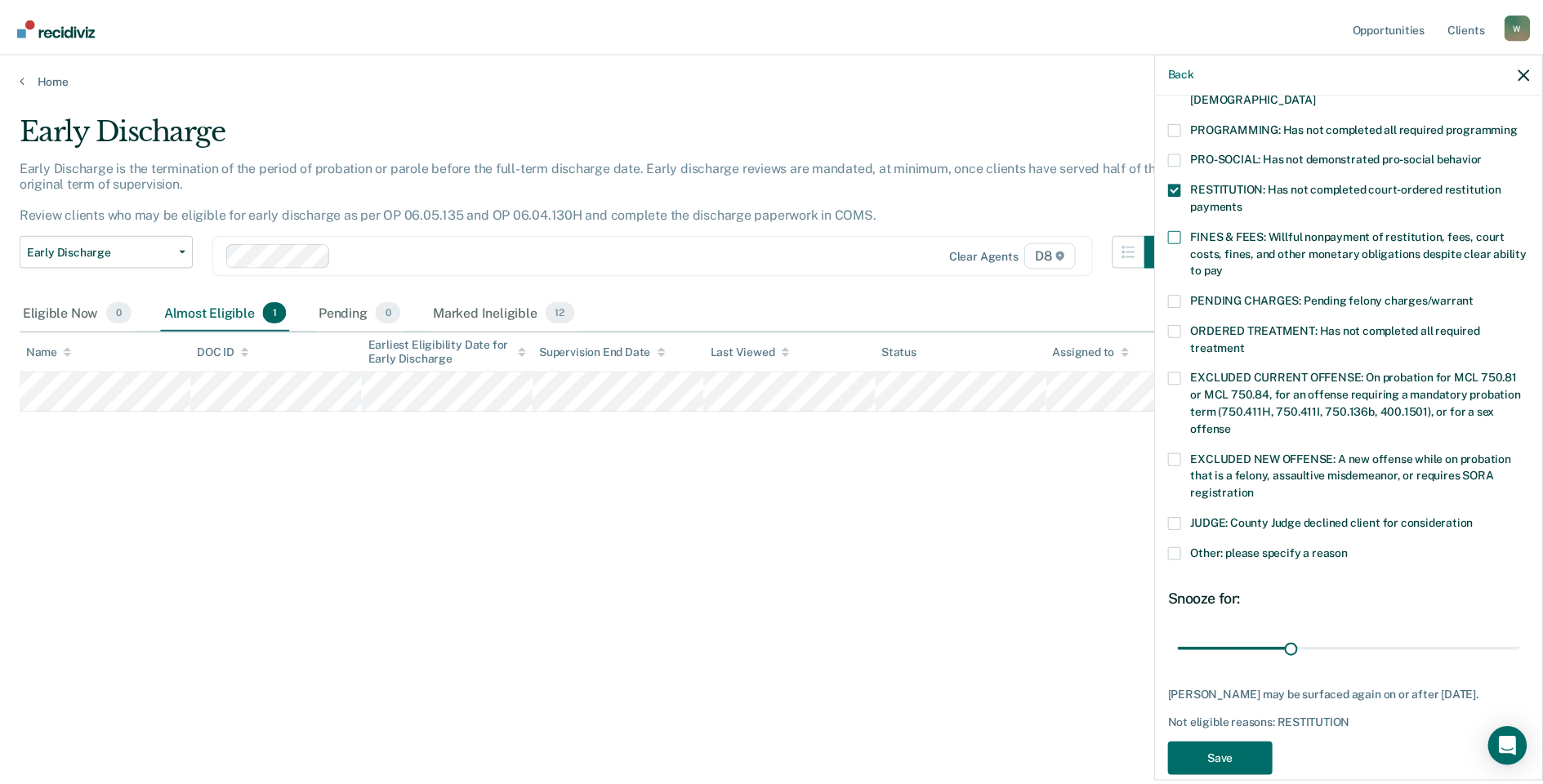
scroll to position [357, 0]
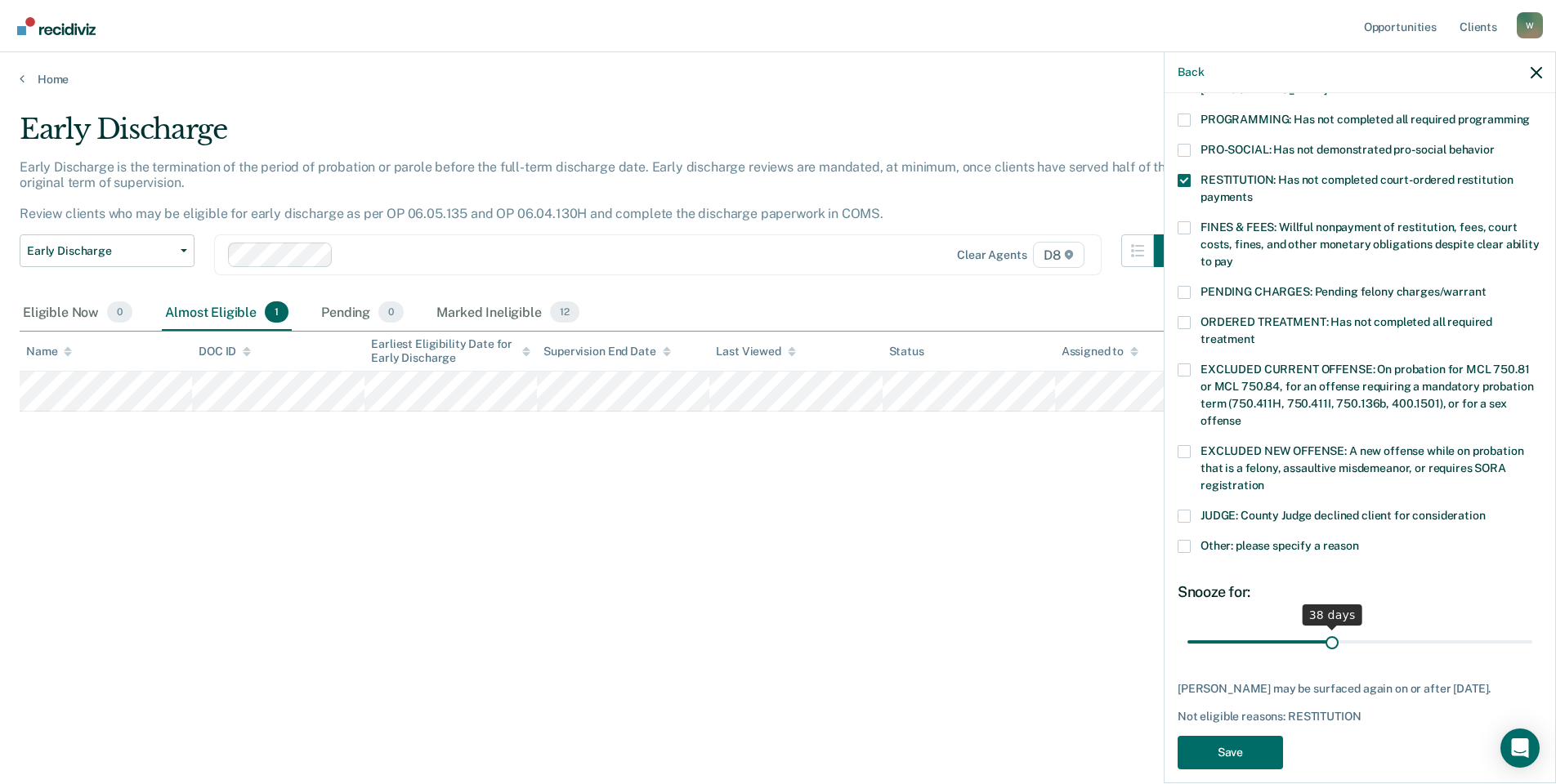
drag, startPoint x: 1294, startPoint y: 618, endPoint x: 1326, endPoint y: 620, distance: 32.1
type input "38"
click at [1326, 627] on input "range" at bounding box center [1359, 642] width 345 height 29
click at [1242, 754] on button "Save" at bounding box center [1230, 753] width 105 height 34
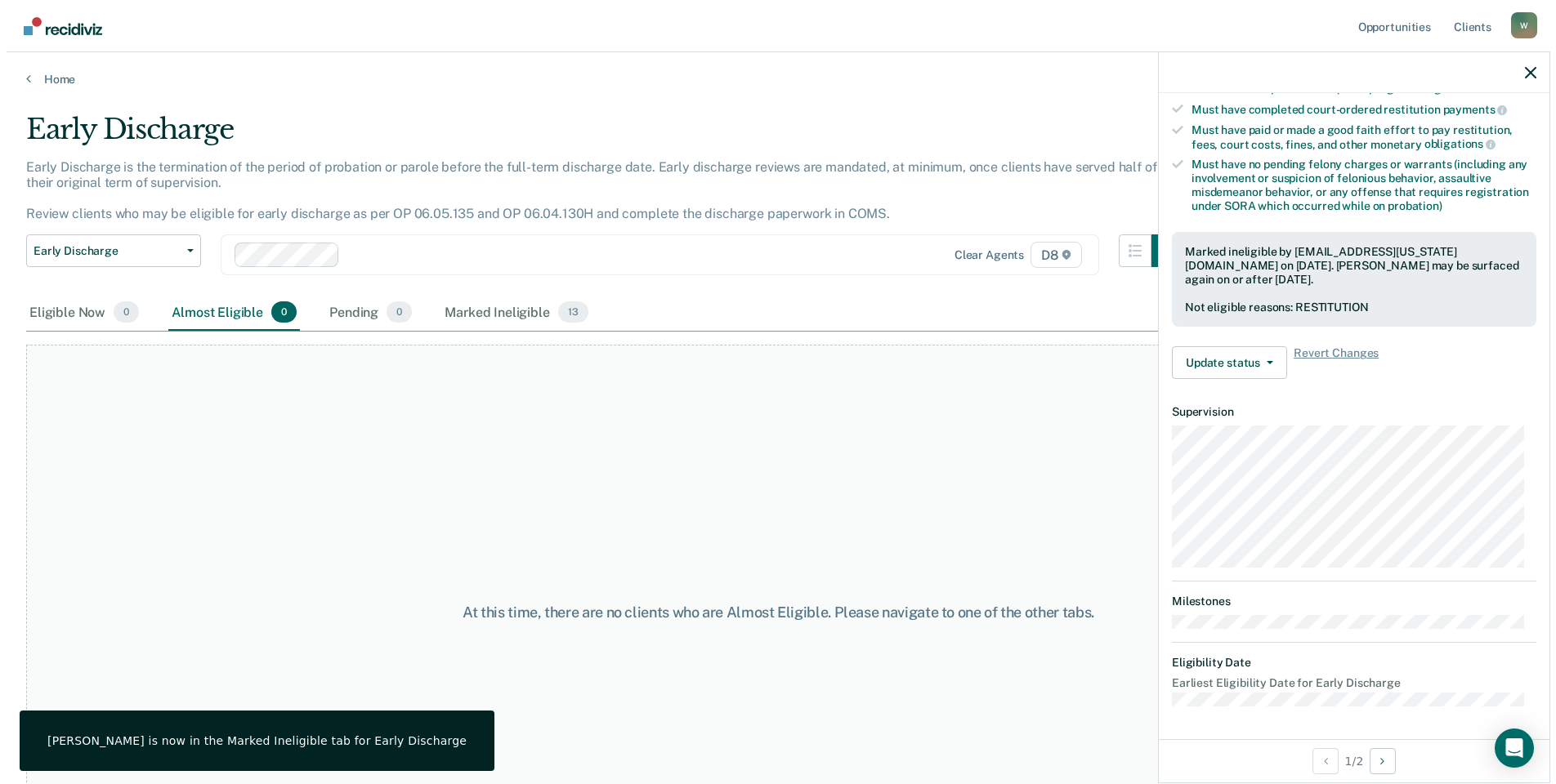
scroll to position [294, 0]
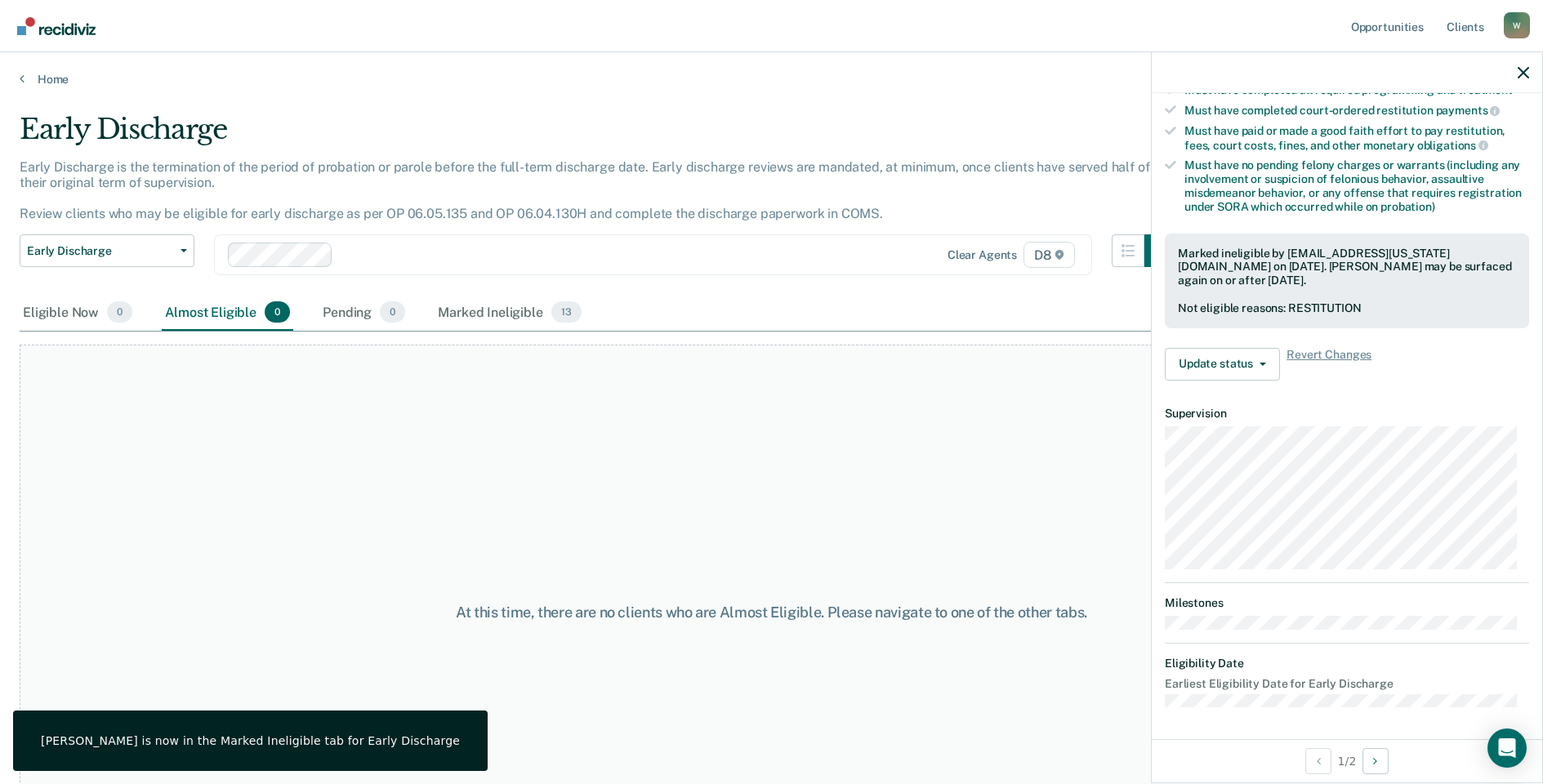
click at [56, 60] on div "Home" at bounding box center [772, 69] width 1543 height 35
click at [51, 89] on main "Early Discharge Early Discharge is the termination of the period of probation o…" at bounding box center [772, 433] width 1543 height 693
click at [53, 79] on link "Home" at bounding box center [772, 78] width 1504 height 14
